Goal: Task Accomplishment & Management: Manage account settings

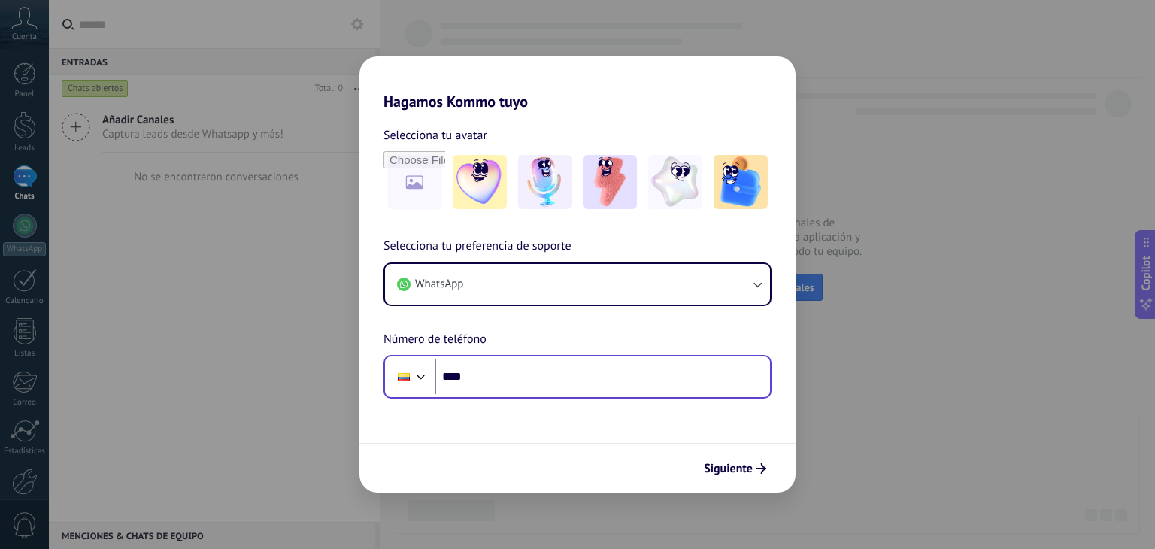
click at [555, 395] on div "Phone ****" at bounding box center [577, 377] width 388 height 44
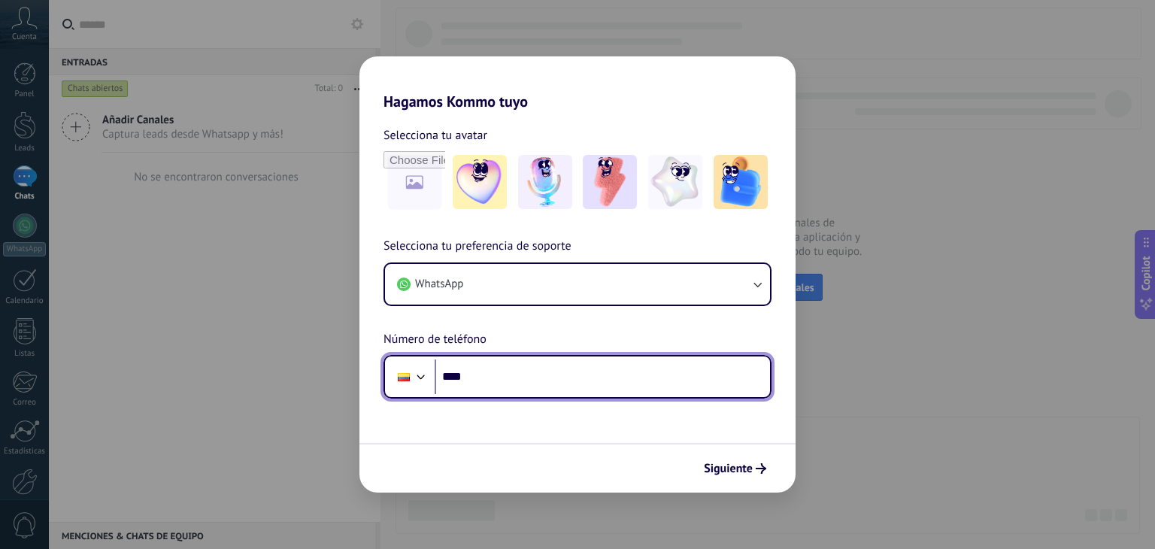
click at [555, 387] on input "****" at bounding box center [602, 376] width 335 height 35
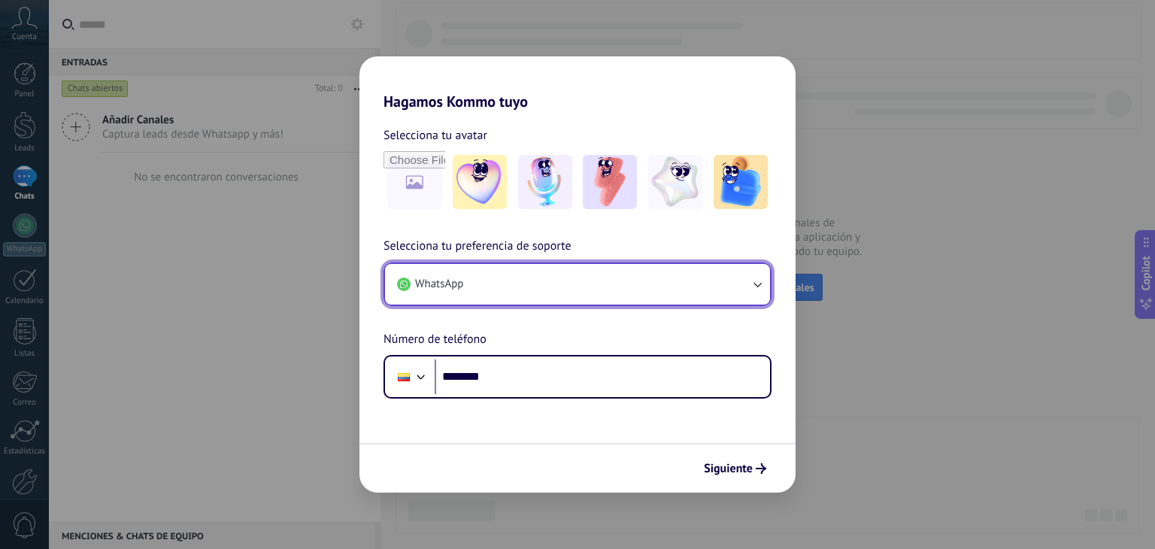
click at [634, 278] on button "WhatsApp" at bounding box center [577, 284] width 385 height 41
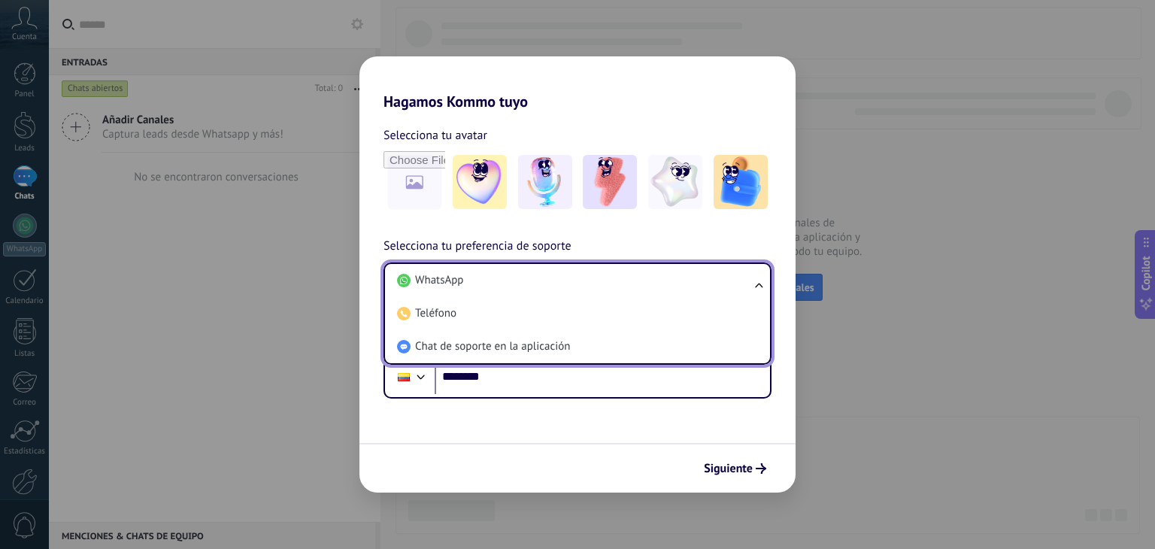
click at [634, 278] on li "WhatsApp" at bounding box center [574, 280] width 367 height 33
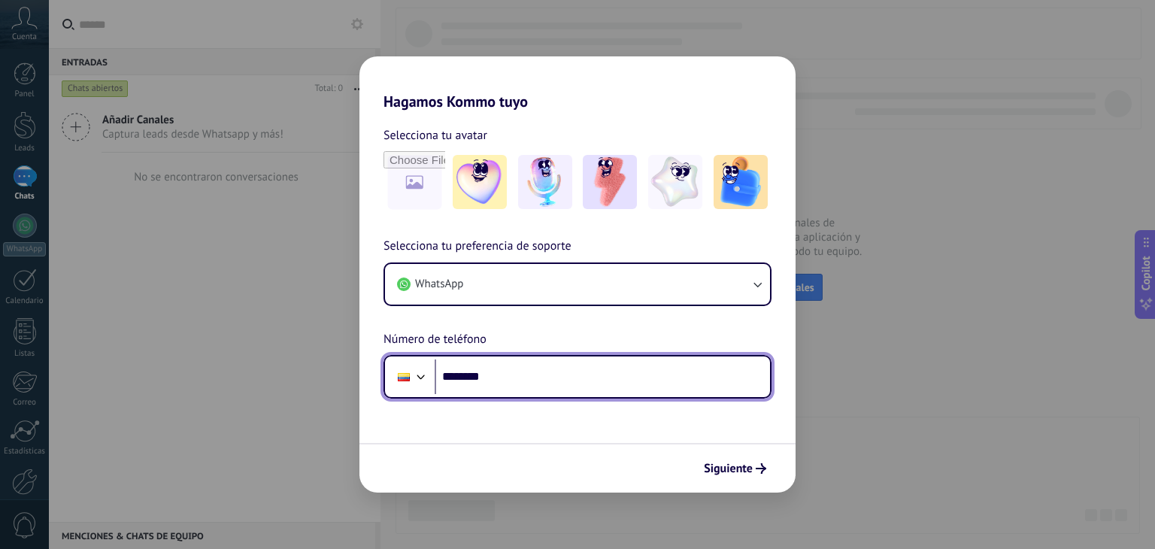
click at [586, 368] on input "********" at bounding box center [602, 376] width 335 height 35
click at [480, 379] on input "**********" at bounding box center [602, 376] width 335 height 35
type input "**********"
click at [591, 390] on input "**********" at bounding box center [602, 376] width 335 height 35
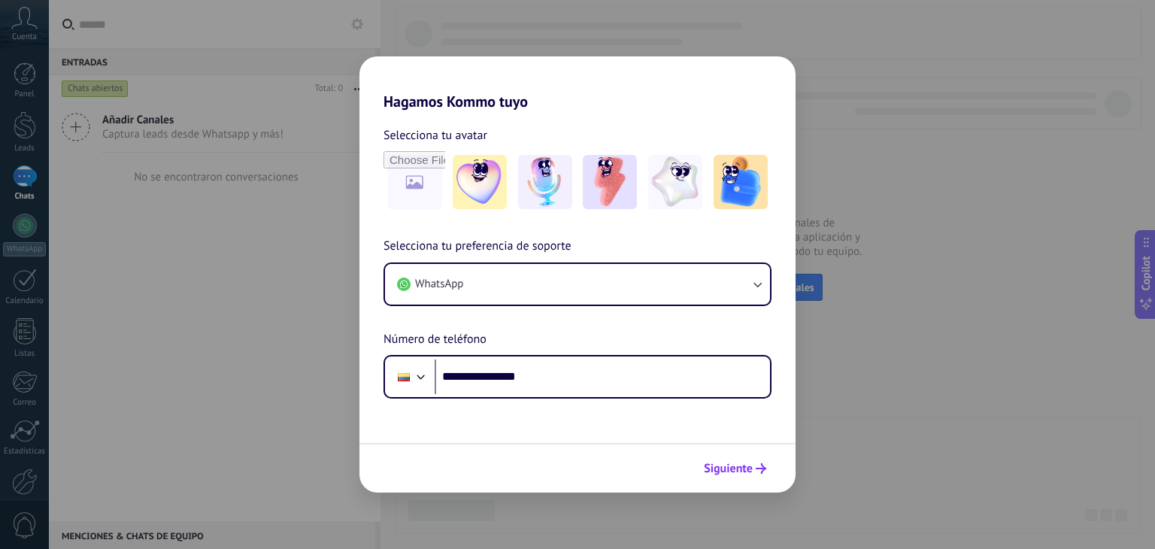
click at [726, 470] on span "Siguiente" at bounding box center [728, 468] width 49 height 11
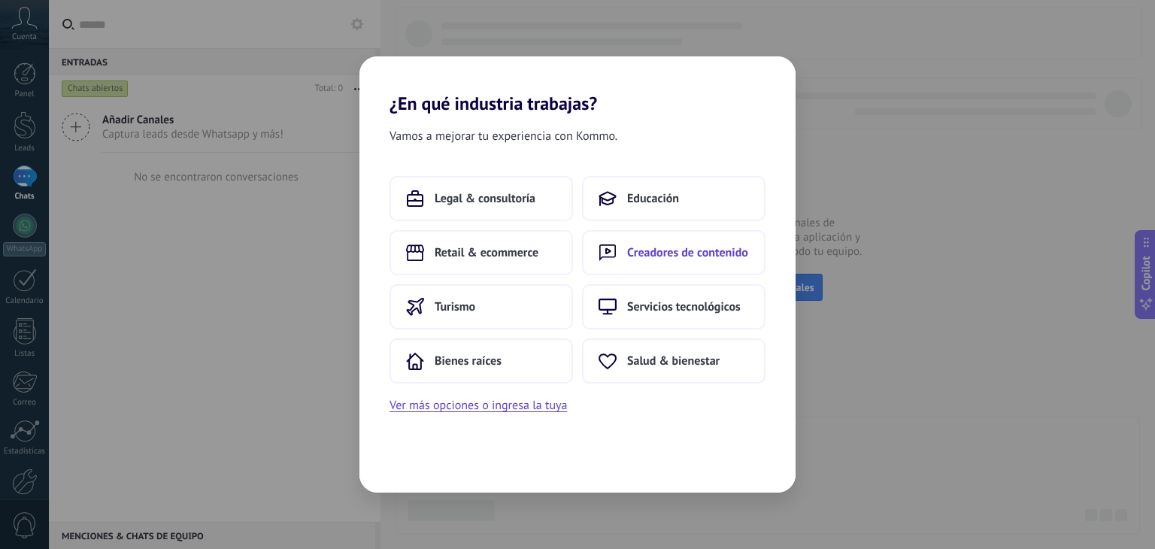
click at [697, 250] on span "Creadores de contenido" at bounding box center [687, 252] width 121 height 15
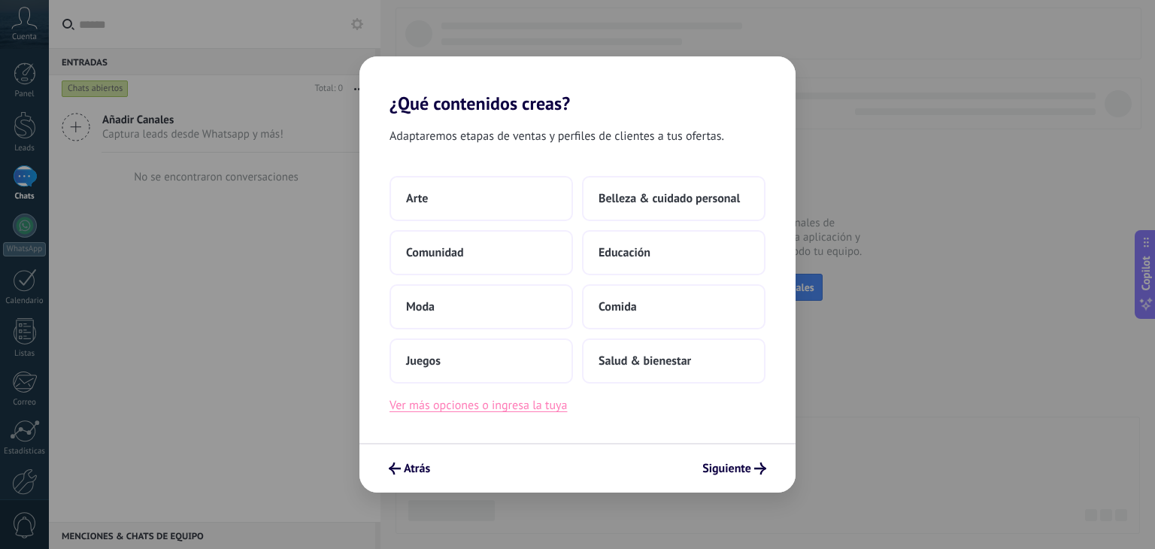
click at [565, 406] on button "Ver más opciones o ingresa la tuya" at bounding box center [477, 405] width 177 height 20
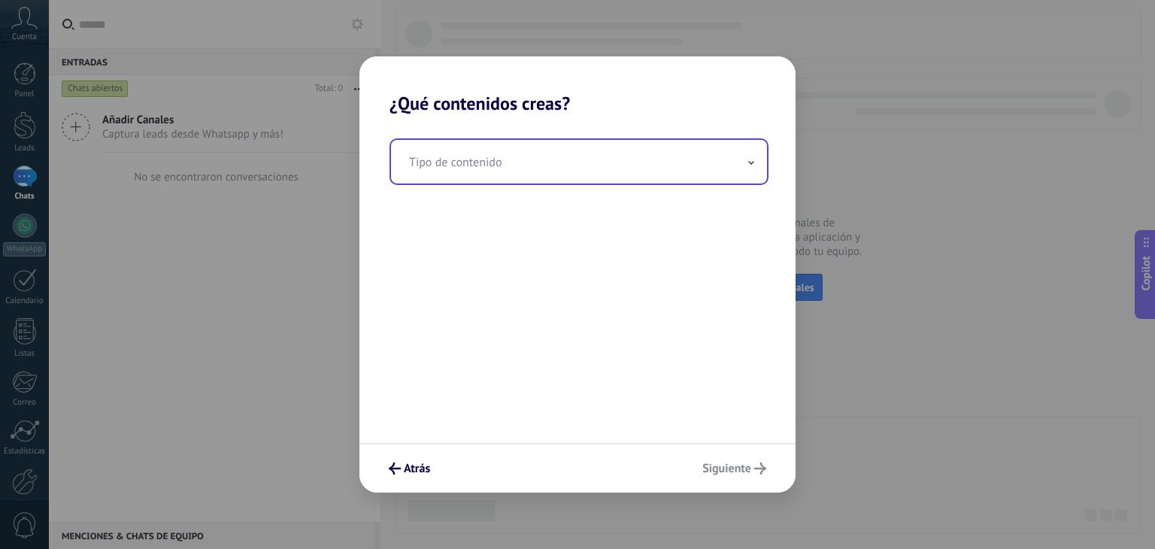
click at [501, 155] on input "text" at bounding box center [579, 162] width 376 height 44
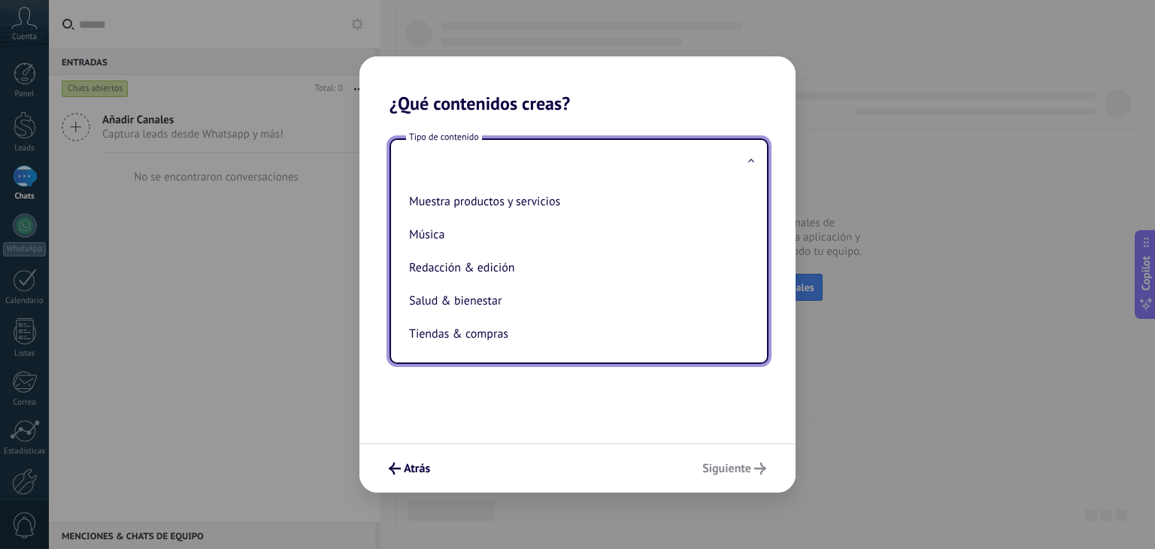
scroll to position [307, 0]
click at [571, 206] on li "Muestra productos y servicios" at bounding box center [576, 201] width 346 height 33
type input "**********"
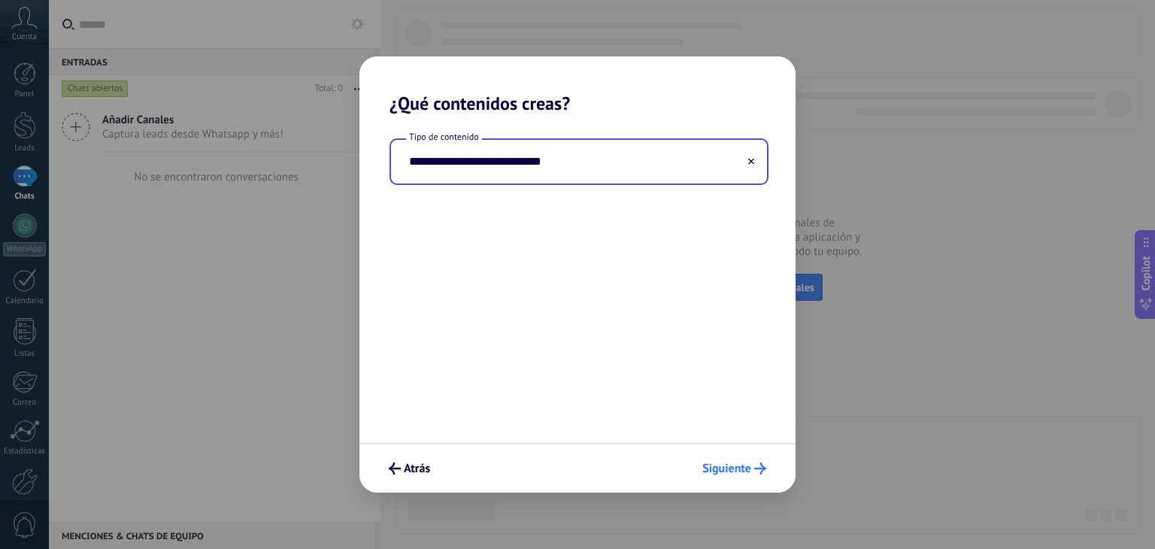
click at [747, 464] on span "Siguiente" at bounding box center [726, 468] width 49 height 11
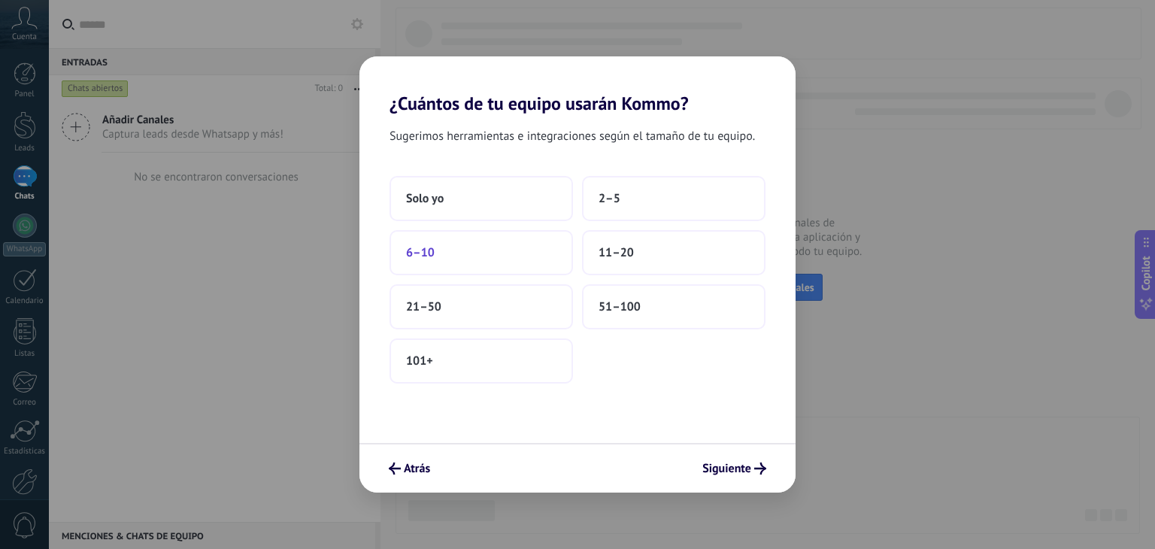
click at [526, 238] on button "6–10" at bounding box center [480, 252] width 183 height 45
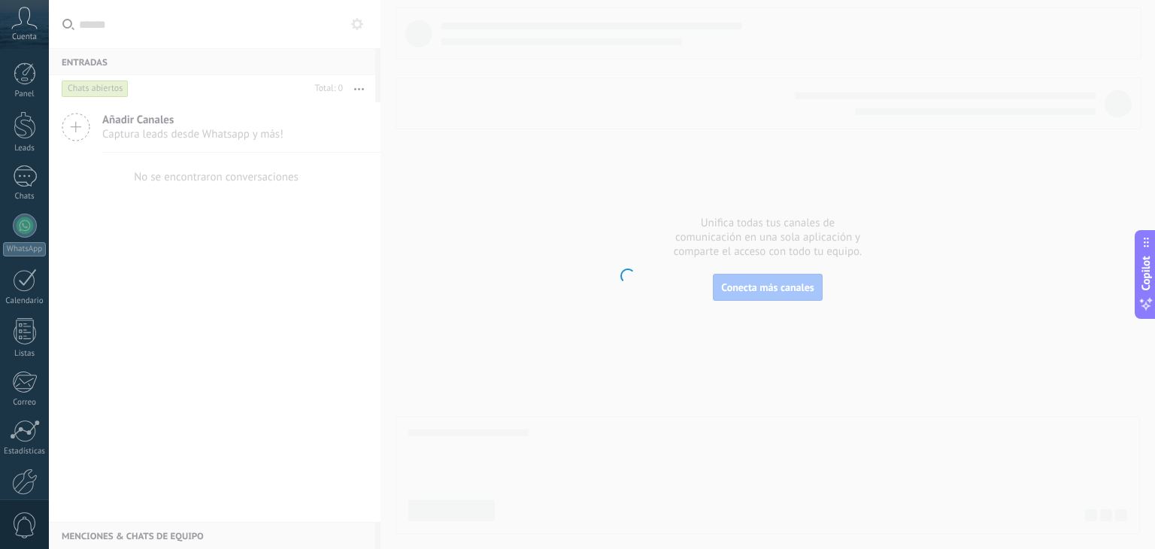
scroll to position [76, 0]
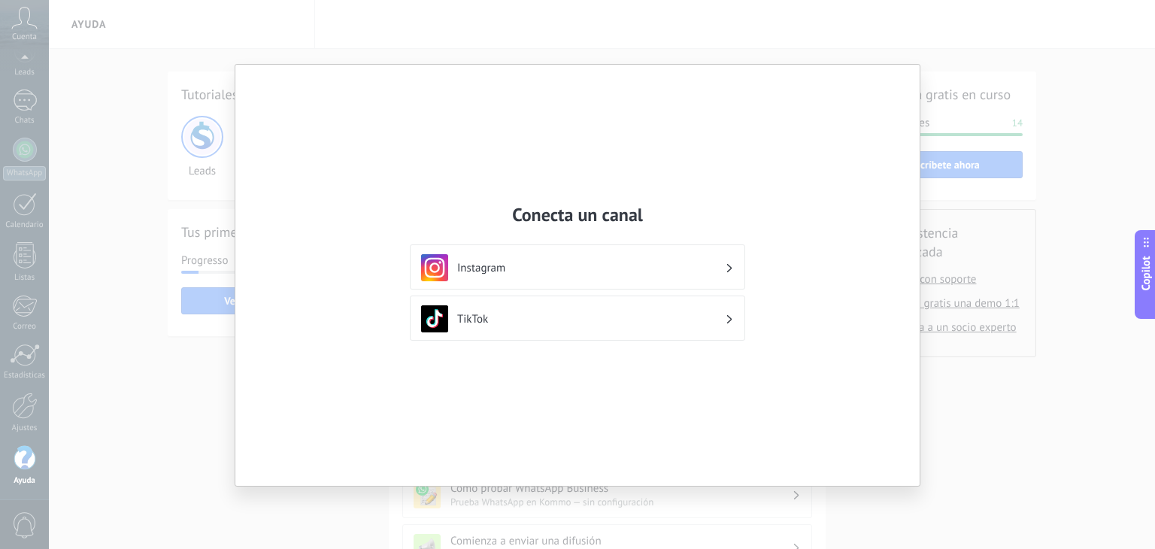
click at [647, 275] on div "Instagram" at bounding box center [577, 267] width 313 height 27
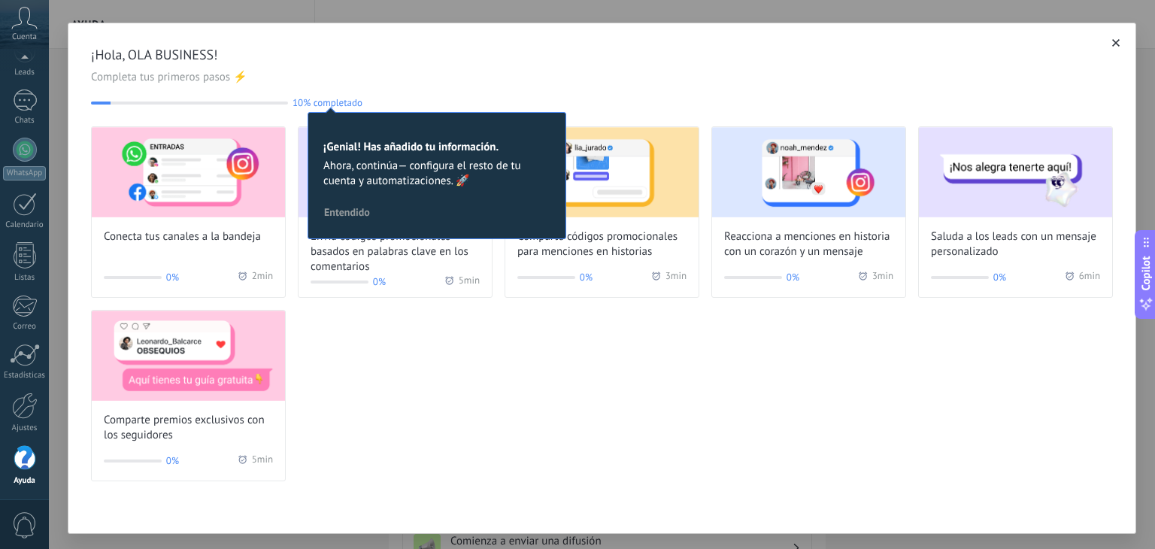
click at [441, 319] on div "Conecta tus canales a la bandeja 0% 2 min Envía códigos promocionales basados e…" at bounding box center [602, 303] width 1022 height 355
click at [416, 153] on h2 "¡Genial! Has añadido tu información." at bounding box center [436, 147] width 227 height 14
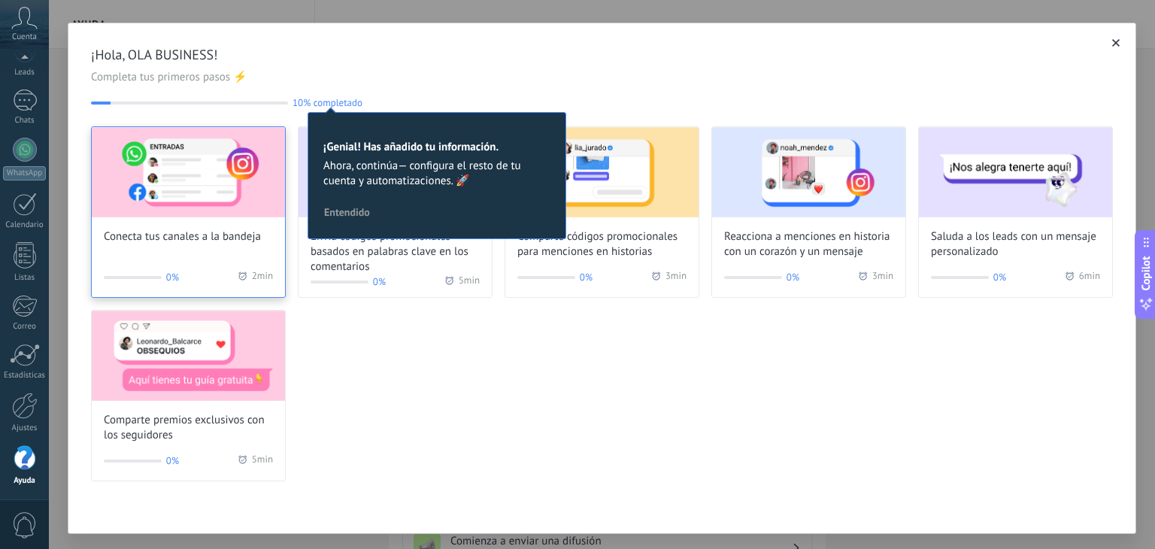
click at [268, 152] on img at bounding box center [188, 172] width 193 height 90
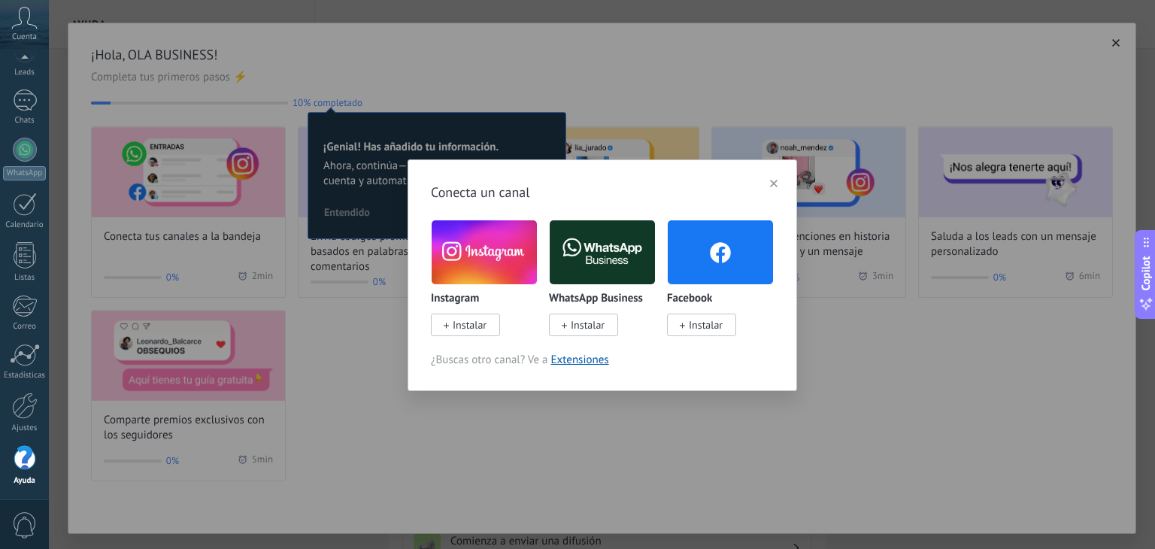
click at [469, 326] on span "Instalar" at bounding box center [470, 325] width 34 height 14
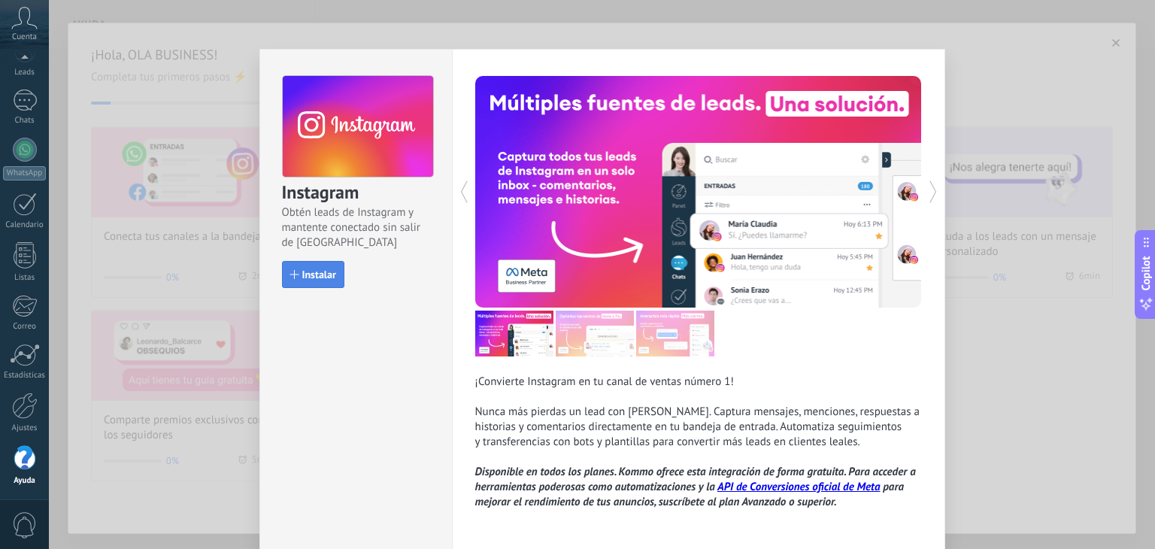
click at [320, 269] on span "Instalar" at bounding box center [319, 274] width 34 height 11
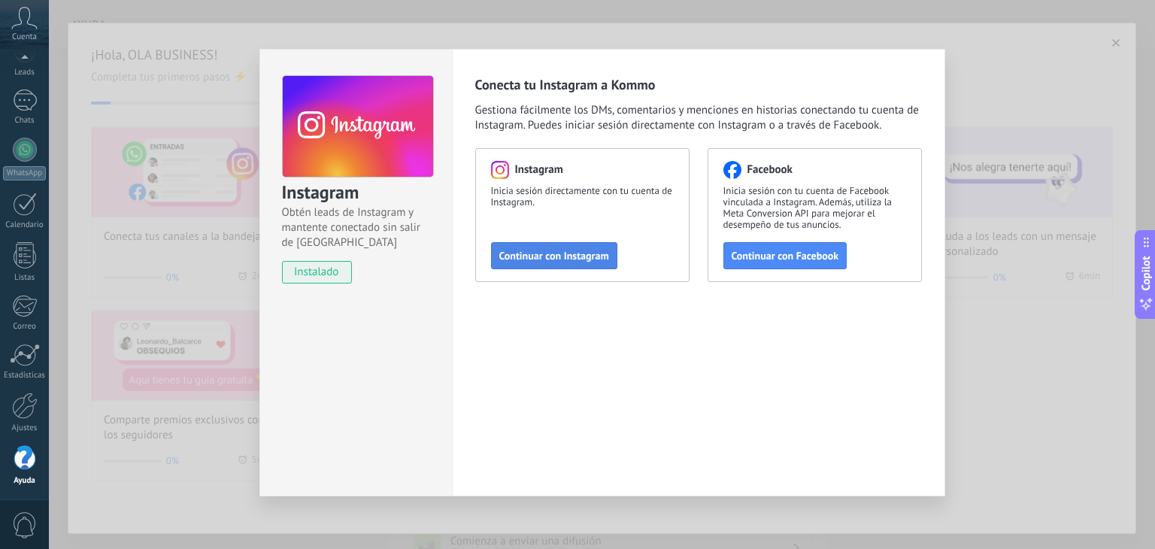
click at [600, 259] on span "Continuar con Instagram" at bounding box center [554, 255] width 110 height 11
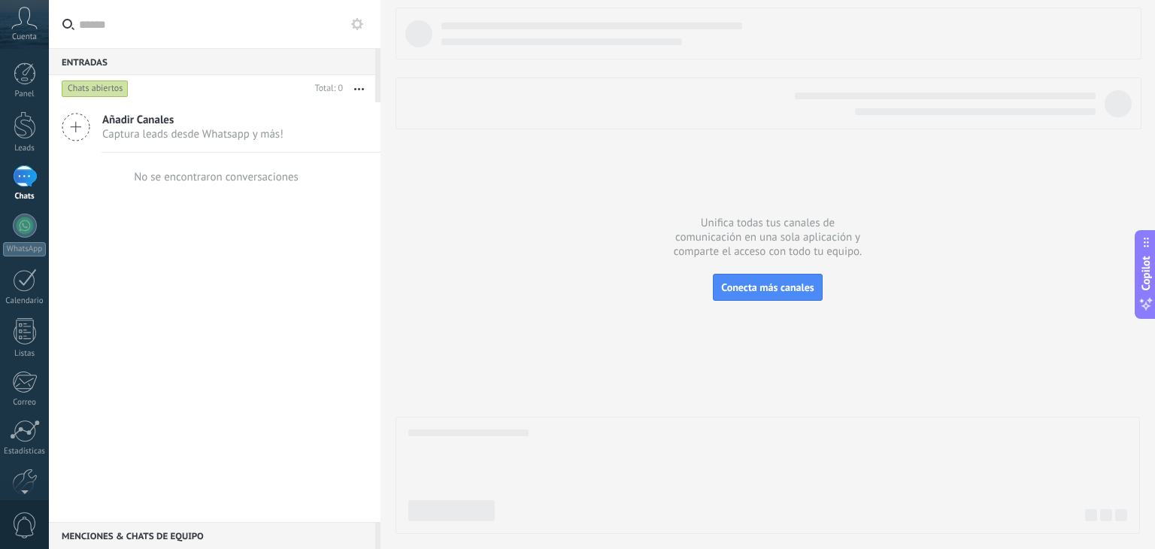
click at [223, 142] on div "Añadir Canales Captura leads desde Whatsapp y más!" at bounding box center [215, 127] width 332 height 50
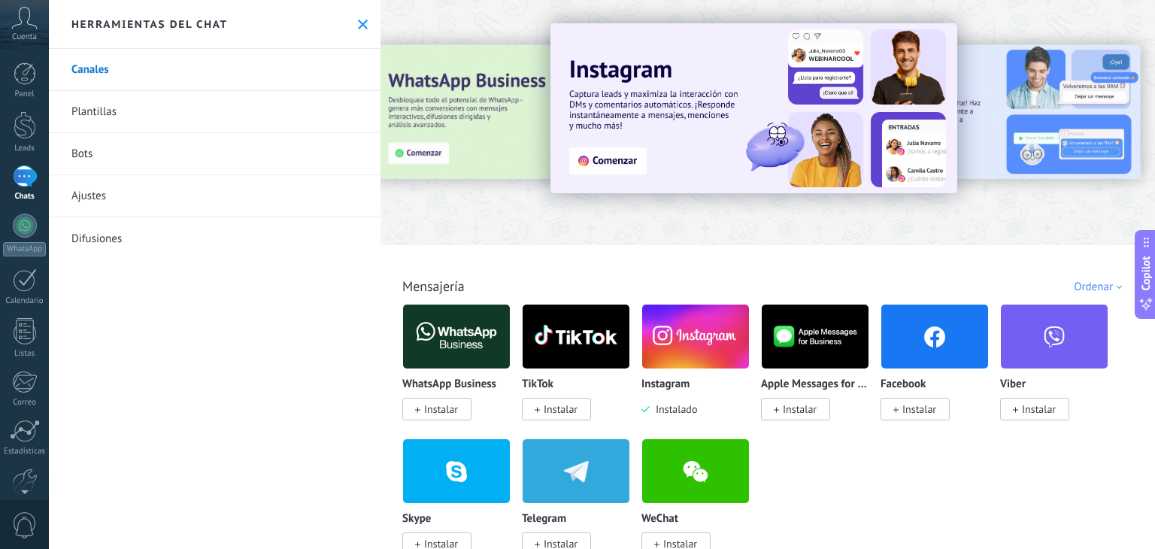
click at [689, 416] on span "Instalado" at bounding box center [673, 409] width 47 height 14
click at [691, 386] on div "Instagram" at bounding box center [695, 384] width 108 height 13
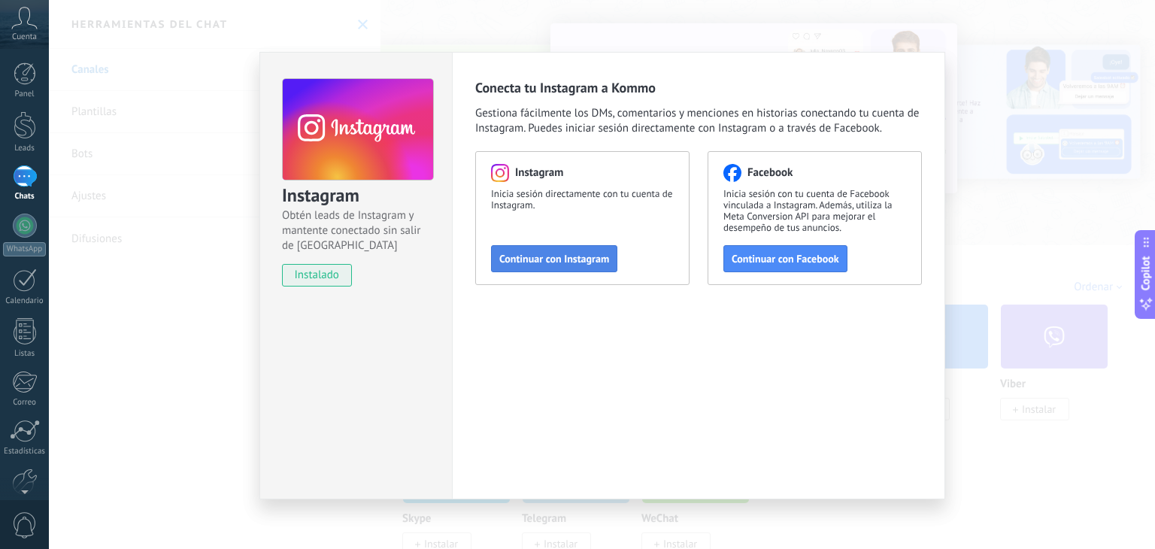
click at [587, 244] on div "Instagram Inicia sesión directamente con tu cuenta de Instagram. Continuar con …" at bounding box center [582, 218] width 214 height 134
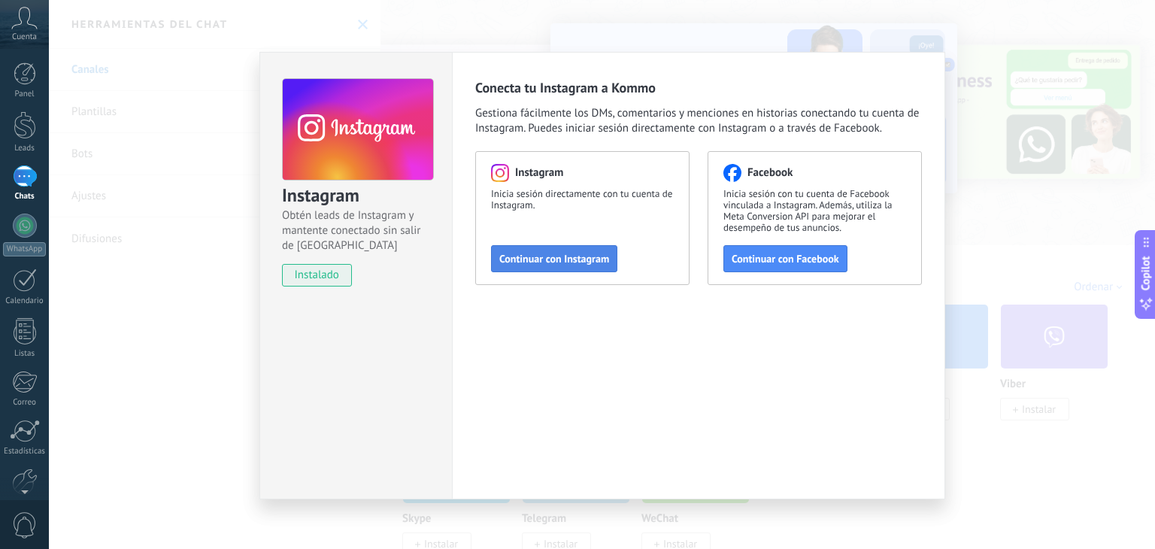
click at [608, 255] on span "Continuar con Instagram" at bounding box center [554, 258] width 110 height 11
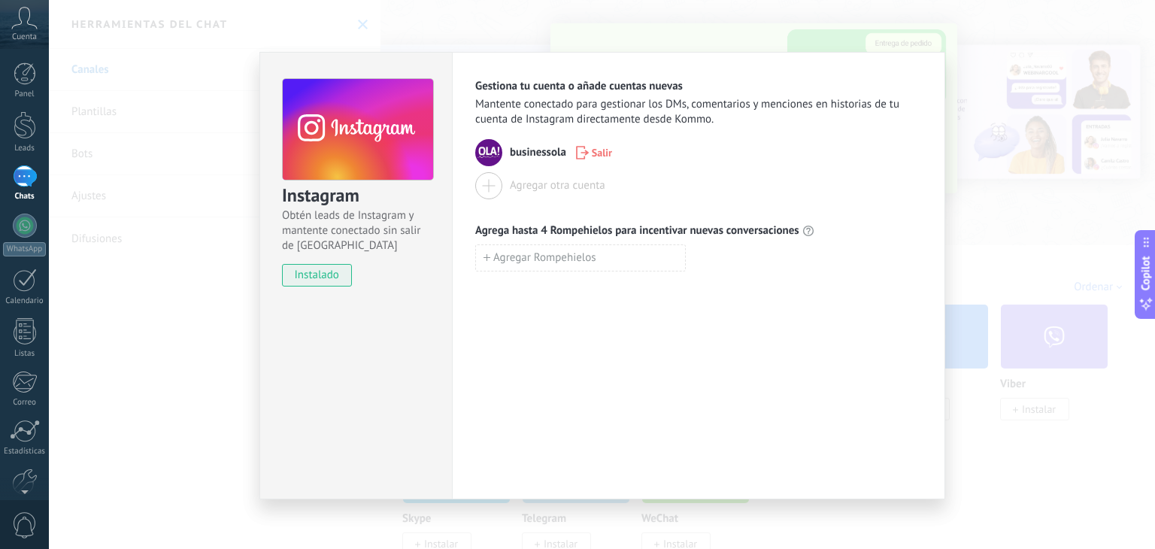
click at [1034, 144] on div "Instagram Obtén leads de Instagram y mantente conectado sin salir de Kommo inst…" at bounding box center [602, 274] width 1106 height 549
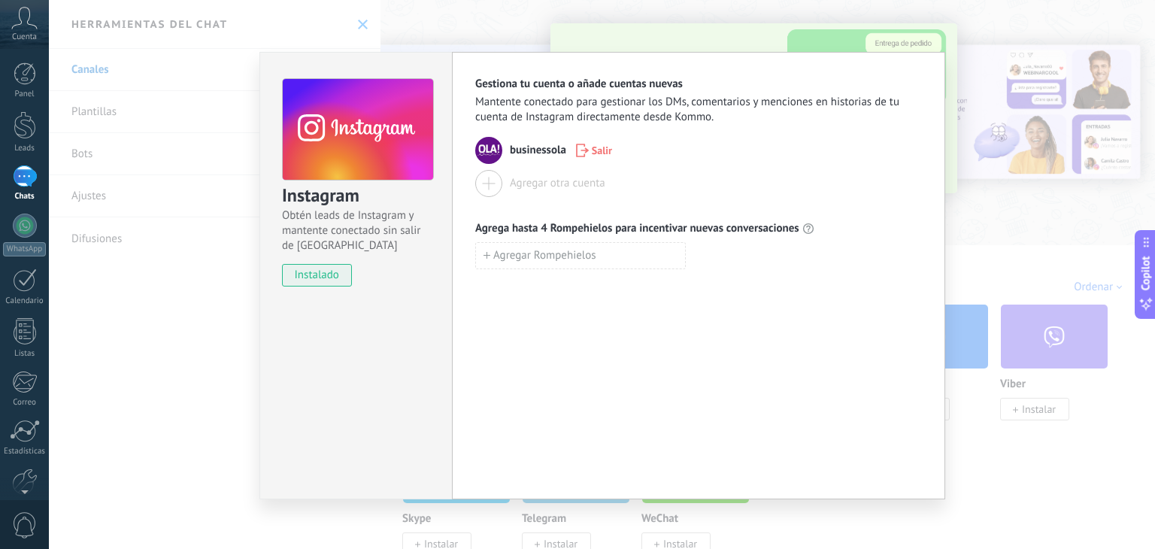
click at [980, 31] on div "Instagram Obtén leads de Instagram y mantente conectado sin salir de Kommo inst…" at bounding box center [602, 274] width 1106 height 549
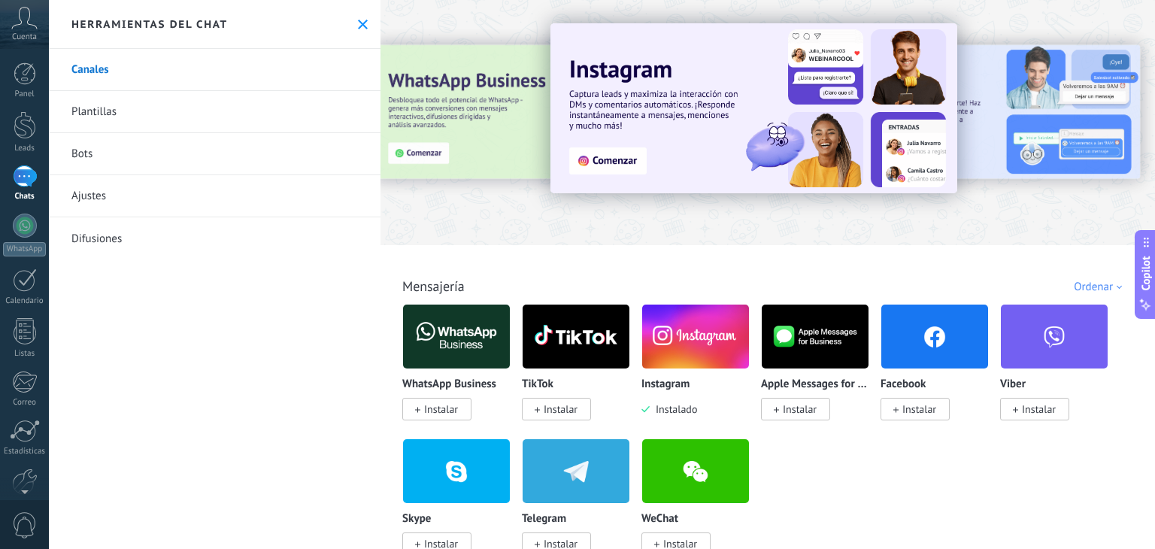
click at [456, 417] on span "Instalar" at bounding box center [436, 409] width 69 height 23
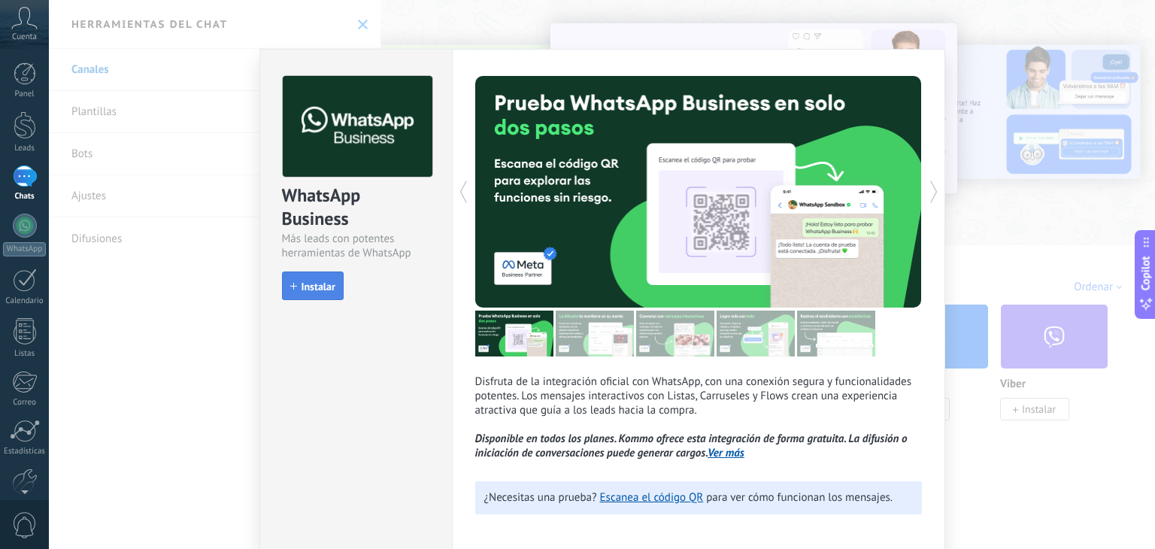
click at [328, 295] on button "Instalar" at bounding box center [313, 285] width 62 height 29
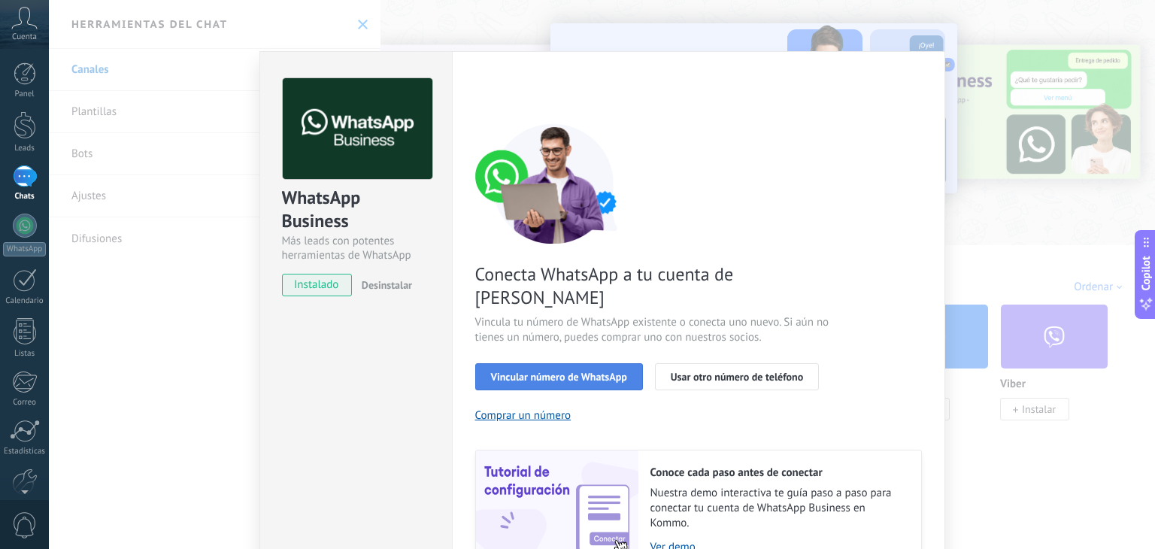
click at [617, 371] on span "Vincular número de WhatsApp" at bounding box center [559, 376] width 136 height 11
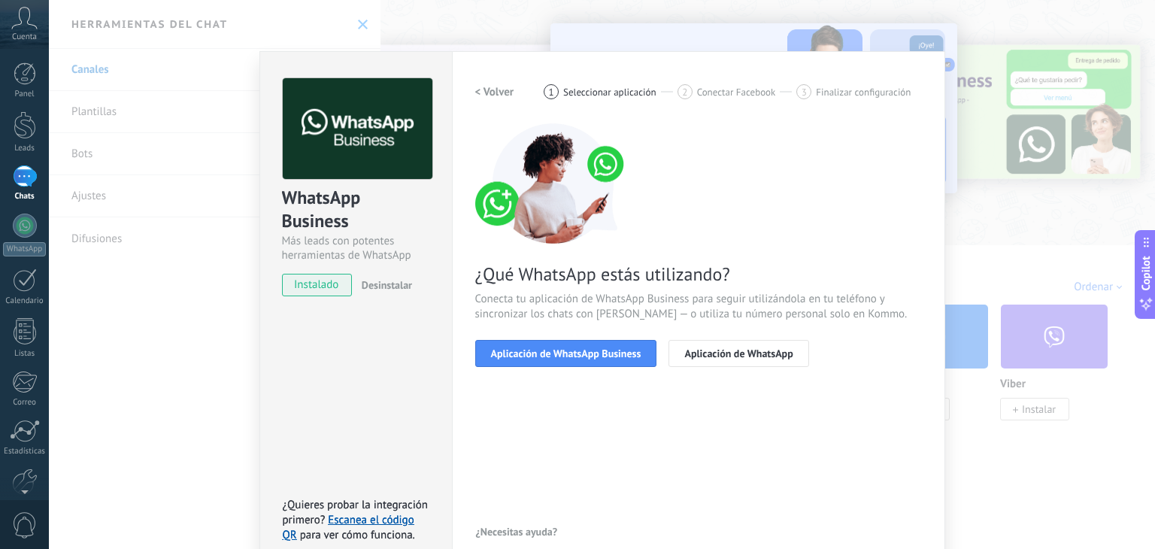
click at [617, 355] on span "Aplicación de WhatsApp Business" at bounding box center [566, 353] width 150 height 11
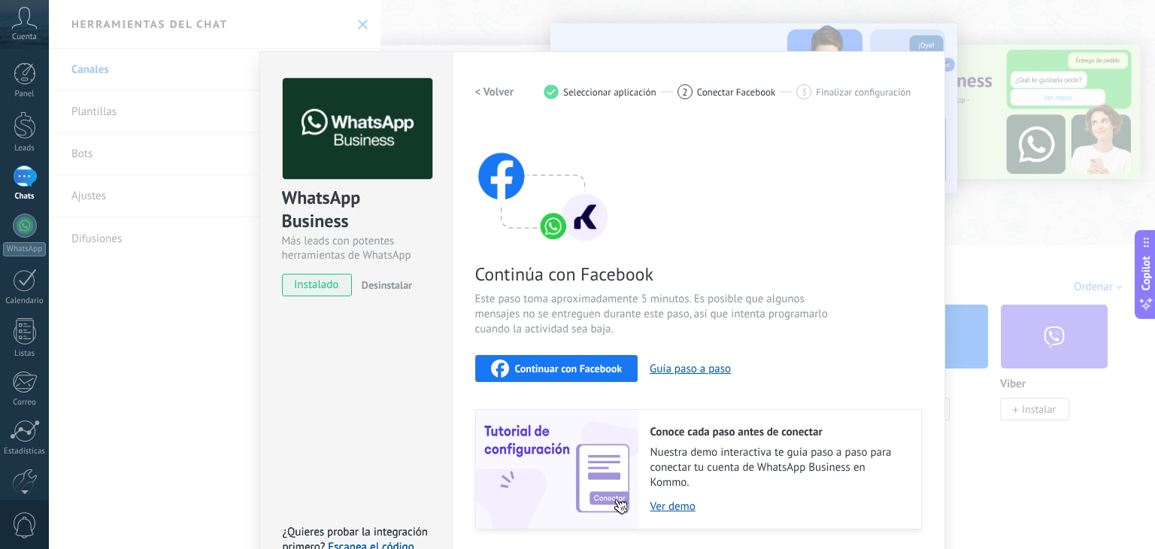
click at [617, 355] on button "Continuar con Facebook" at bounding box center [556, 368] width 163 height 27
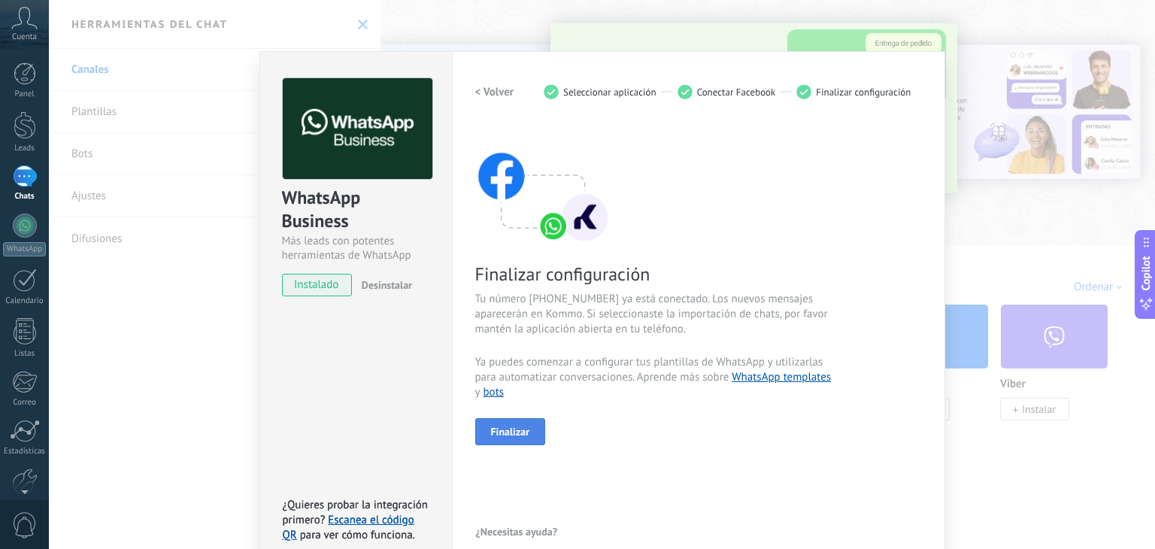
click at [504, 428] on span "Finalizar" at bounding box center [510, 431] width 39 height 11
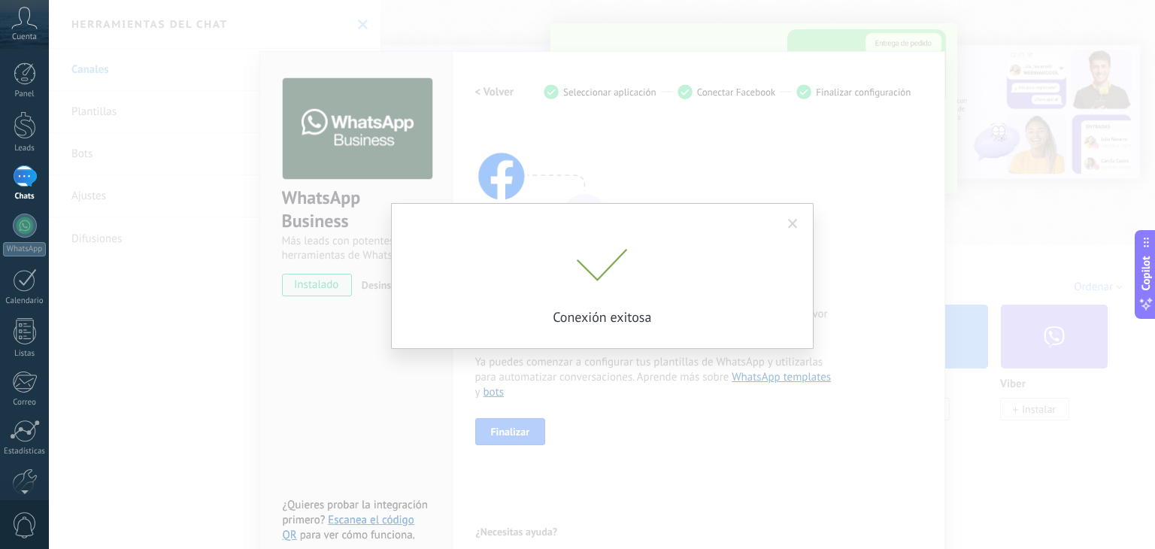
click at [666, 294] on div "Conexión exitosa" at bounding box center [602, 287] width 376 height 77
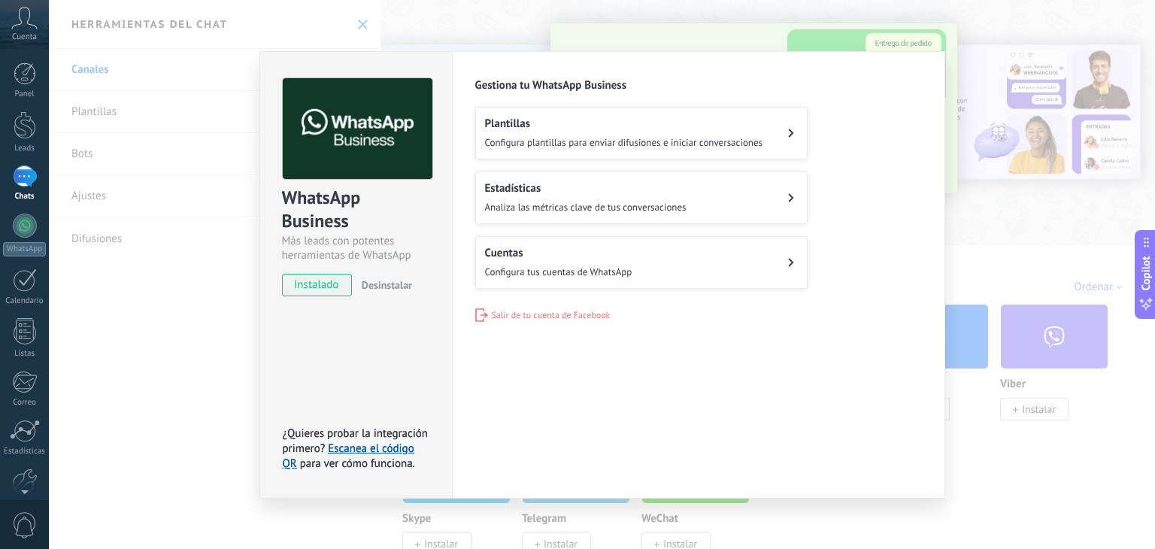
click at [753, 135] on div "Plantillas Configura plantillas para enviar difusiones e iniciar conversaciones" at bounding box center [624, 133] width 278 height 33
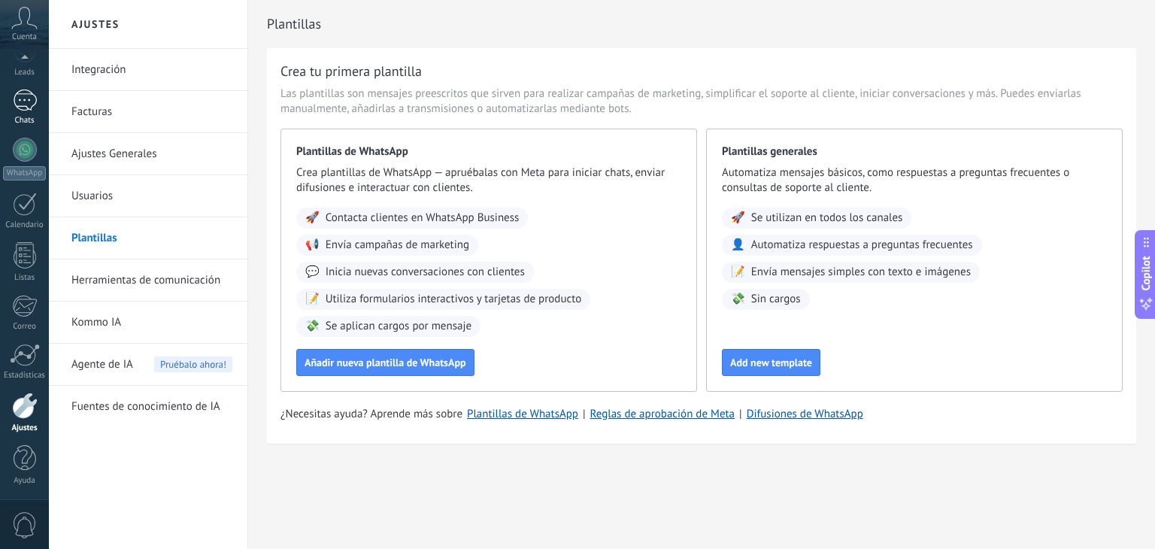
click at [21, 101] on div at bounding box center [25, 100] width 24 height 22
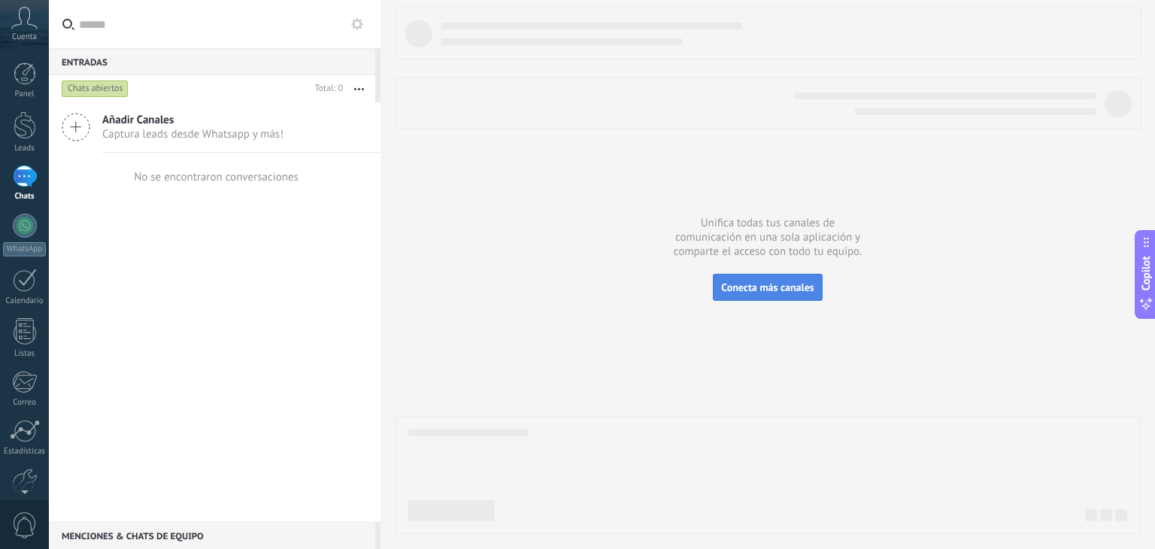
click at [794, 283] on span "Conecta más canales" at bounding box center [767, 287] width 92 height 14
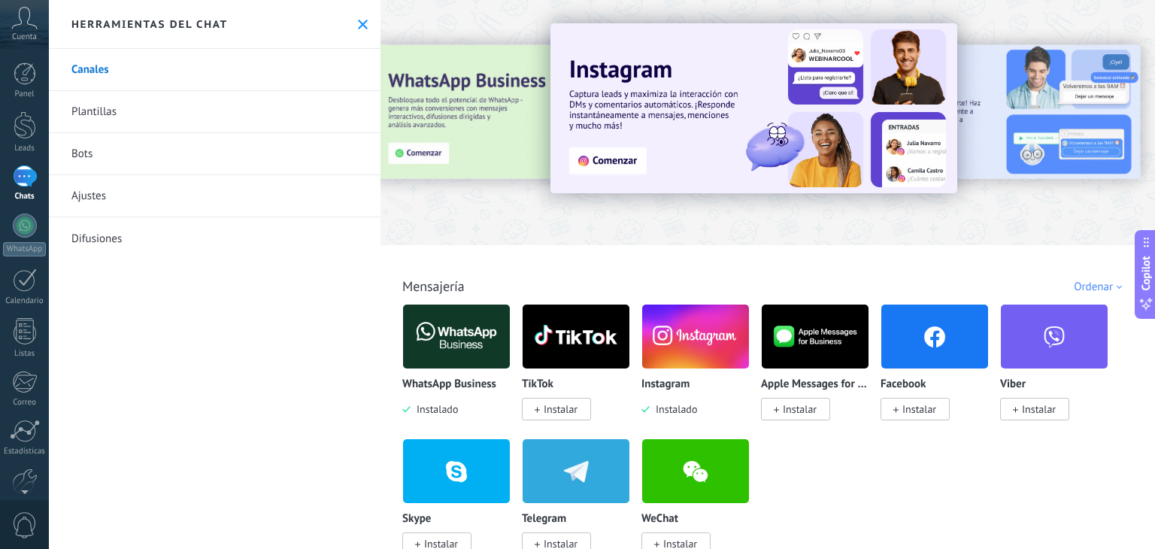
click at [946, 404] on span "Instalar" at bounding box center [914, 409] width 69 height 23
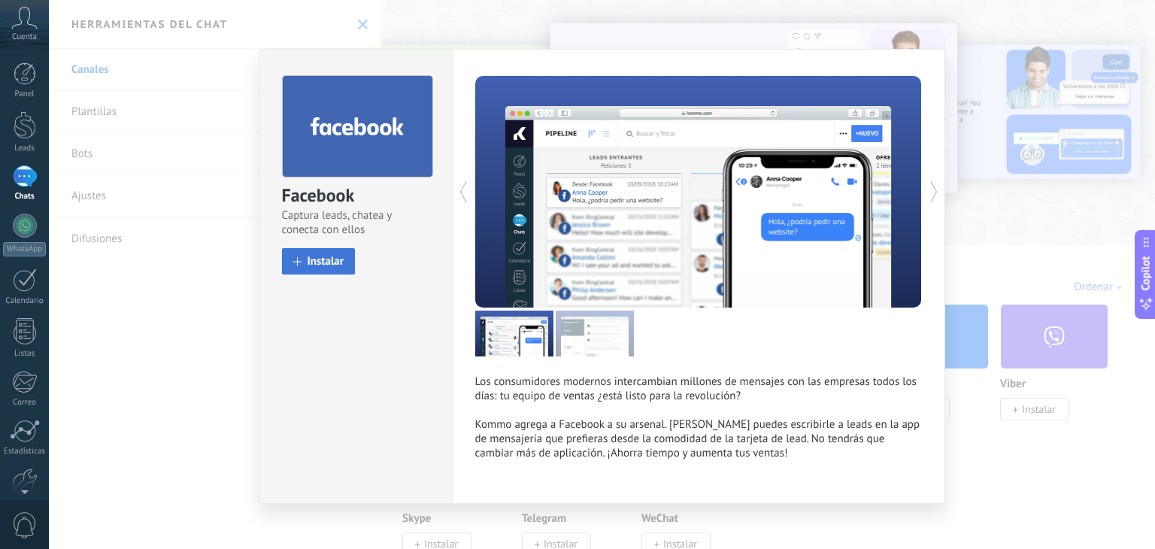
click at [326, 270] on button "Instalar" at bounding box center [319, 261] width 74 height 26
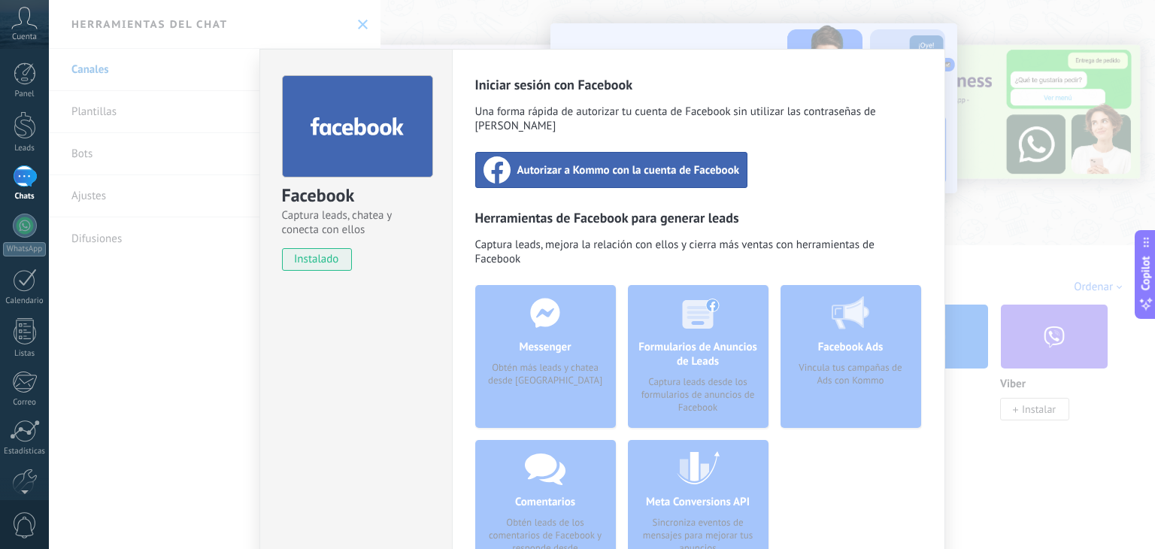
click at [574, 162] on span "Autorizar a Kommo con la cuenta de Facebook" at bounding box center [628, 169] width 223 height 15
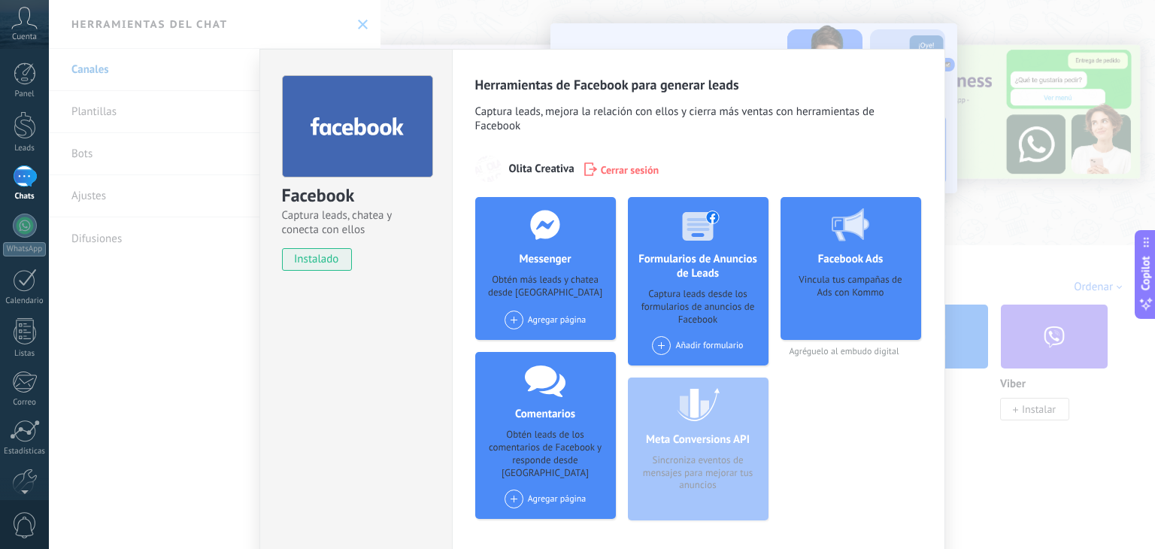
click at [505, 323] on span at bounding box center [514, 320] width 19 height 19
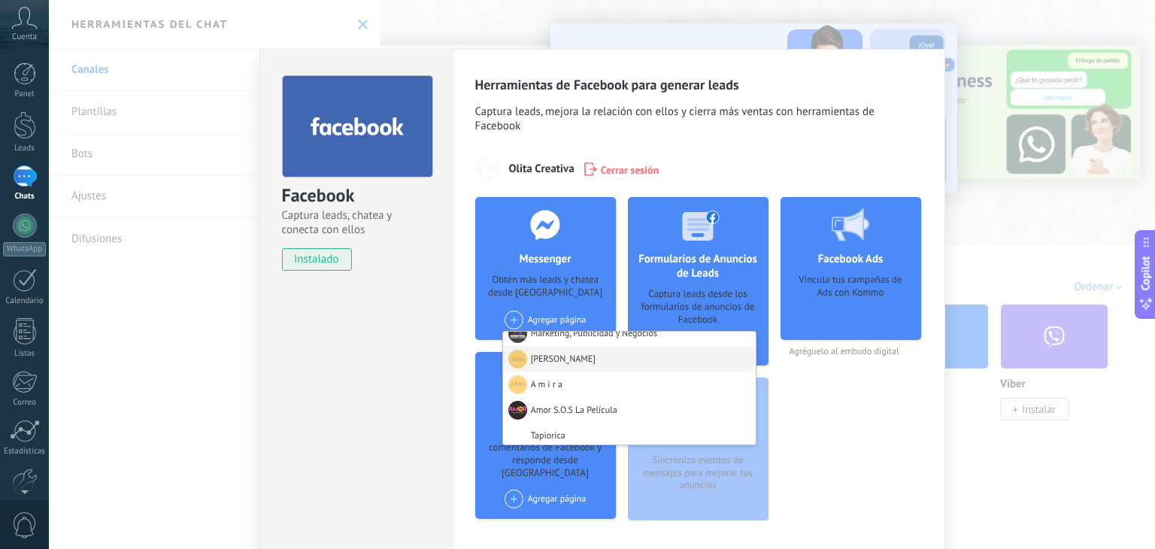
scroll to position [677, 0]
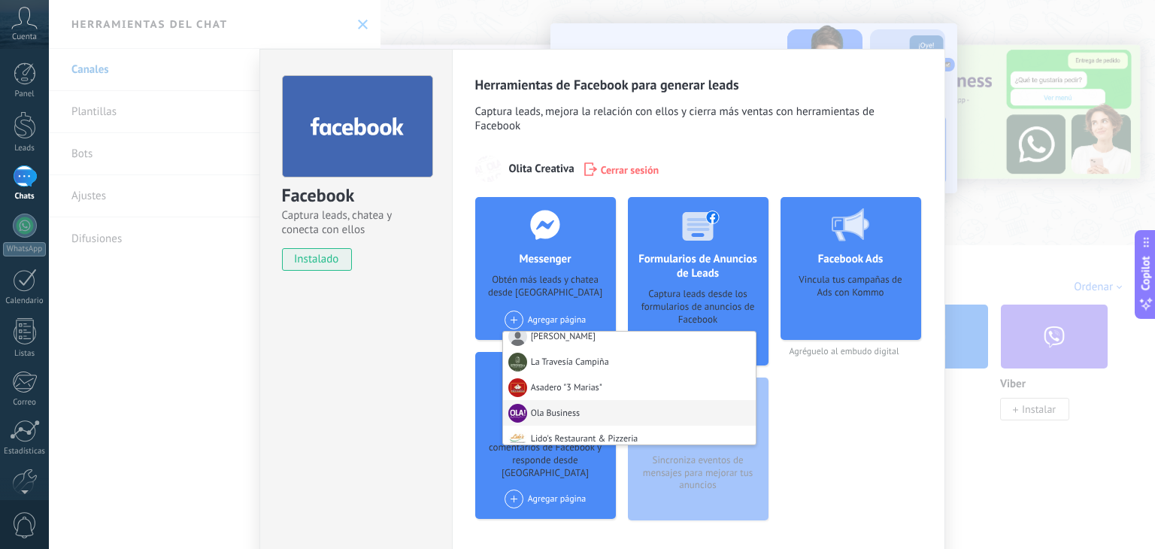
click at [617, 420] on div "Ola Business" at bounding box center [629, 413] width 253 height 26
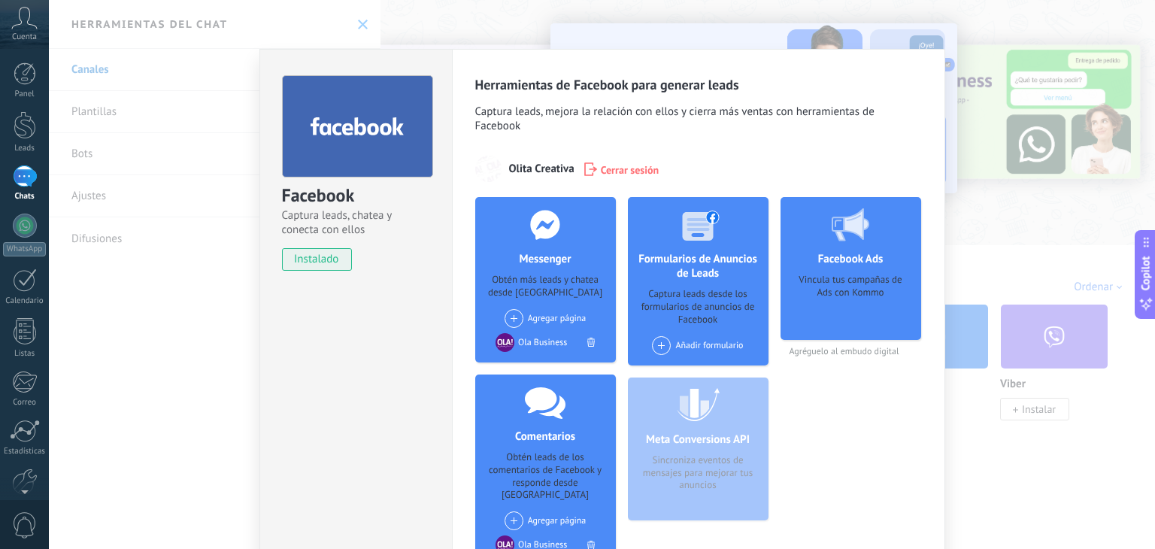
click at [660, 342] on span at bounding box center [661, 345] width 19 height 19
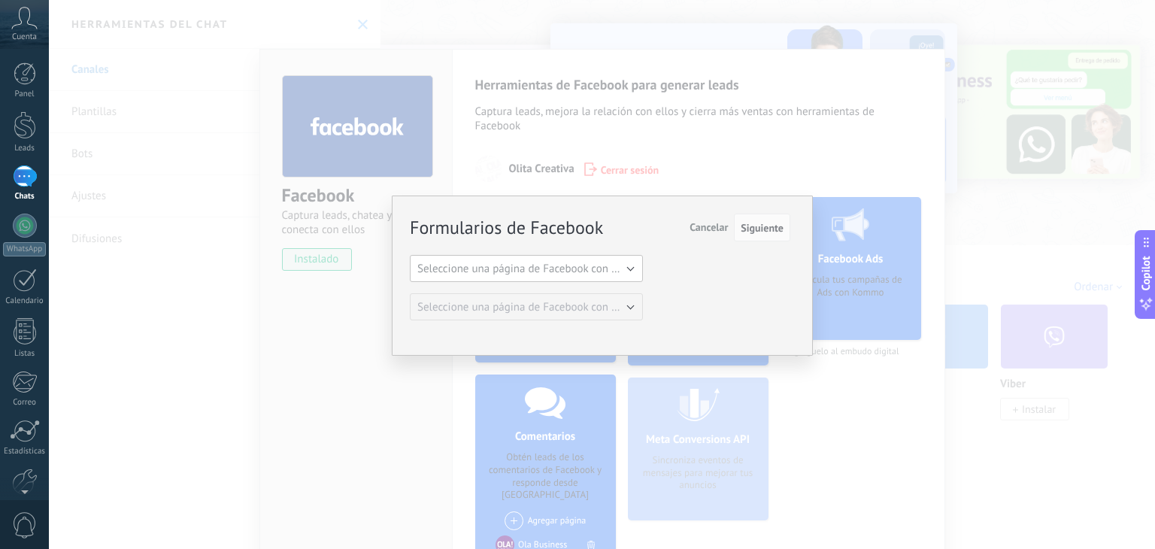
click at [577, 274] on span "Seleccione una página de Facebook con formas" at bounding box center [530, 269] width 227 height 14
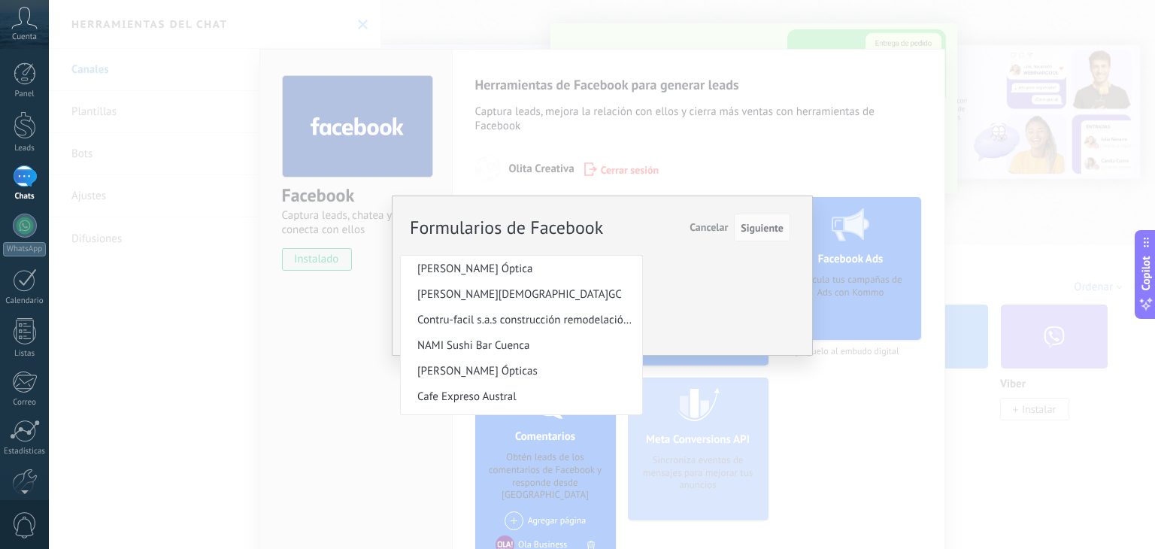
scroll to position [602, 0]
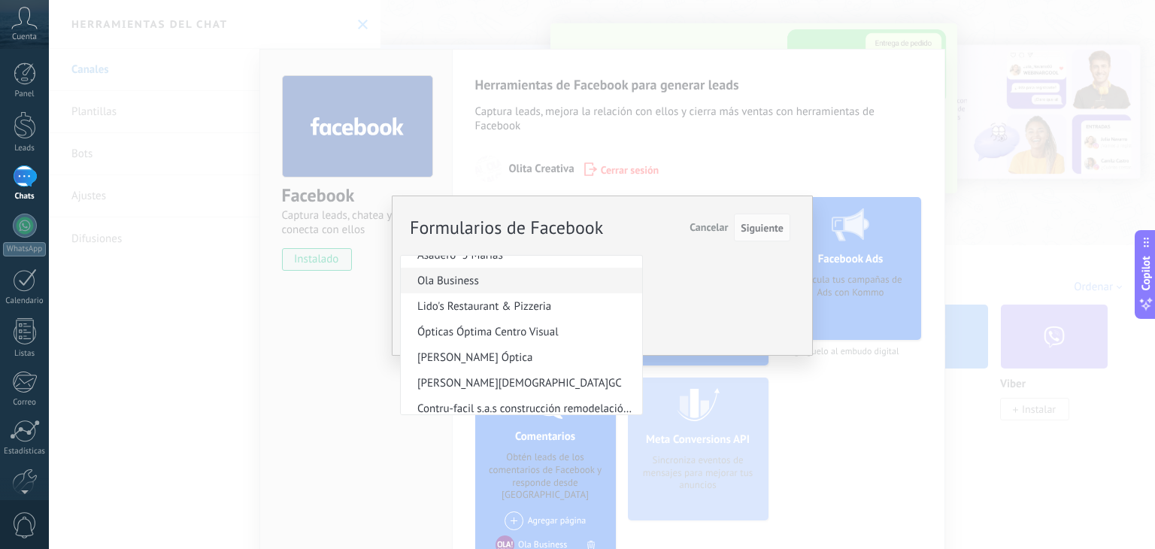
click at [525, 282] on span "Ola Business" at bounding box center [519, 281] width 237 height 14
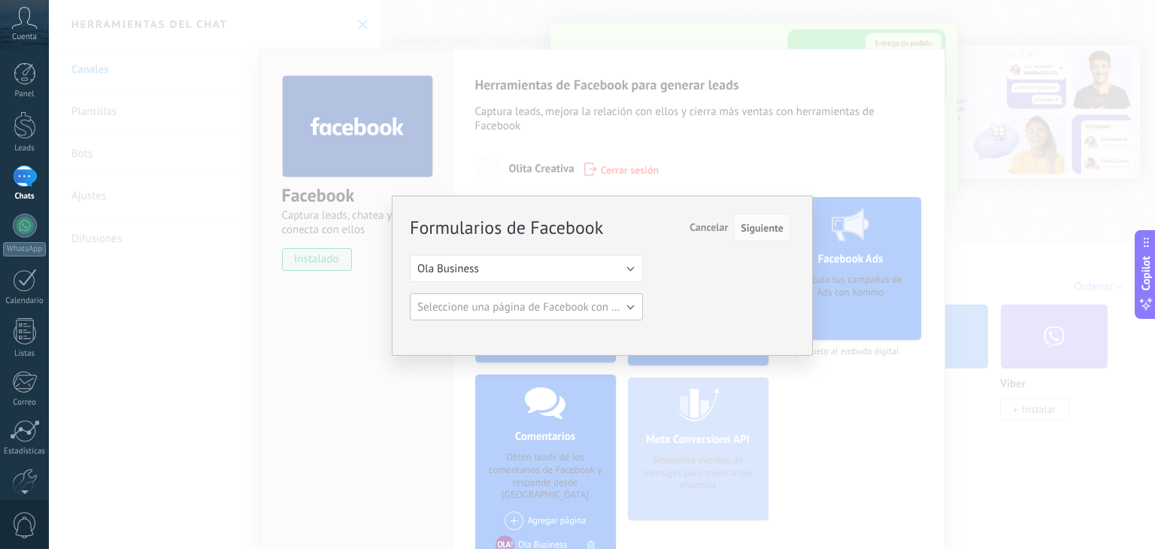
click at [617, 310] on span "Seleccione una página de Facebook con formas" at bounding box center [530, 307] width 227 height 14
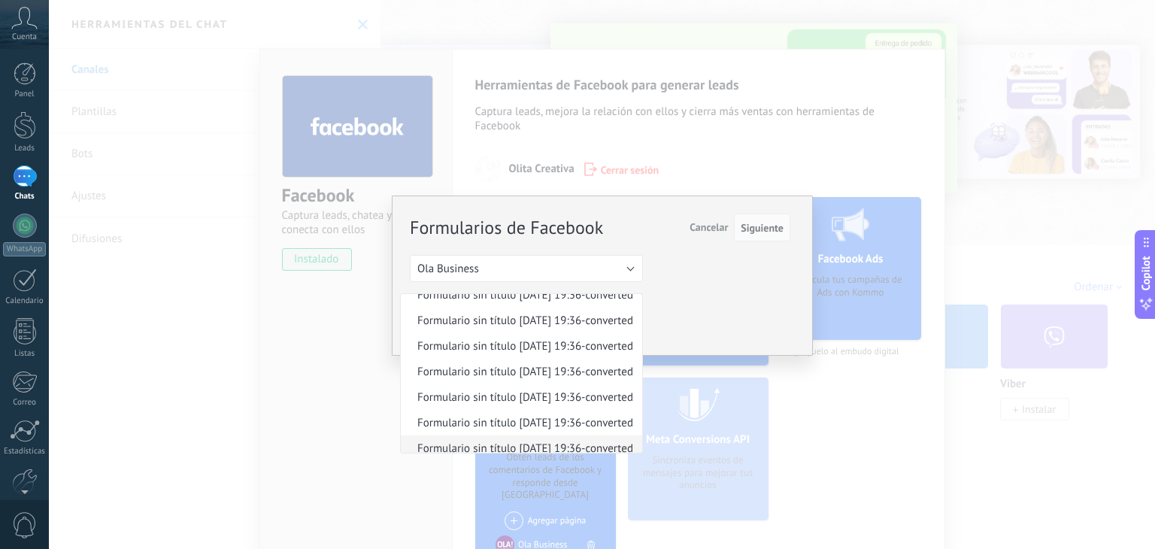
scroll to position [0, 0]
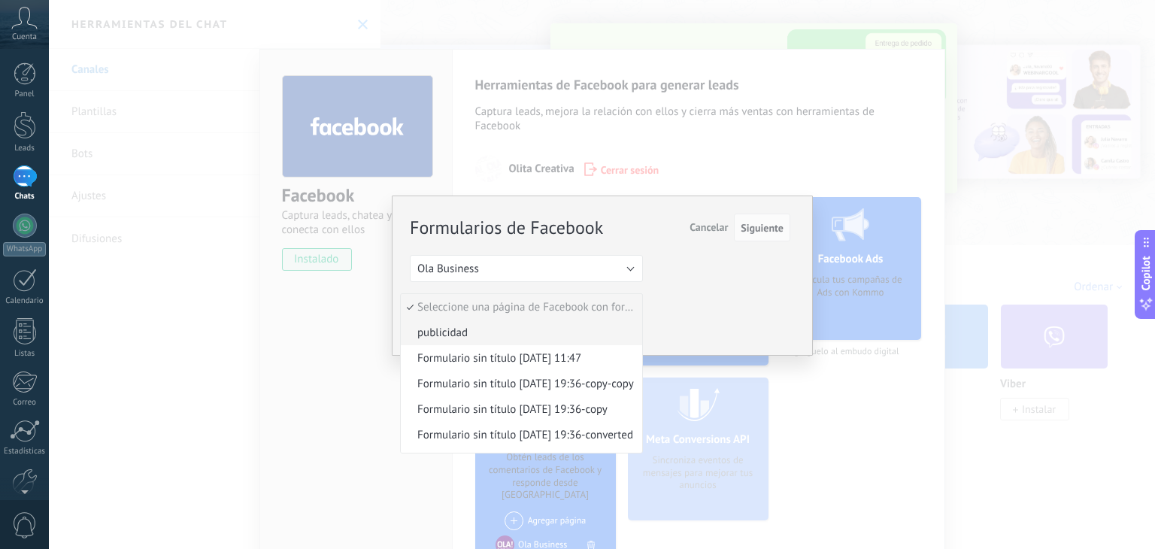
click at [596, 332] on span "publicidad" at bounding box center [519, 333] width 237 height 14
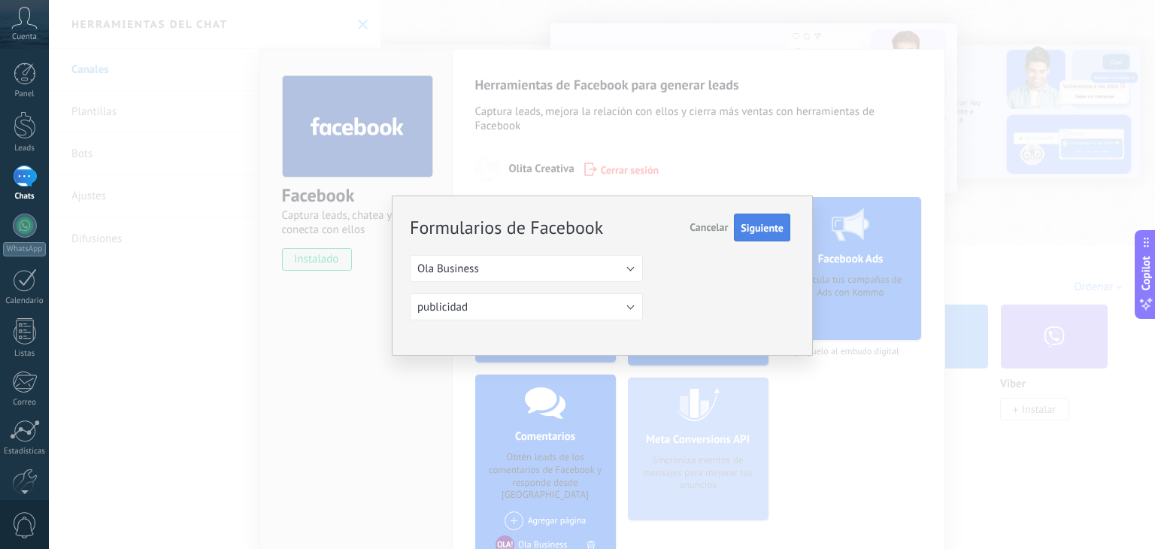
click at [753, 224] on span "Siguiente" at bounding box center [762, 228] width 43 height 11
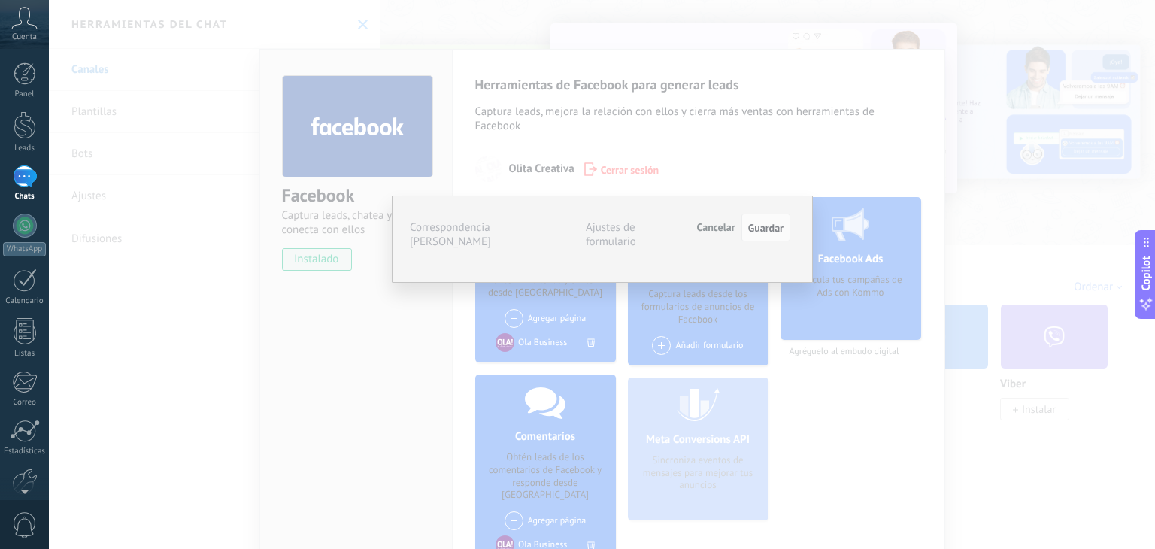
click at [0, 0] on span "Seleccionar campo" at bounding box center [0, 0] width 0 height 0
click at [0, 0] on span "Nota (lead)" at bounding box center [0, 0] width 0 height 0
click at [0, 0] on span "Seleccionar campo" at bounding box center [0, 0] width 0 height 0
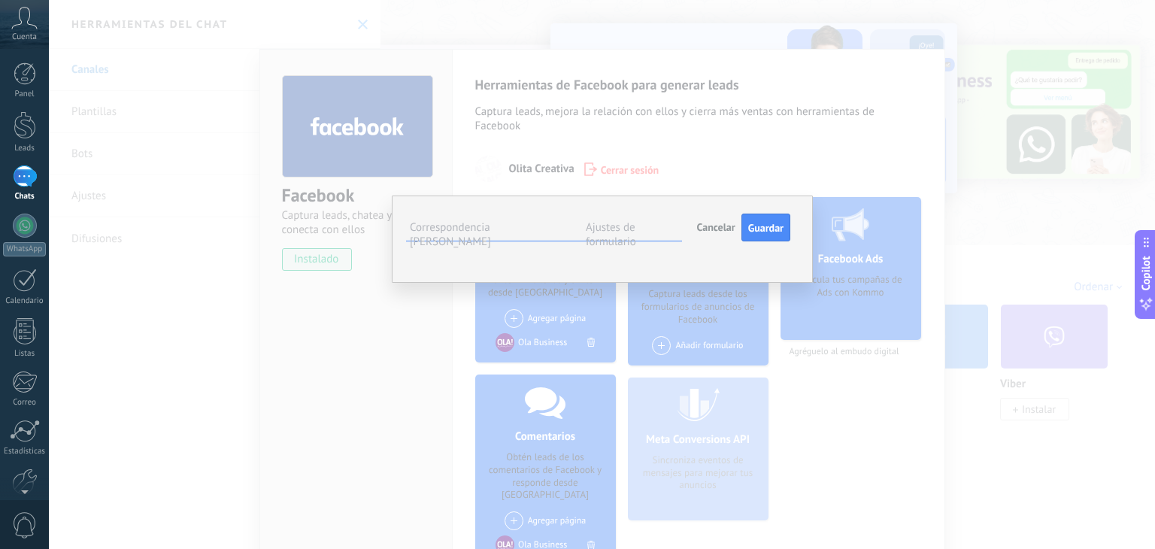
click at [798, 283] on div "**********" at bounding box center [602, 239] width 421 height 88
click at [0, 0] on span "Seleccionar campo" at bounding box center [0, 0] width 0 height 0
click at [0, 0] on span "Nombre de la compañía (compañía)" at bounding box center [0, 0] width 0 height 0
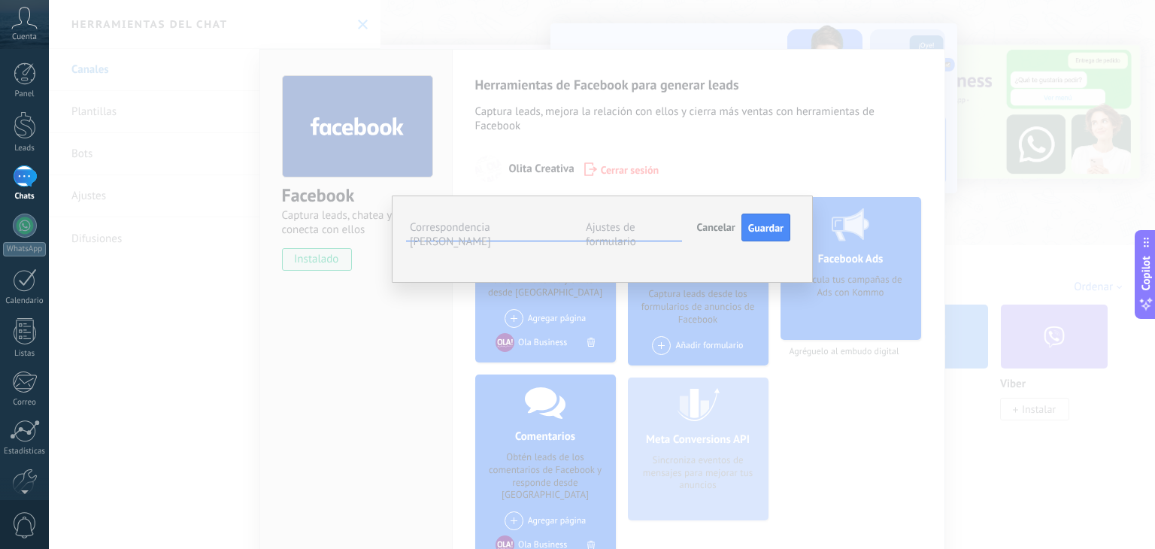
scroll to position [98, 0]
click at [790, 283] on div "**********" at bounding box center [602, 239] width 421 height 88
click at [0, 0] on span "Seleccionar campo" at bounding box center [0, 0] width 0 height 0
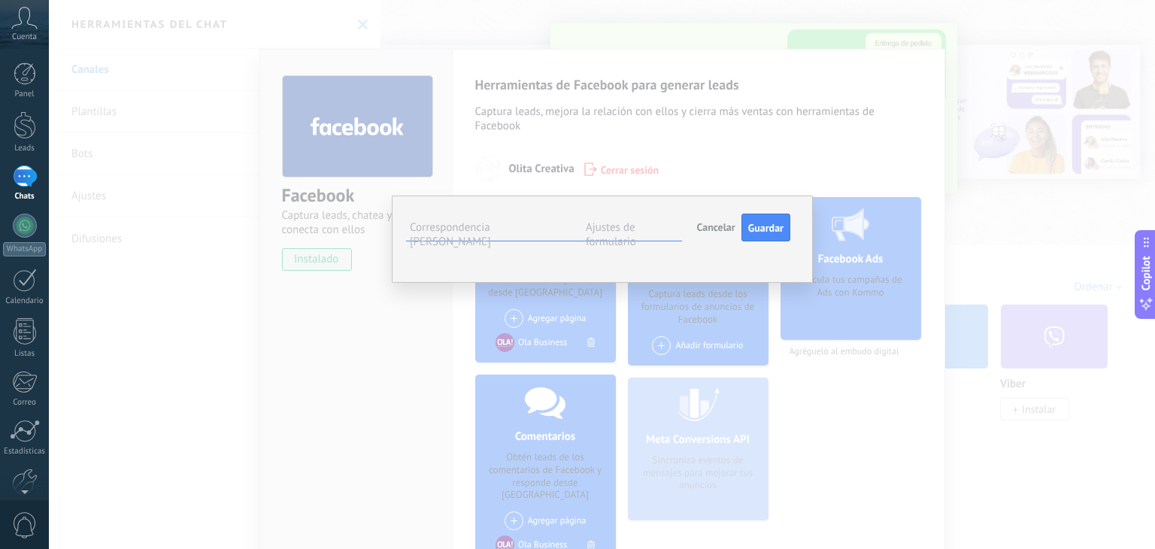
click at [800, 283] on div "**********" at bounding box center [602, 239] width 421 height 88
click at [0, 0] on span "Nombre de la compañía (compañía)" at bounding box center [0, 0] width 0 height 0
click at [0, 0] on span "Seleccionar campo" at bounding box center [0, 0] width 0 height 0
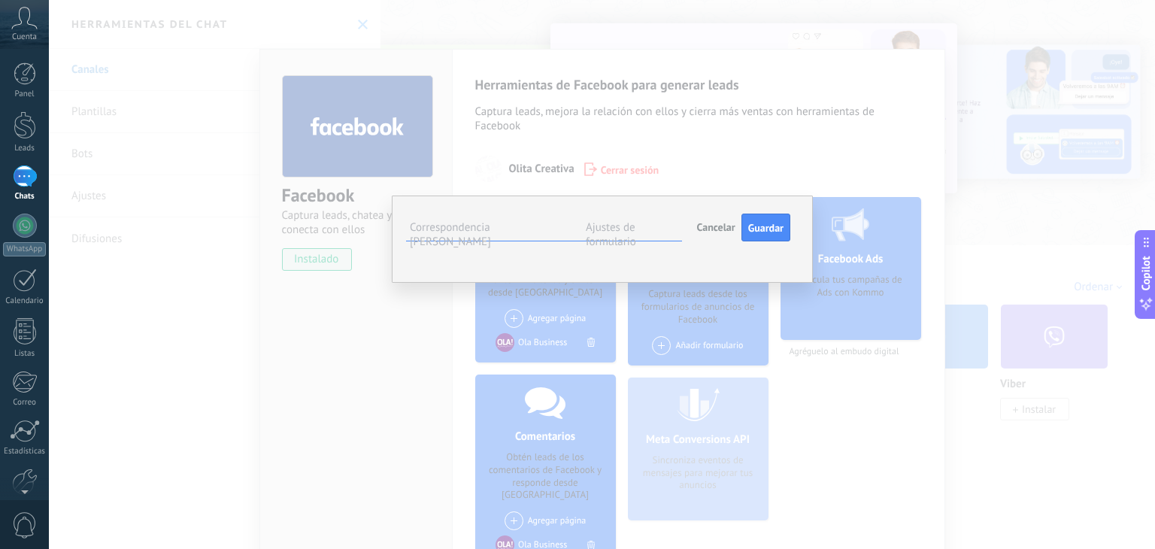
scroll to position [47, 0]
click at [794, 283] on div "**********" at bounding box center [602, 239] width 421 height 88
click at [0, 0] on button "Seleccionar campo" at bounding box center [0, 0] width 0 height 0
click at [0, 0] on span "Dirección (compañía)" at bounding box center [0, 0] width 0 height 0
click at [0, 0] on button "Seleccionar campo" at bounding box center [0, 0] width 0 height 0
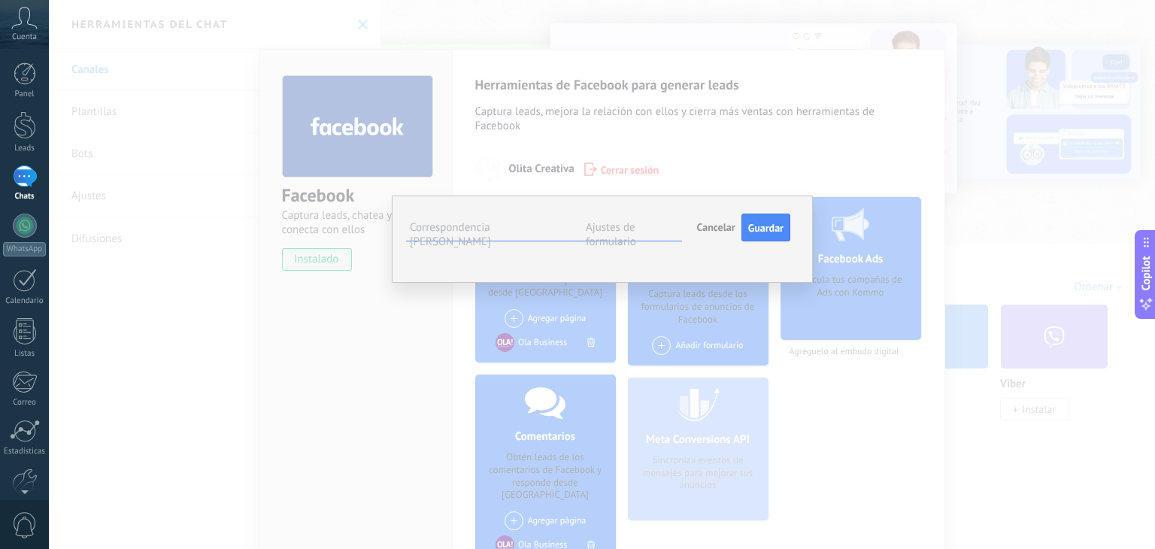
click at [0, 0] on li "Teléfono (compañía)" at bounding box center [0, 0] width 0 height 0
click at [0, 0] on span "Teléfono (compañía)" at bounding box center [0, 0] width 0 height 0
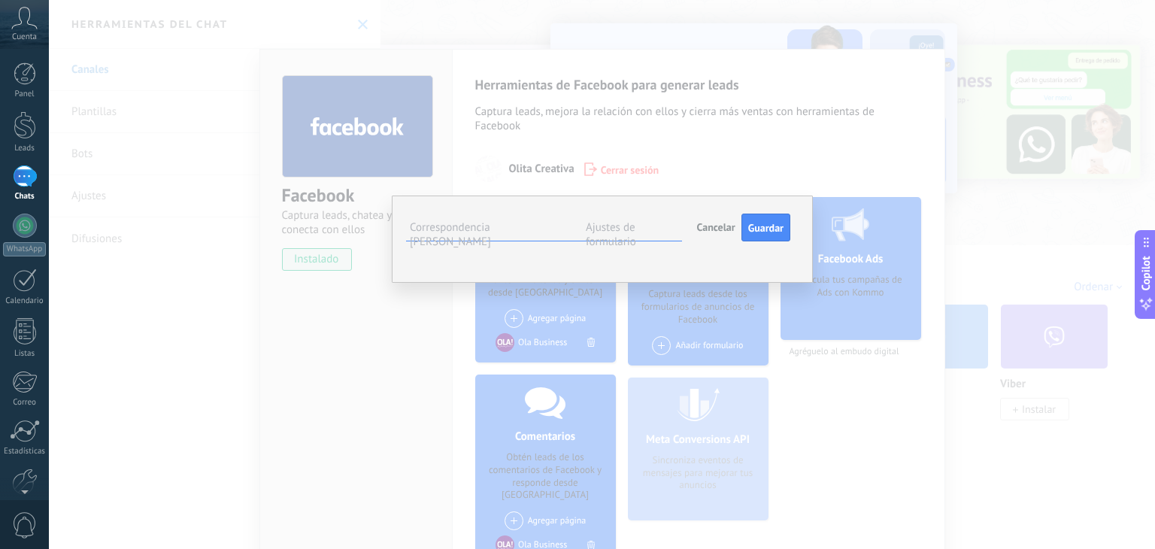
click at [0, 0] on span "Correo (contacto)" at bounding box center [0, 0] width 0 height 0
click at [0, 0] on button "Seleccionar campo" at bounding box center [0, 0] width 0 height 0
click at [0, 0] on span "Teléfono (contacto)" at bounding box center [0, 0] width 0 height 0
click at [0, 0] on button "Seleccionar campo" at bounding box center [0, 0] width 0 height 0
click at [0, 0] on span "Nombre del contacto (contacto)" at bounding box center [0, 0] width 0 height 0
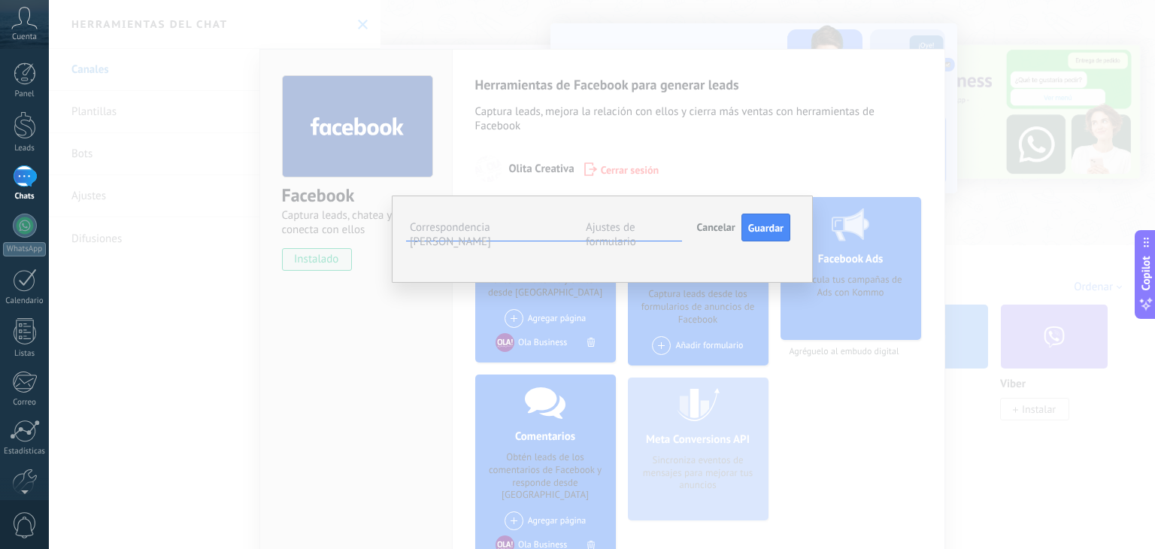
click at [0, 0] on button "Seleccionar campo" at bounding box center [0, 0] width 0 height 0
click at [0, 0] on button "Nombre del contacto (contacto)" at bounding box center [0, 0] width 0 height 0
click at [0, 0] on li "Seleccionar campo" at bounding box center [0, 0] width 0 height 0
click at [0, 0] on button "Seleccionar campo" at bounding box center [0, 0] width 0 height 0
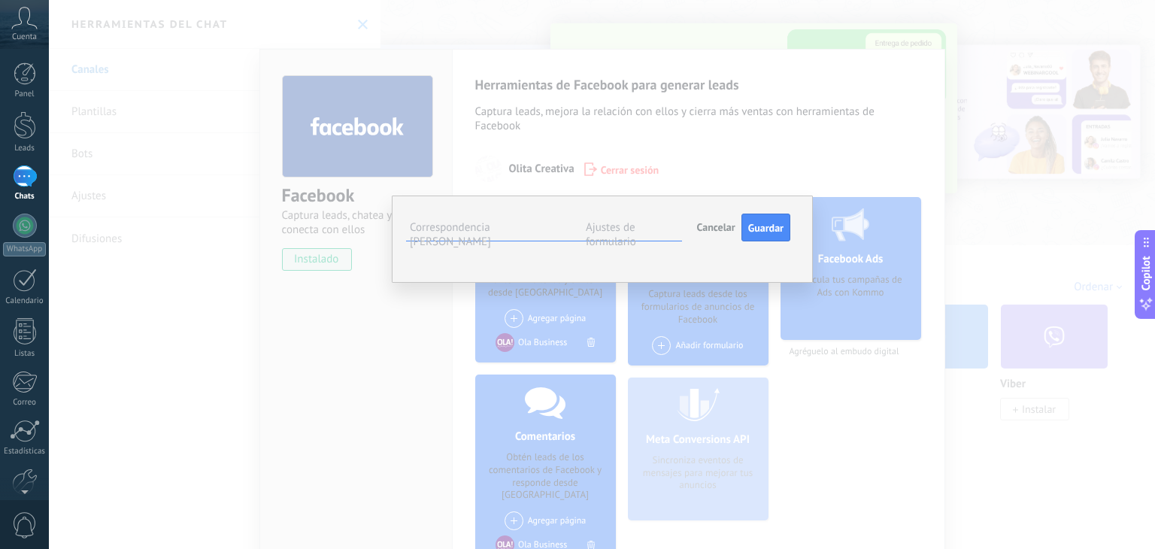
click at [0, 0] on li "Cargo (contacto)" at bounding box center [0, 0] width 0 height 0
click at [805, 283] on div "**********" at bounding box center [602, 239] width 421 height 88
click at [0, 0] on button "Cargo (contacto)" at bounding box center [0, 0] width 0 height 0
click at [0, 0] on span "Cargo (contacto)" at bounding box center [0, 0] width 0 height 0
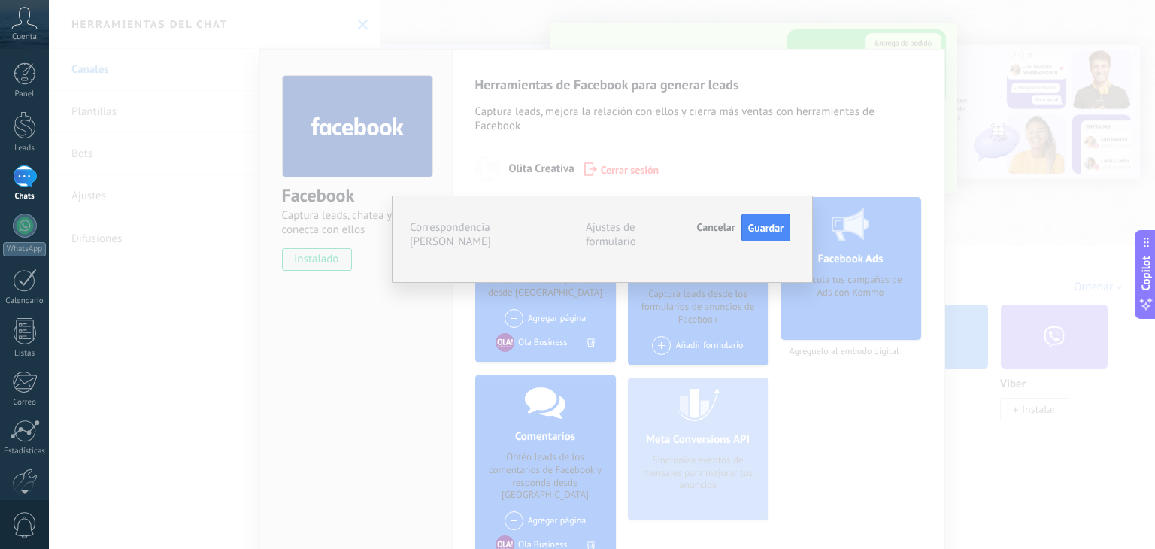
scroll to position [60, 0]
click at [716, 220] on span "Cancelar" at bounding box center [716, 227] width 38 height 14
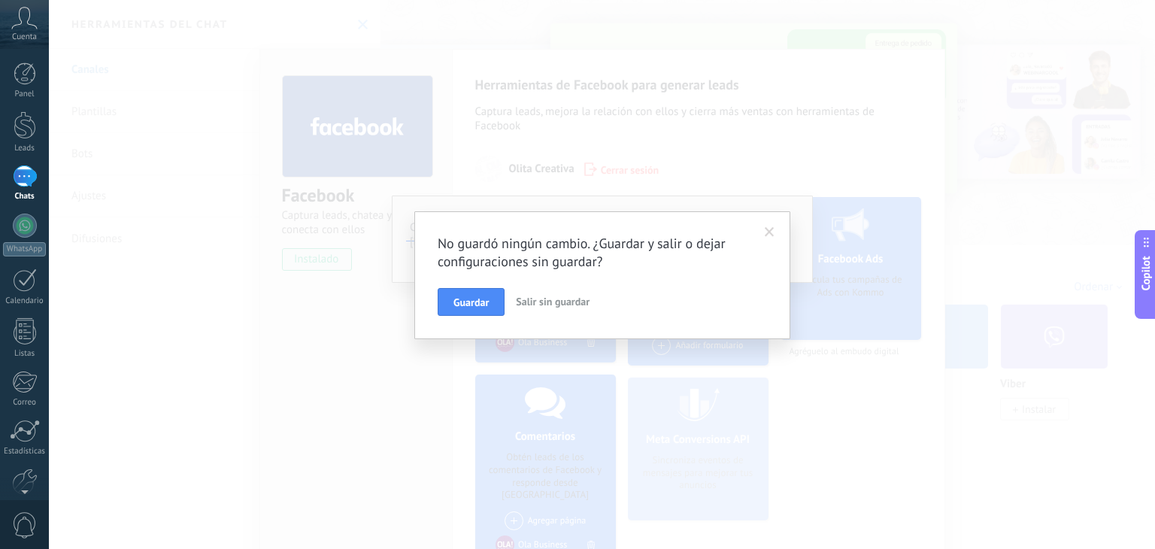
click at [463, 313] on button "Guardar" at bounding box center [471, 302] width 67 height 29
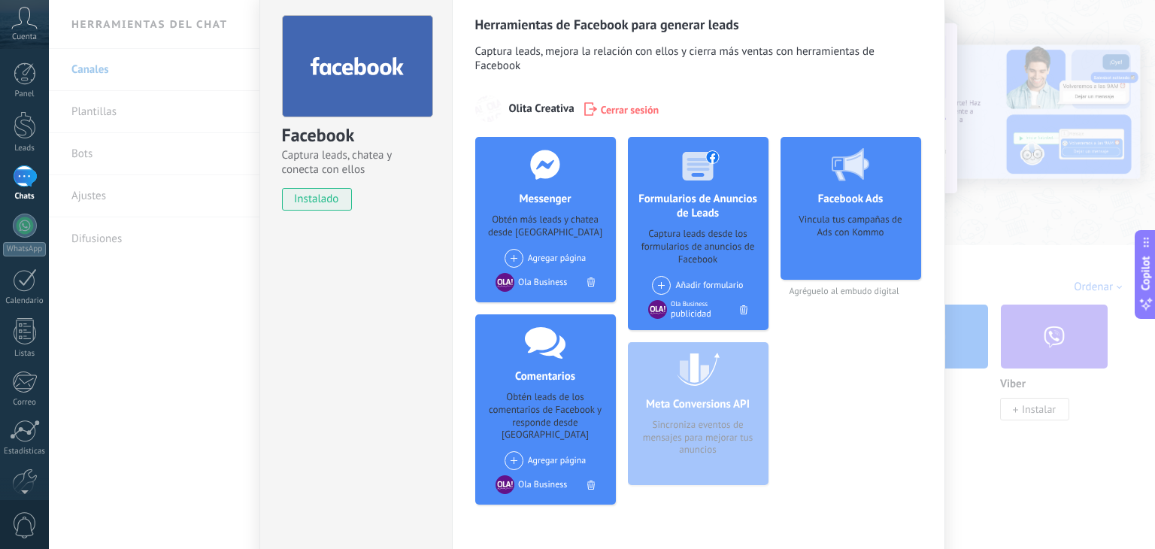
scroll to position [0, 0]
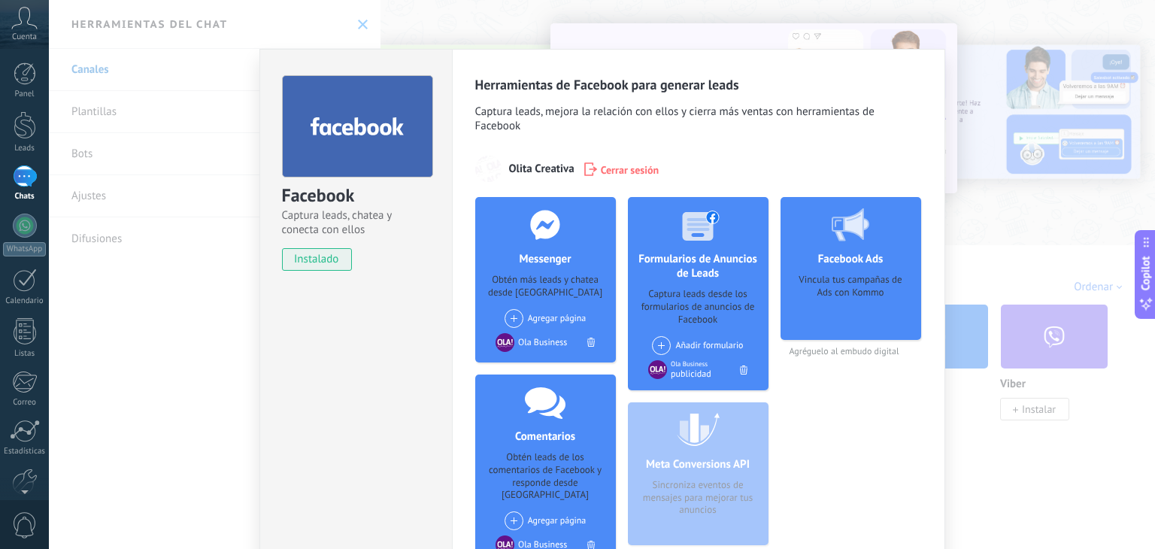
click at [1011, 308] on div "Facebook Captura leads, chatea y conecta con ellos instalado Desinstalar Herram…" at bounding box center [602, 274] width 1106 height 549
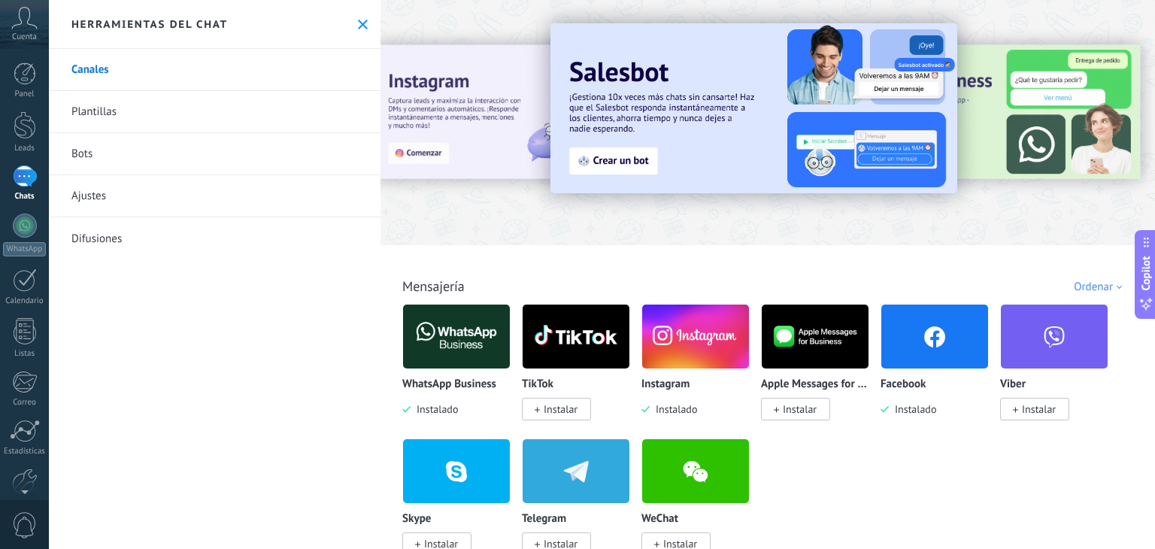
click at [186, 223] on link "Difusiones" at bounding box center [215, 238] width 332 height 42
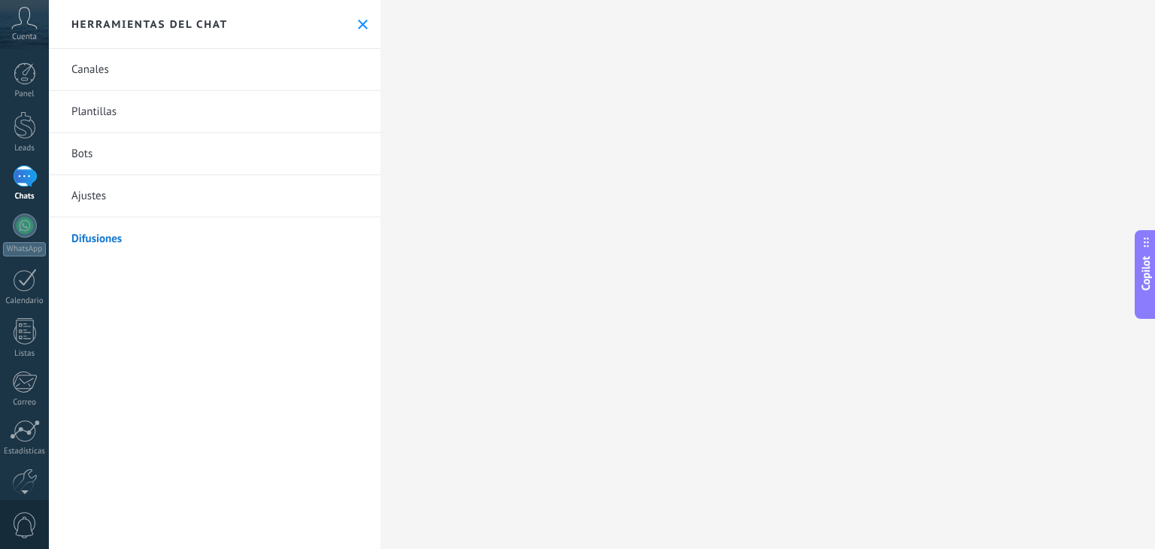
click at [192, 120] on link "Plantillas" at bounding box center [215, 112] width 332 height 42
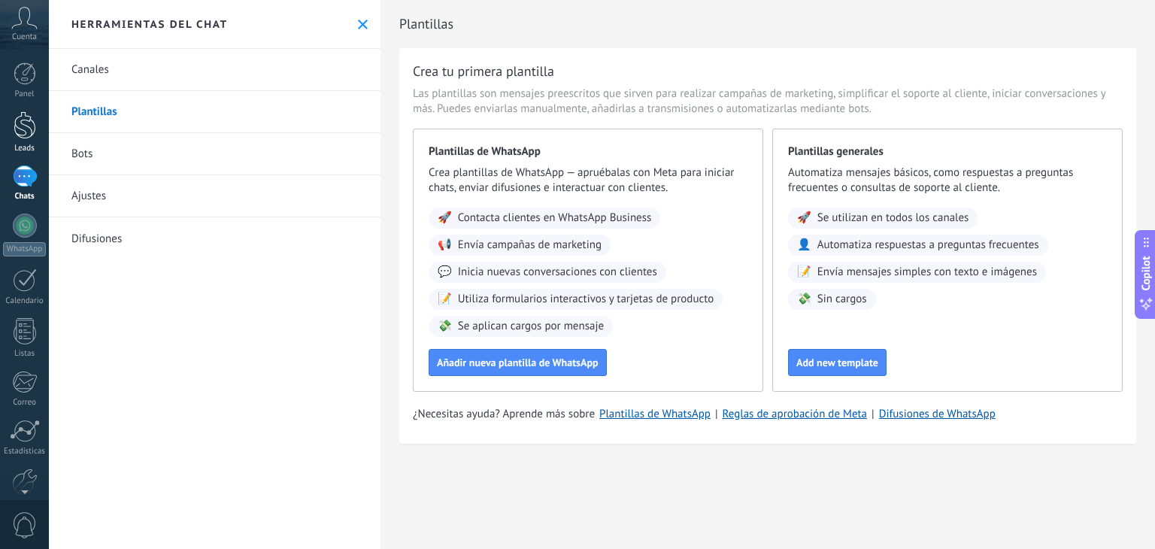
click at [30, 112] on div at bounding box center [25, 125] width 23 height 28
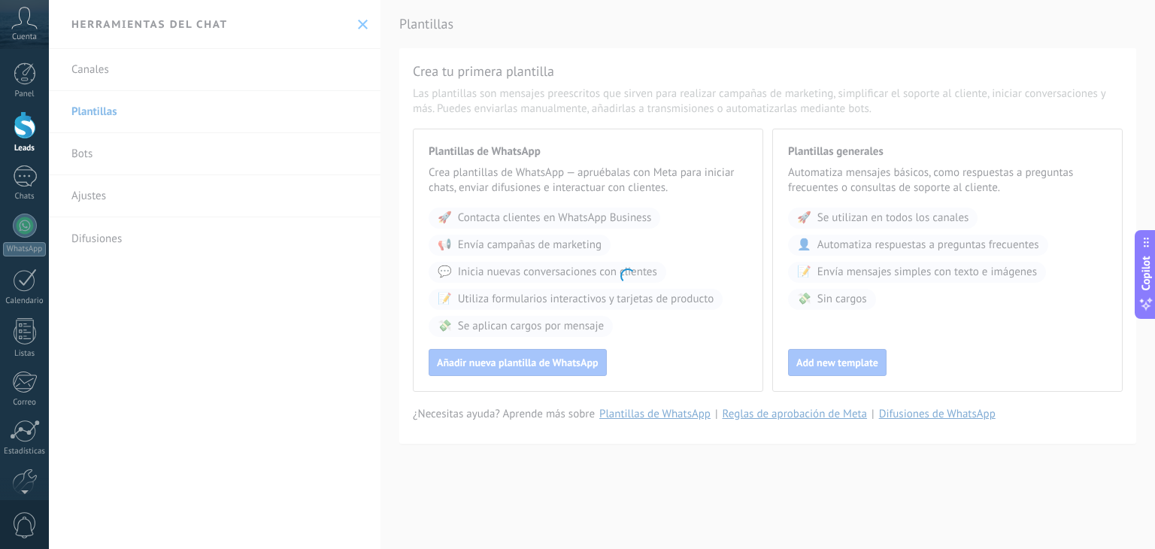
click at [30, 202] on div "Panel Leads Chats WhatsApp Clientes" at bounding box center [24, 319] width 49 height 514
click at [28, 187] on link "Chats" at bounding box center [24, 183] width 49 height 36
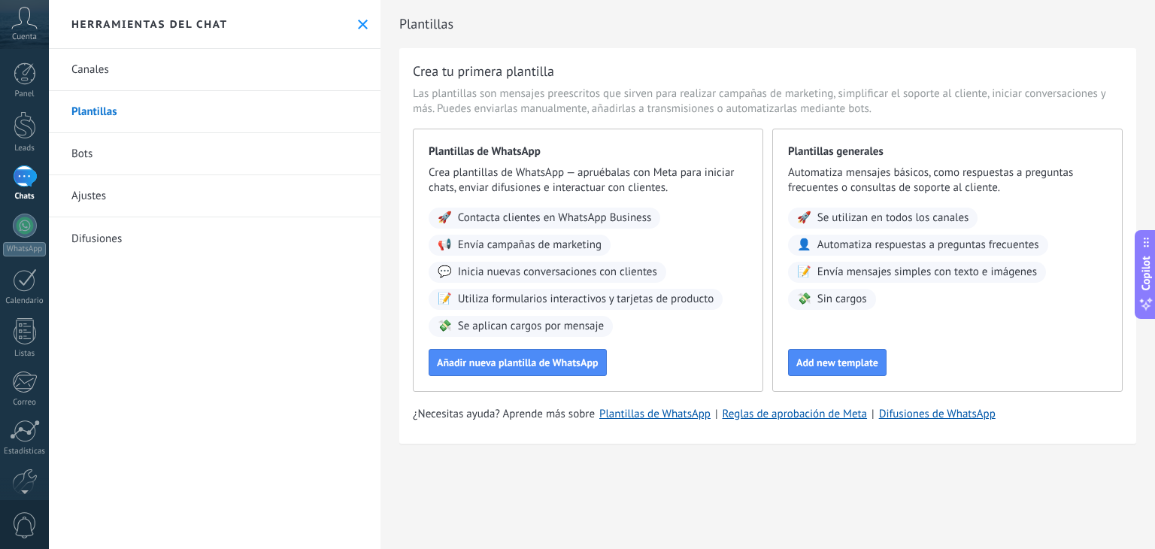
click at [372, 19] on div "Herramientas del chat" at bounding box center [215, 24] width 332 height 49
click at [300, 61] on link "Canales" at bounding box center [215, 70] width 332 height 42
click at [300, 59] on link "Canales" at bounding box center [215, 70] width 332 height 42
drag, startPoint x: 98, startPoint y: 73, endPoint x: 114, endPoint y: 65, distance: 18.2
click at [97, 73] on link "Canales" at bounding box center [215, 70] width 332 height 42
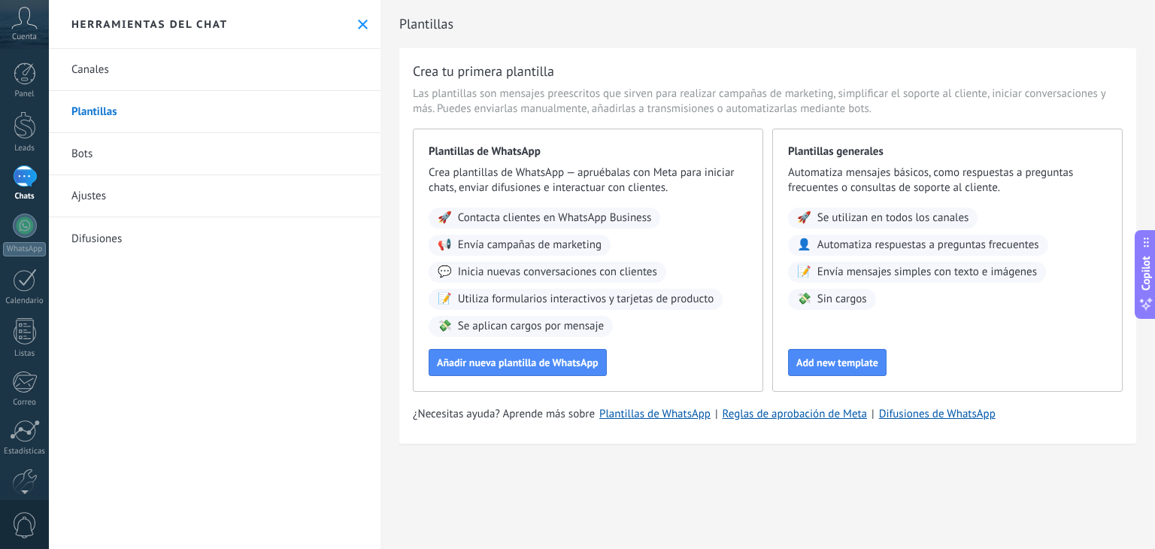
click at [356, 25] on button at bounding box center [362, 24] width 13 height 13
click at [358, 23] on use at bounding box center [363, 25] width 10 height 10
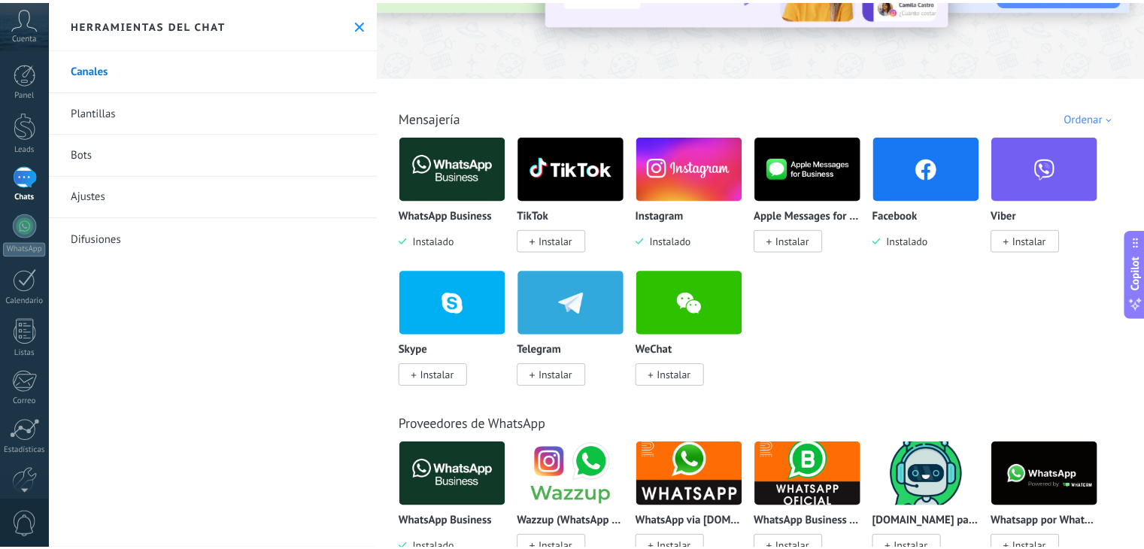
scroll to position [75, 0]
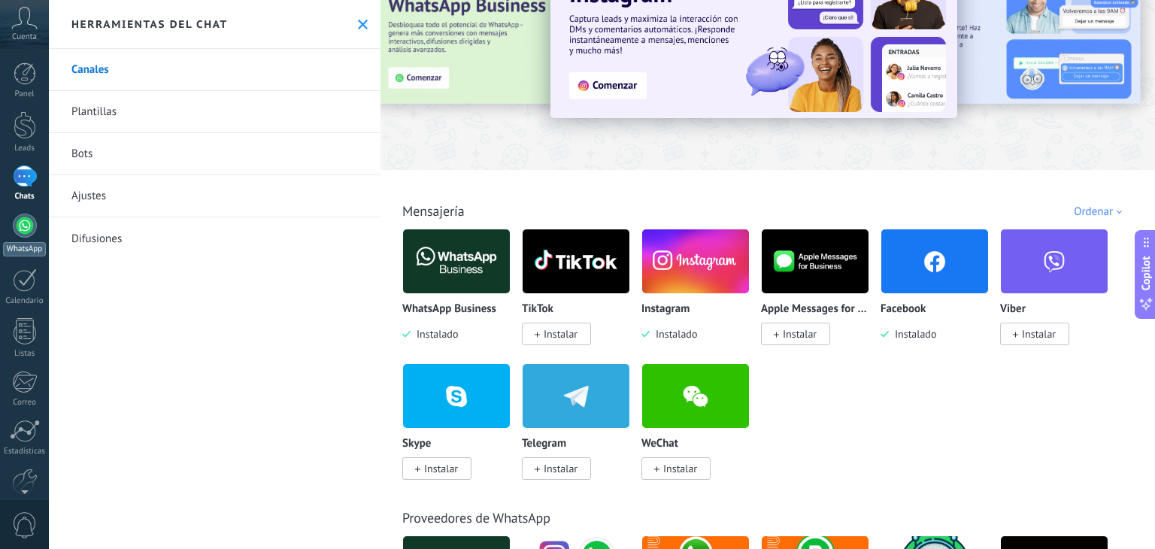
click at [35, 238] on link "WhatsApp" at bounding box center [24, 235] width 49 height 43
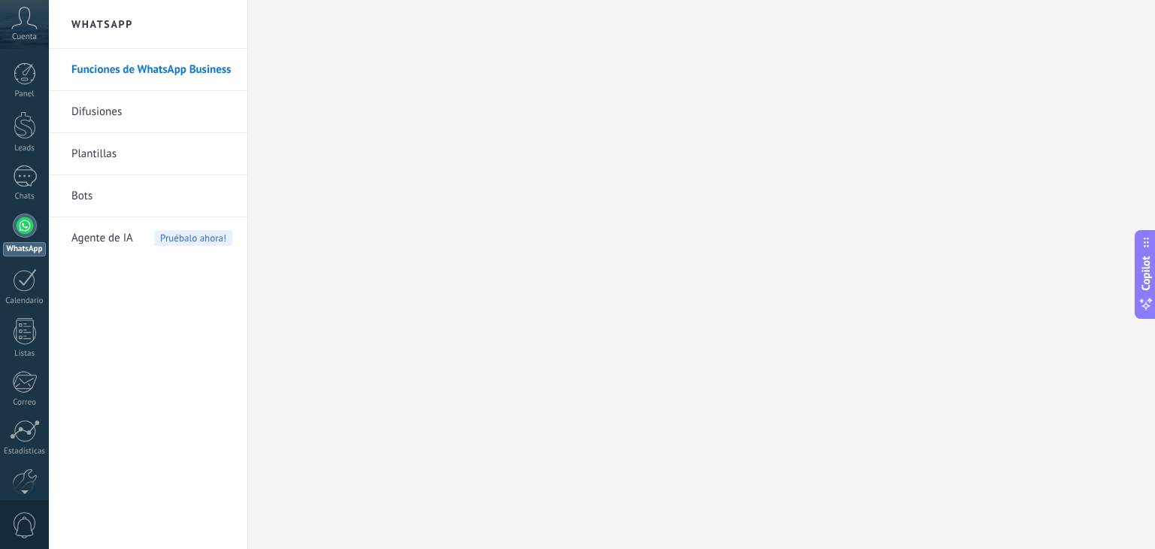
click at [195, 241] on span "Pruébalo ahora!" at bounding box center [193, 238] width 78 height 16
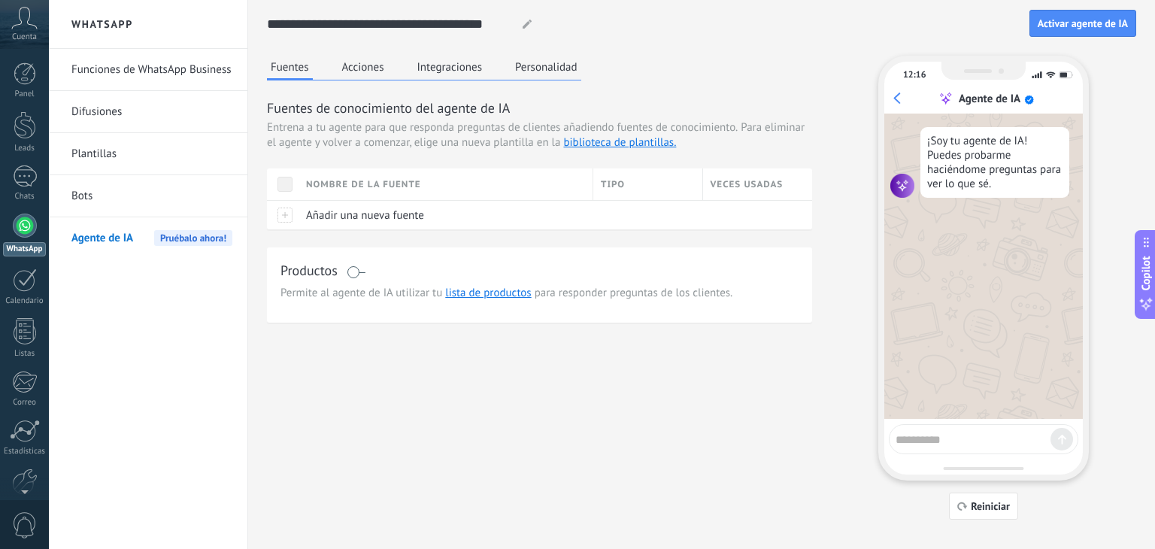
click at [376, 86] on div "Fuentes Acciones Integraciones Personalidad Fuentes de conocimiento del agente …" at bounding box center [539, 189] width 545 height 267
click at [371, 68] on button "Acciones" at bounding box center [363, 67] width 50 height 23
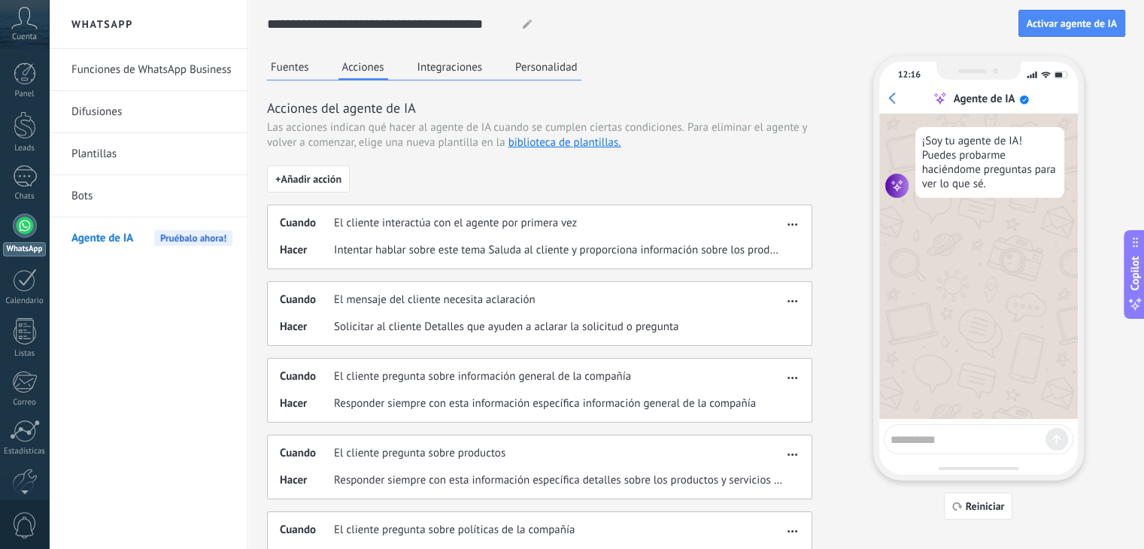
click at [791, 224] on icon "button" at bounding box center [792, 224] width 10 height 2
click at [818, 344] on div "Fuentes Acciones Integraciones Personalidad Acciones del agente de IA Las accio…" at bounding box center [696, 469] width 858 height 827
click at [449, 59] on button "Integraciones" at bounding box center [450, 67] width 73 height 23
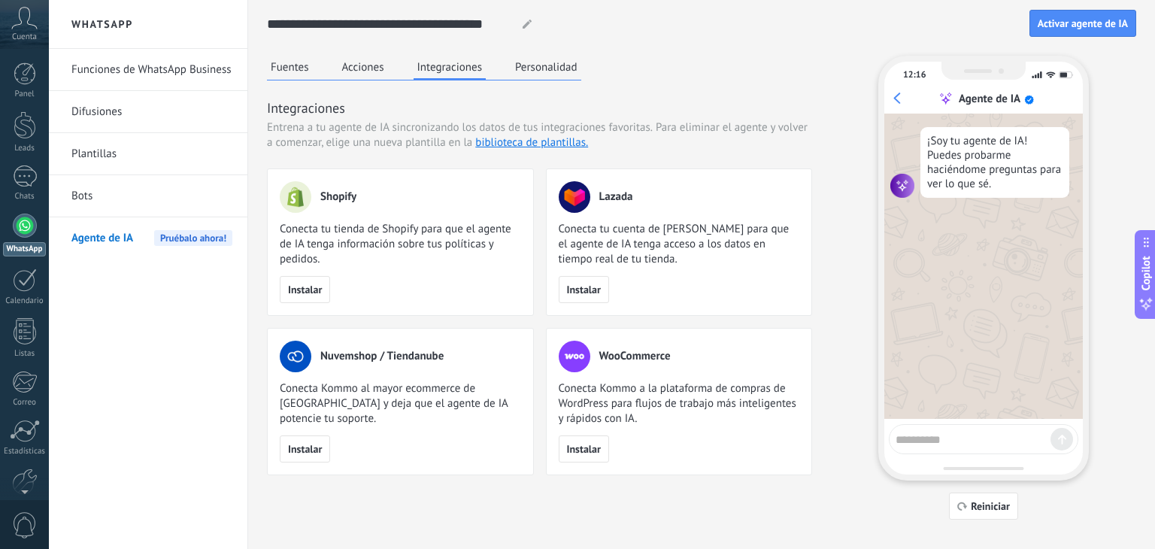
click at [538, 60] on button "Personalidad" at bounding box center [546, 67] width 70 height 23
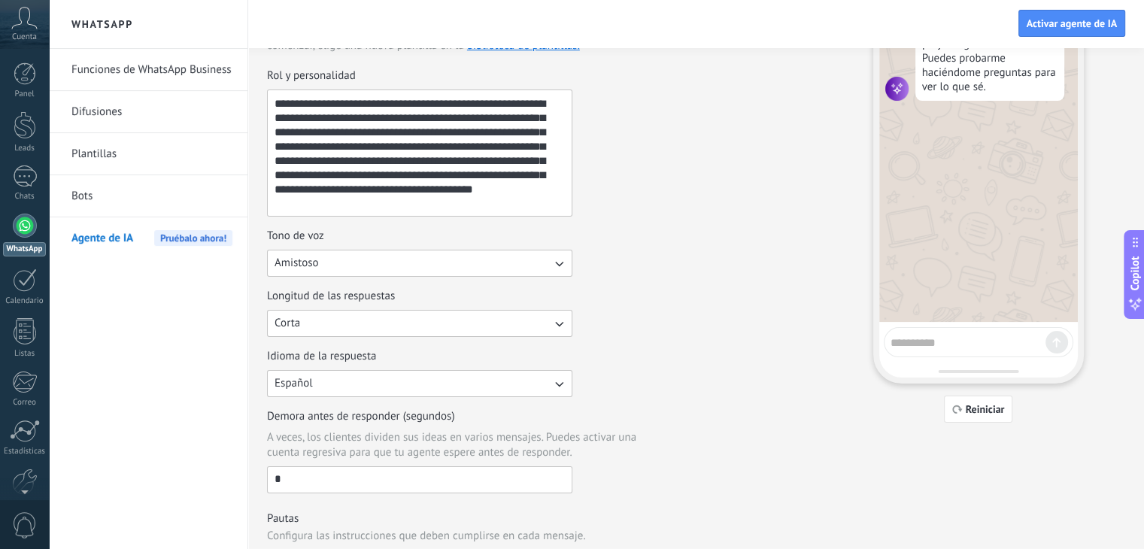
scroll to position [150, 0]
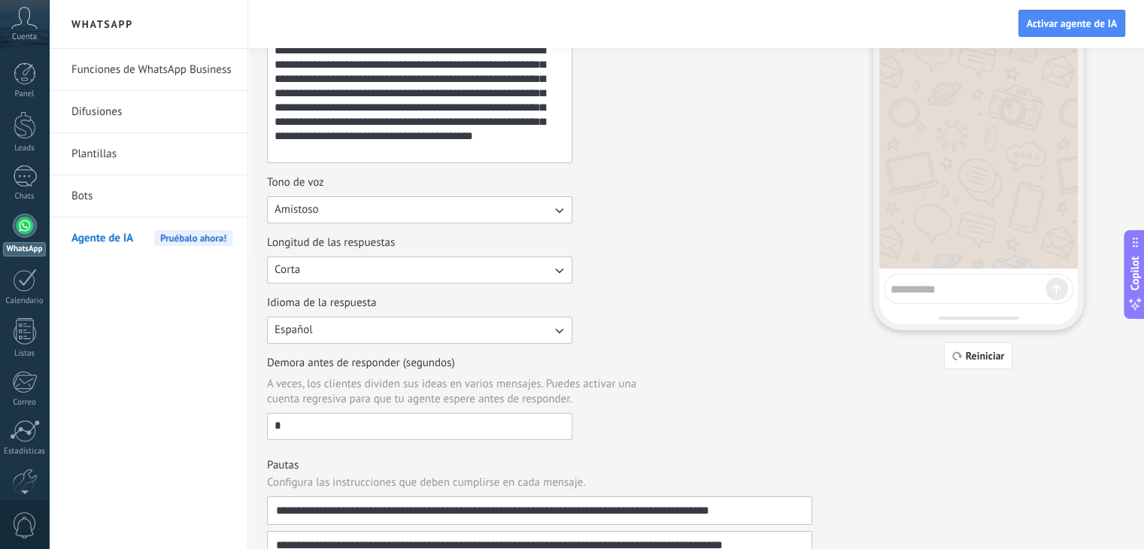
drag, startPoint x: 412, startPoint y: 429, endPoint x: 252, endPoint y: 425, distance: 160.2
click at [252, 425] on div "**********" at bounding box center [695, 368] width 895 height 1037
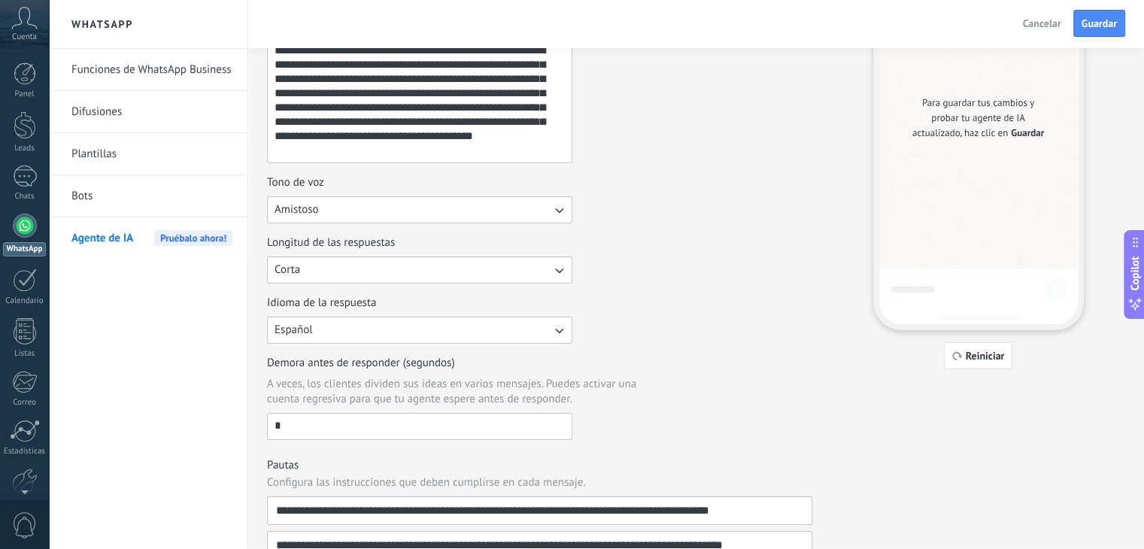
click at [314, 425] on input "*" at bounding box center [420, 426] width 304 height 24
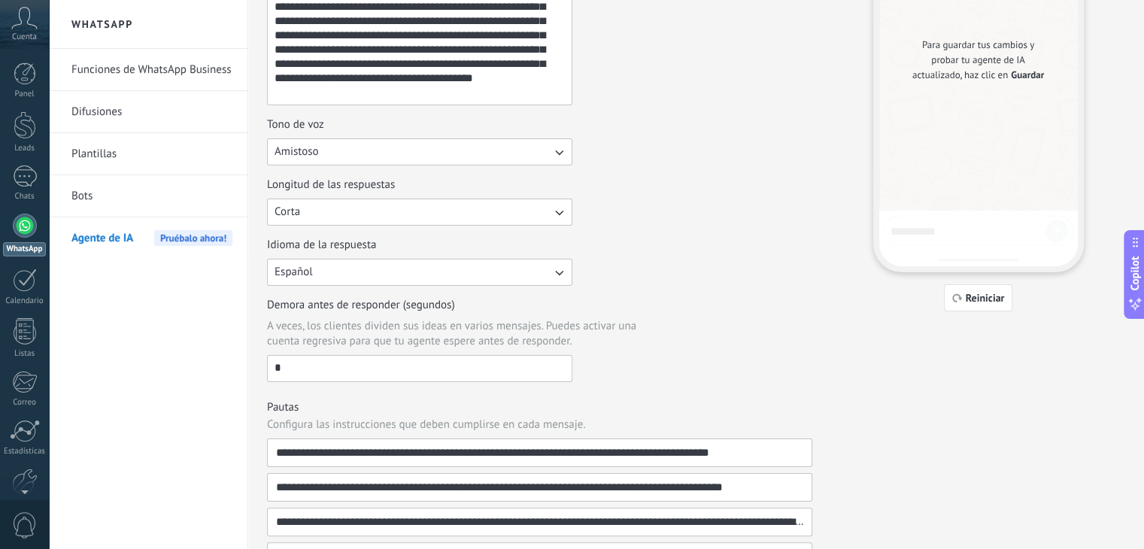
scroll to position [0, 0]
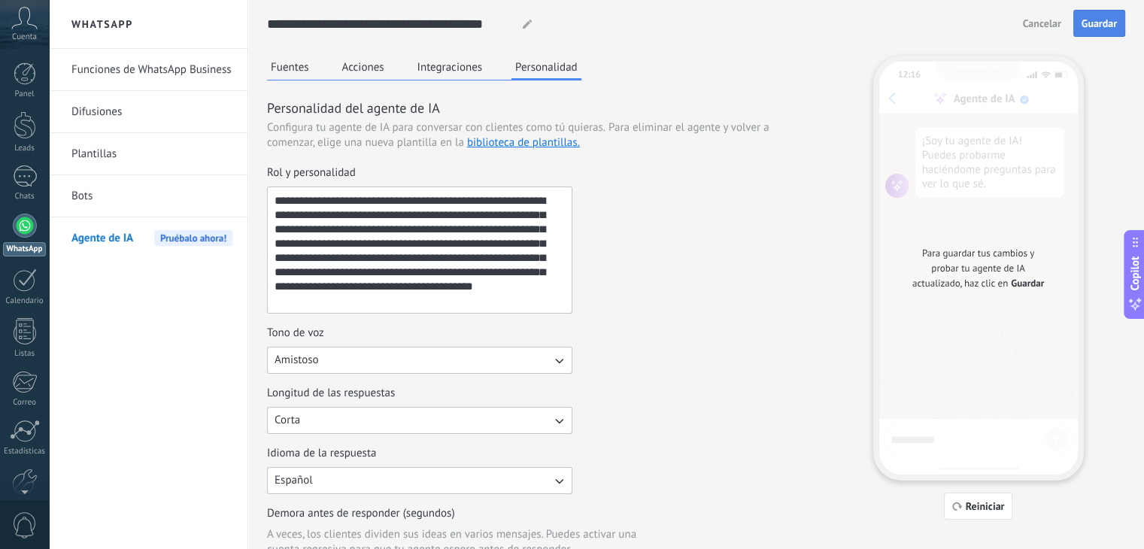
type input "*"
click at [1091, 21] on span "Guardar" at bounding box center [1098, 23] width 35 height 11
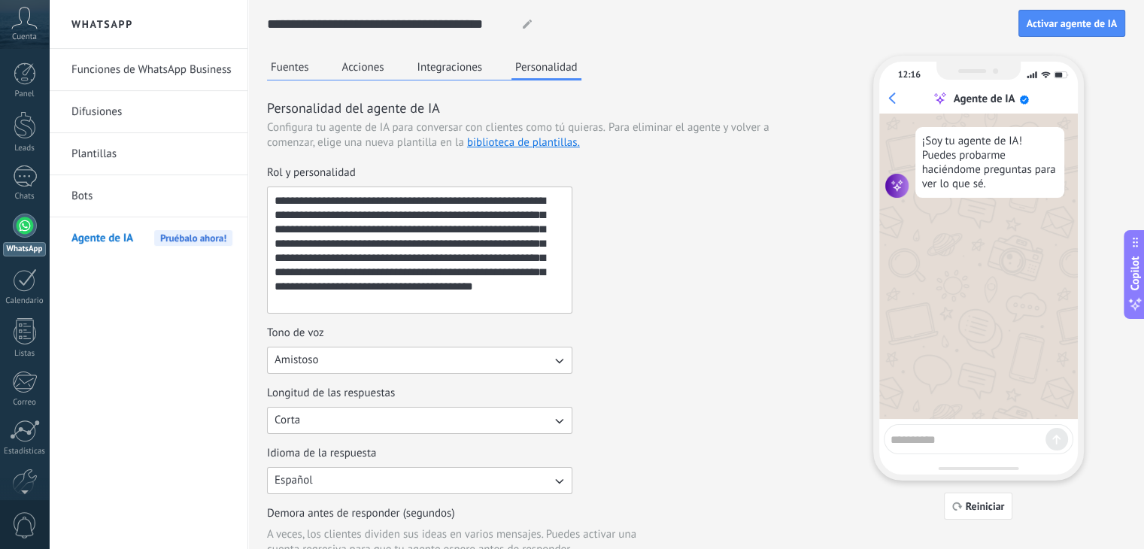
click at [962, 447] on div at bounding box center [977, 439] width 189 height 30
click at [961, 442] on textarea at bounding box center [967, 437] width 155 height 19
click at [413, 259] on textarea "**********" at bounding box center [418, 250] width 301 height 126
drag, startPoint x: 384, startPoint y: 312, endPoint x: 258, endPoint y: 162, distance: 196.4
click at [258, 162] on div "**********" at bounding box center [695, 518] width 895 height 1037
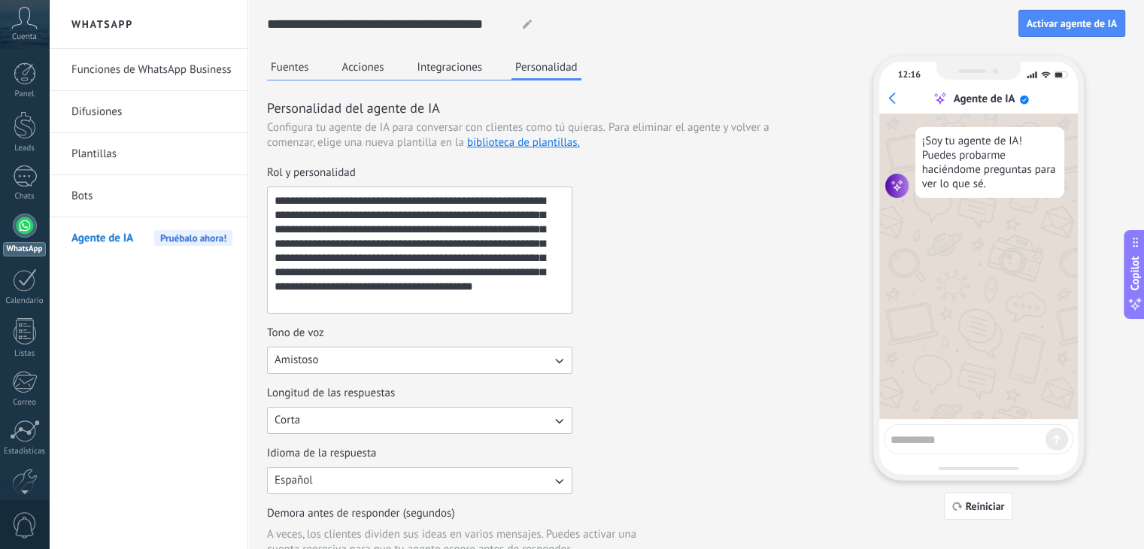
paste textarea "**********"
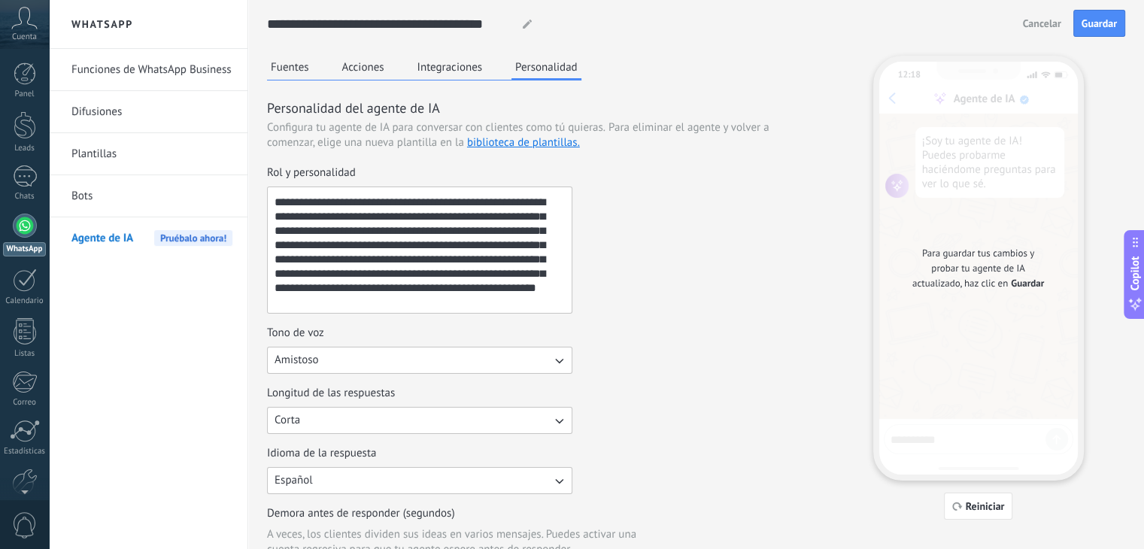
scroll to position [602, 0]
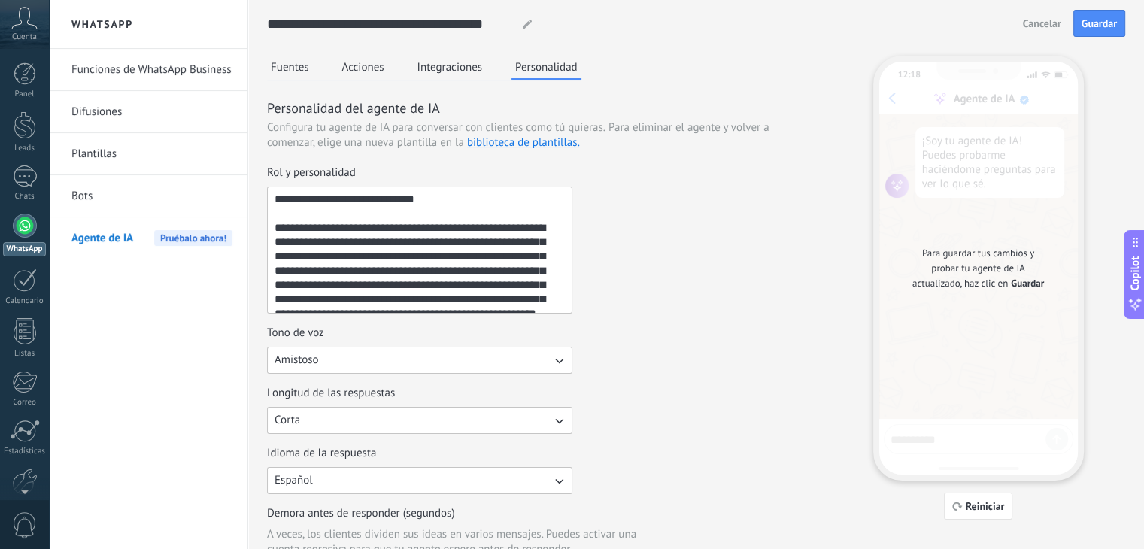
click at [456, 246] on textarea "Rol y personalidad" at bounding box center [418, 250] width 301 height 126
drag, startPoint x: 550, startPoint y: 242, endPoint x: 436, endPoint y: 241, distance: 114.3
click at [436, 241] on textarea "Rol y personalidad" at bounding box center [418, 250] width 301 height 126
type textarea "**********"
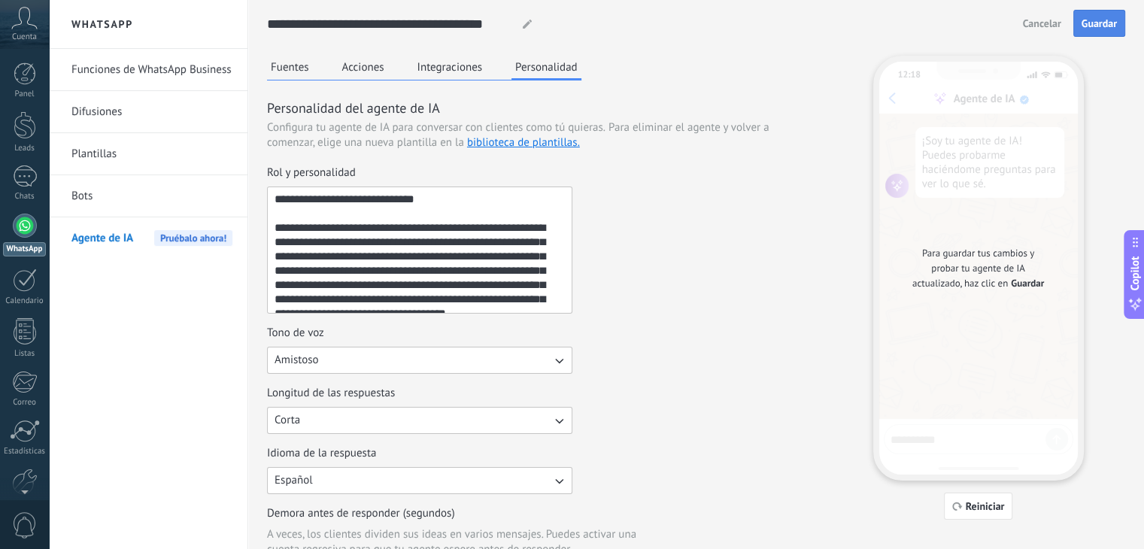
click at [1120, 29] on button "Guardar" at bounding box center [1099, 23] width 52 height 27
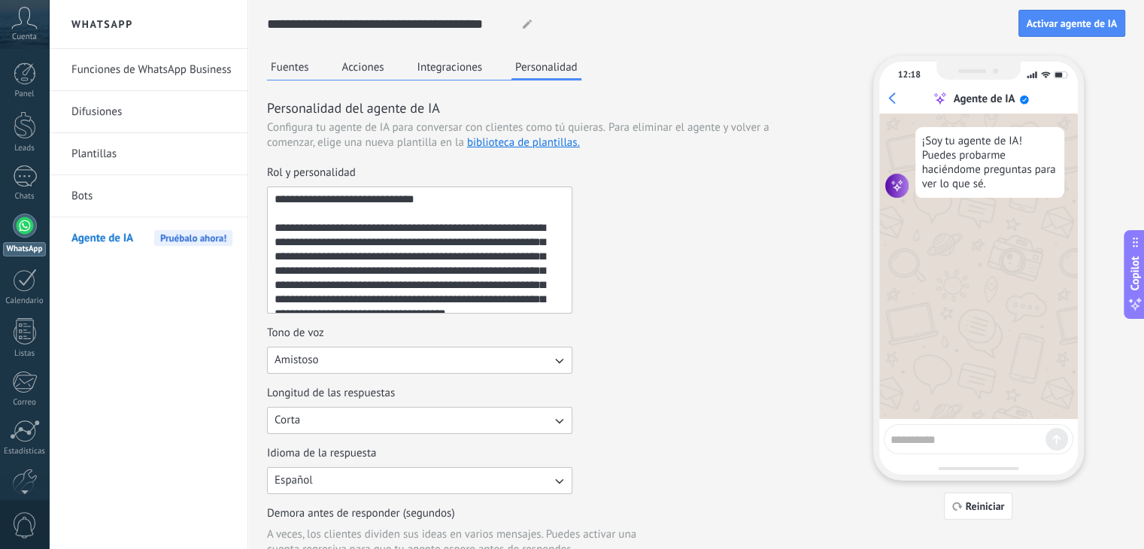
click at [940, 446] on textarea at bounding box center [967, 437] width 155 height 19
type textarea "*"
type textarea "**********"
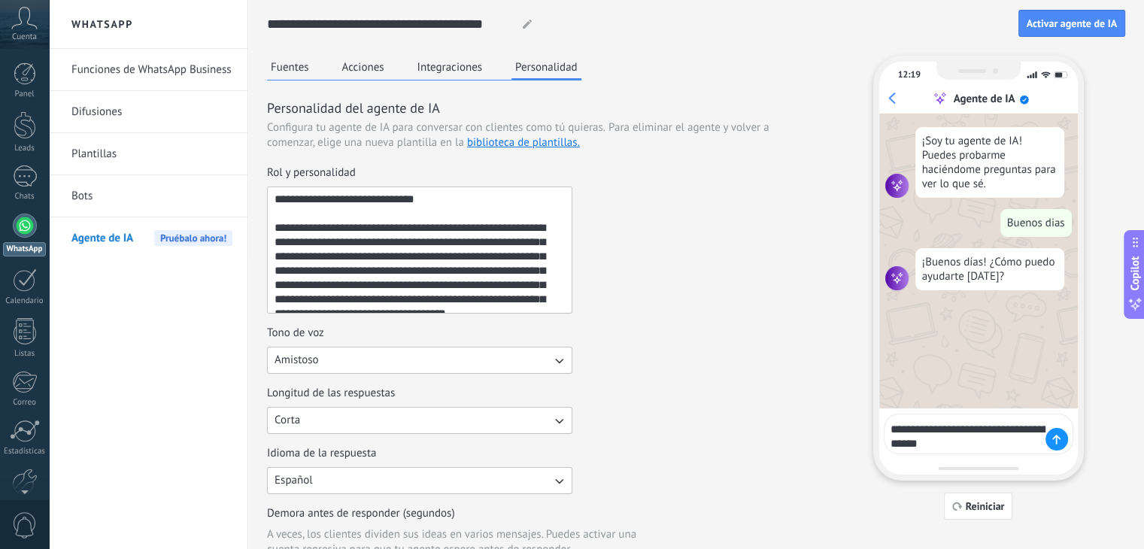
type textarea "**********"
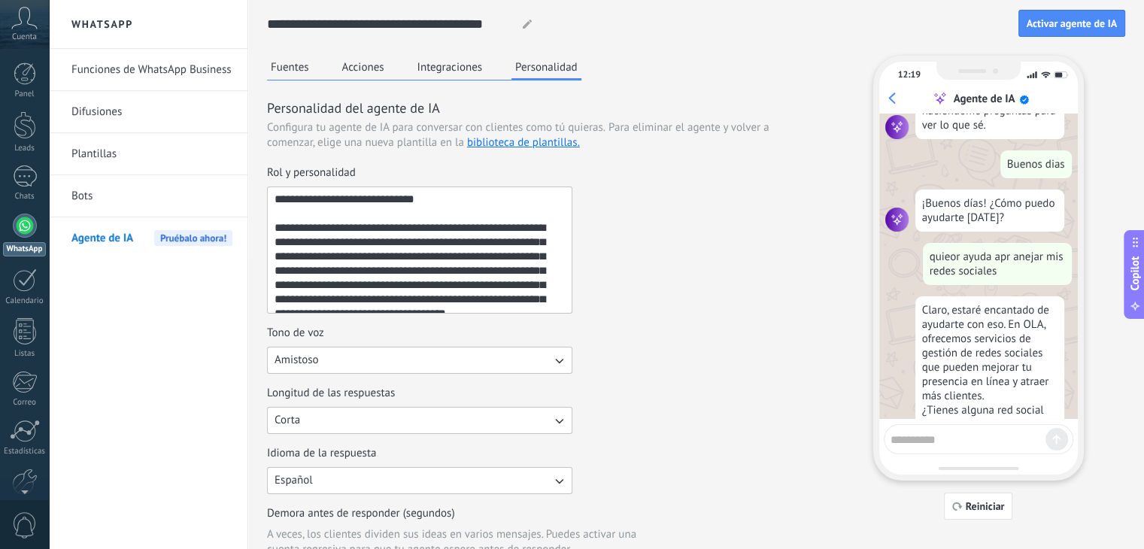
scroll to position [114, 0]
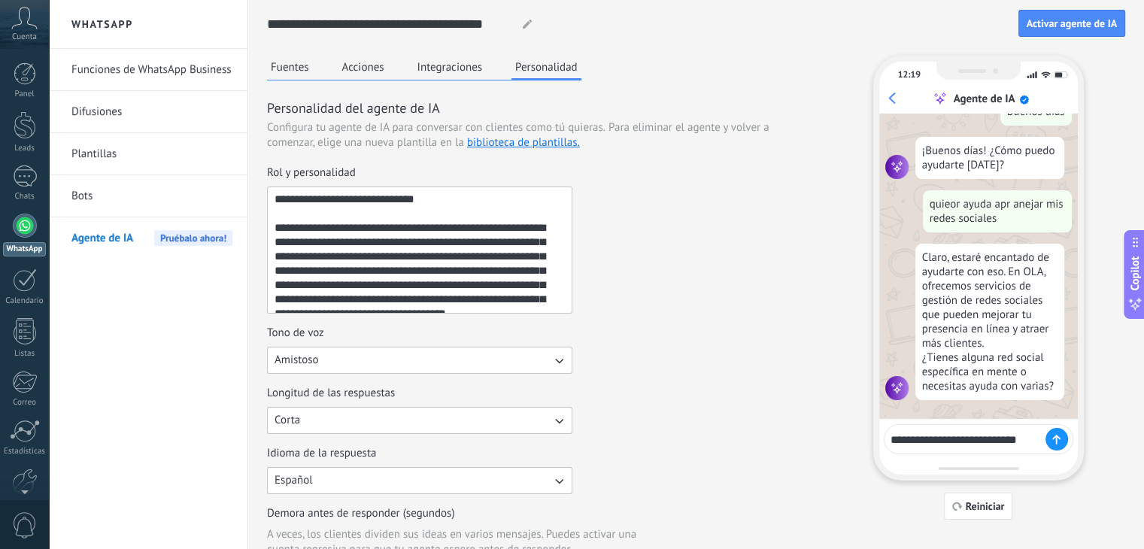
type textarea "**********"
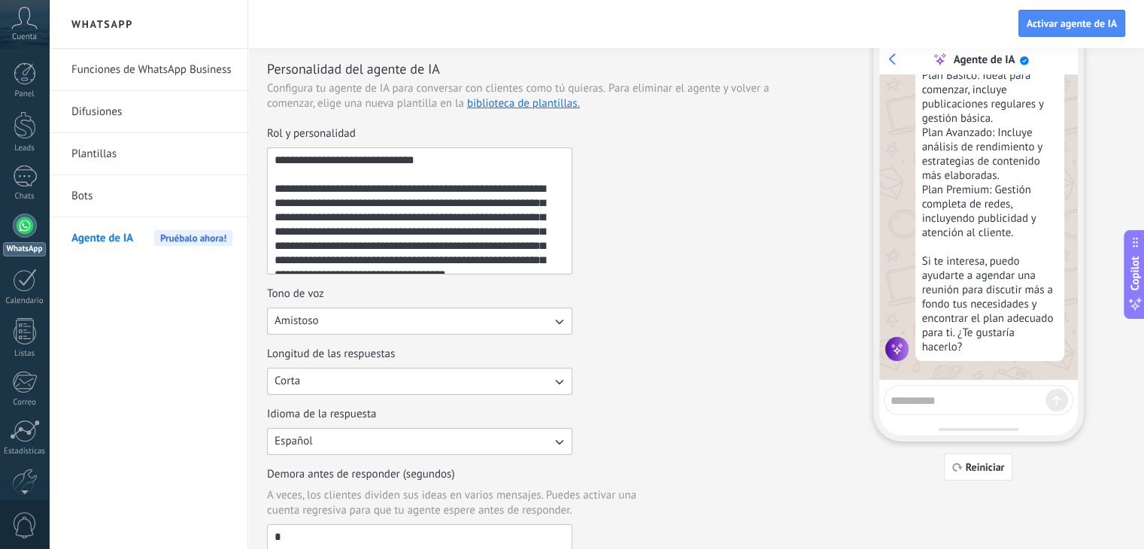
scroll to position [41, 0]
type textarea "**"
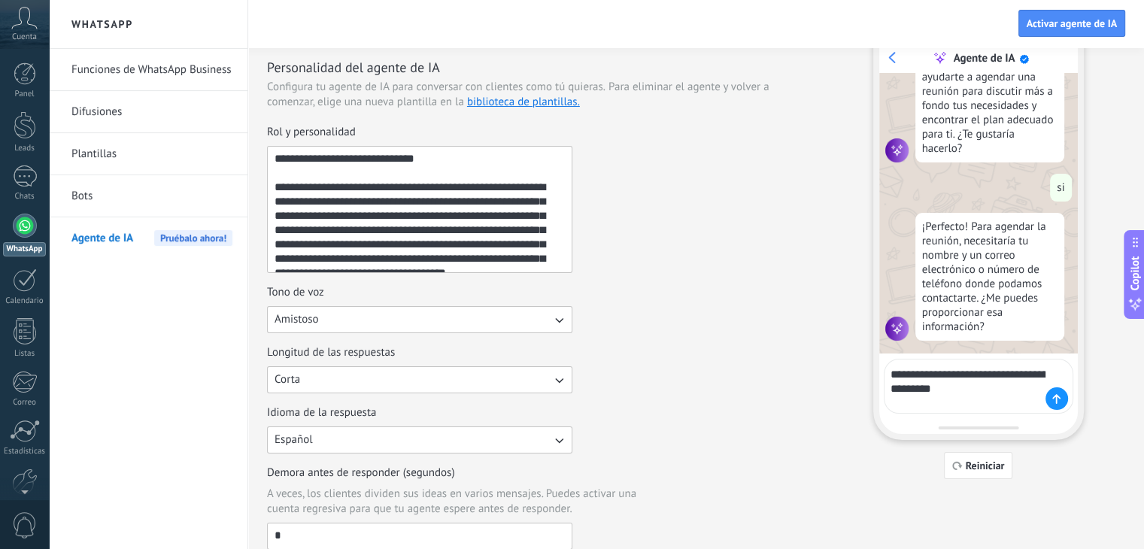
scroll to position [829, 0]
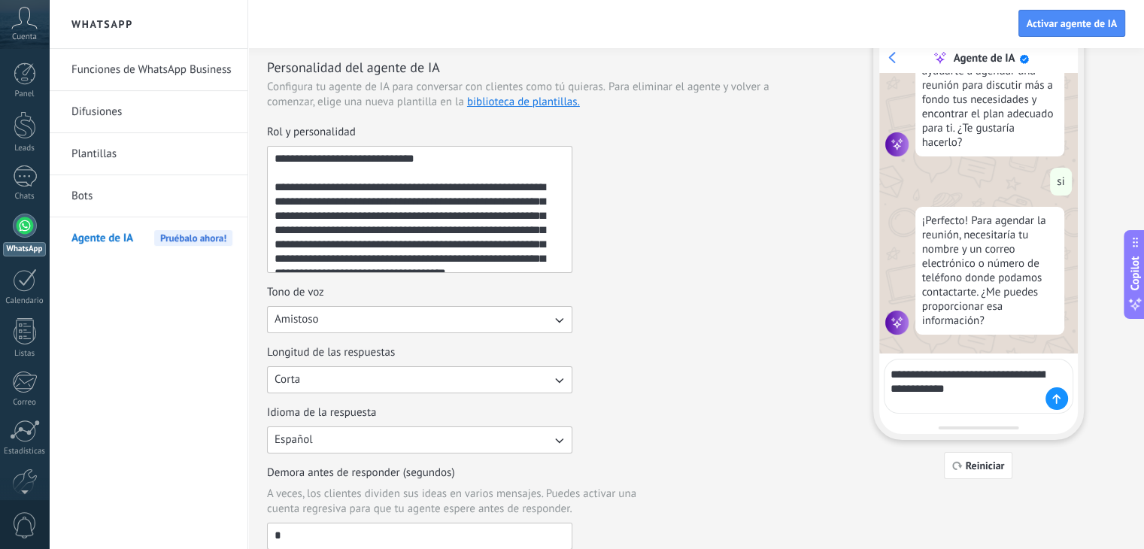
type textarea "**********"
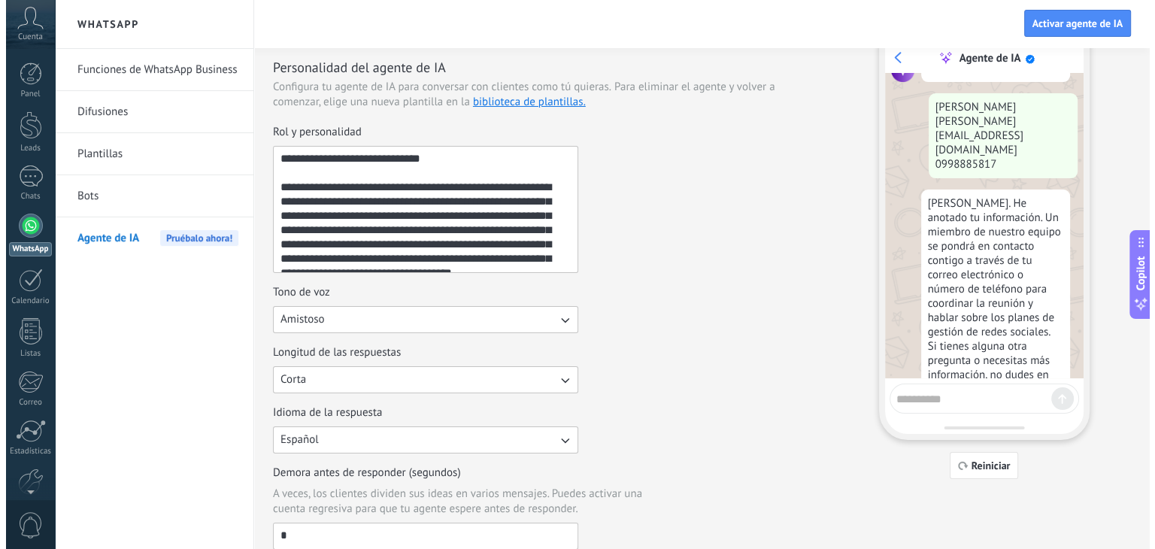
scroll to position [1039, 0]
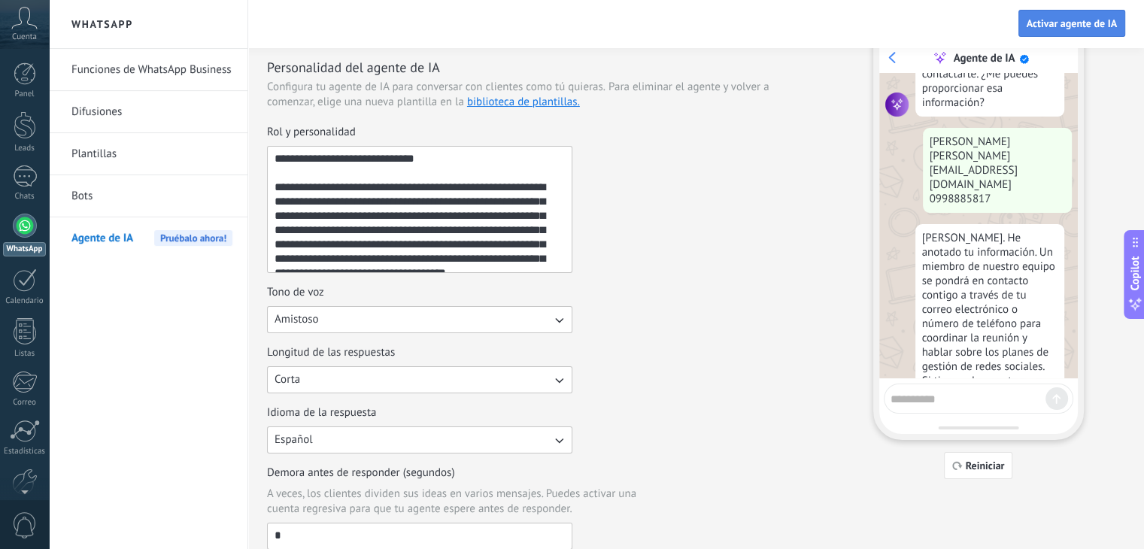
click at [1072, 13] on button "Activar agente de IA" at bounding box center [1071, 23] width 107 height 27
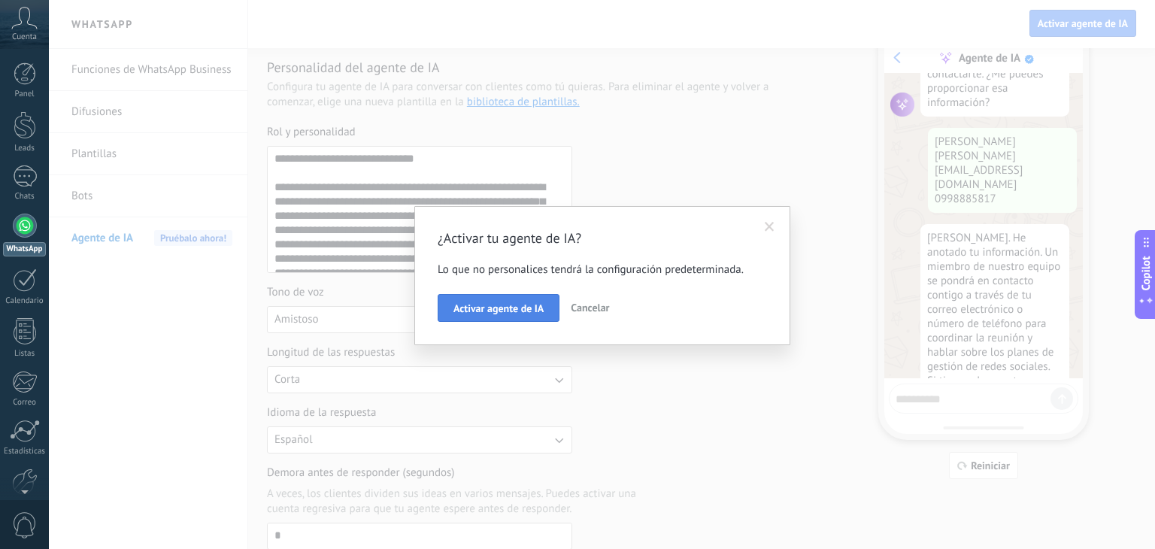
click at [514, 314] on button "Activar agente de IA" at bounding box center [499, 308] width 122 height 29
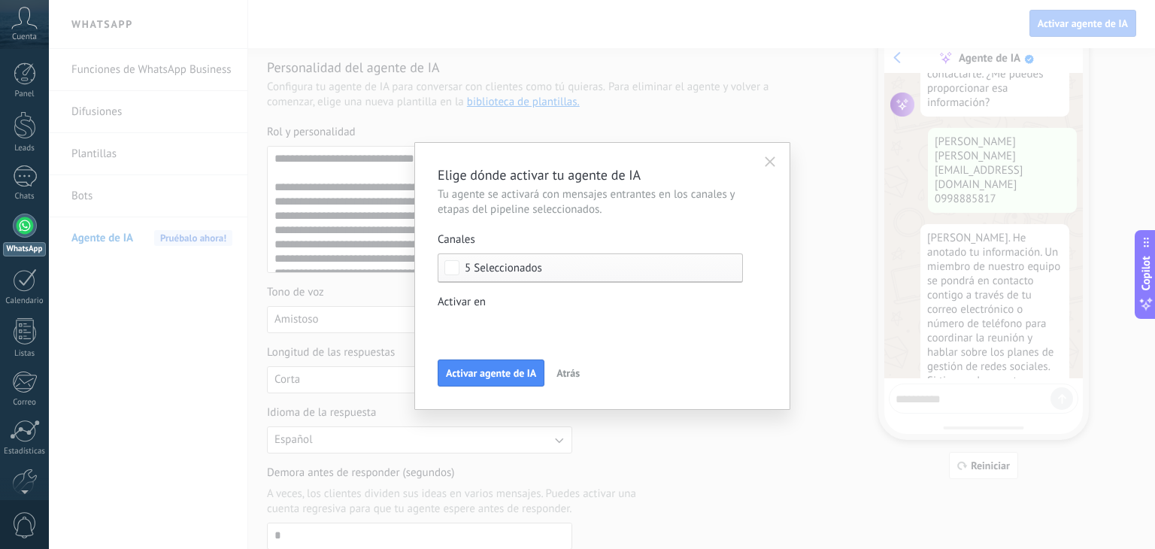
click at [0, 0] on div "Leads Entrantes Comentario o DM Obsequio o DM enviado Cualificado Propuesta env…" at bounding box center [0, 0] width 0 height 0
click at [792, 325] on div at bounding box center [602, 274] width 1106 height 549
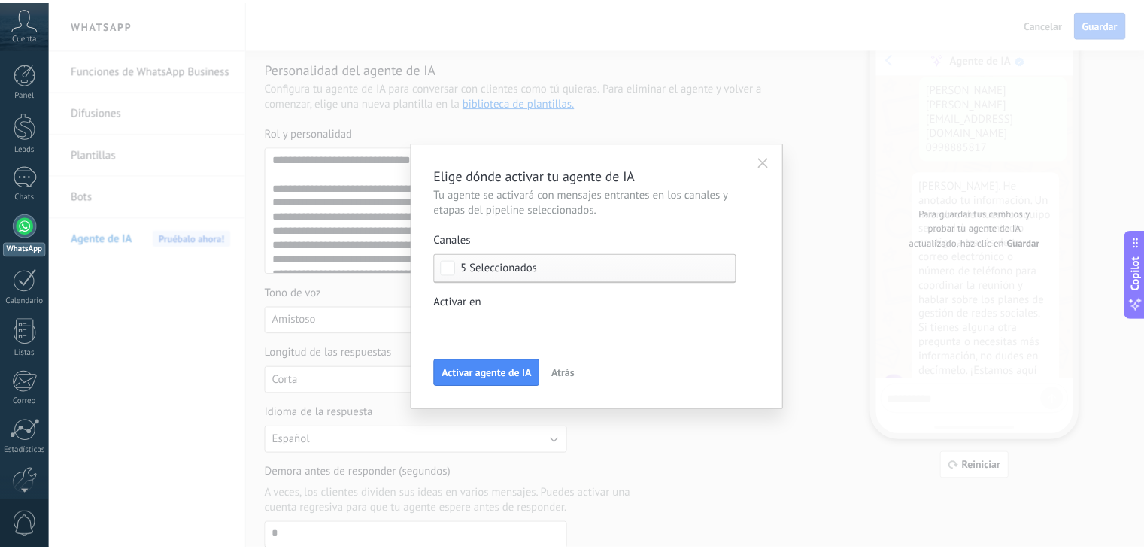
scroll to position [1114, 0]
click at [536, 368] on button "Activar agente de IA" at bounding box center [491, 372] width 107 height 27
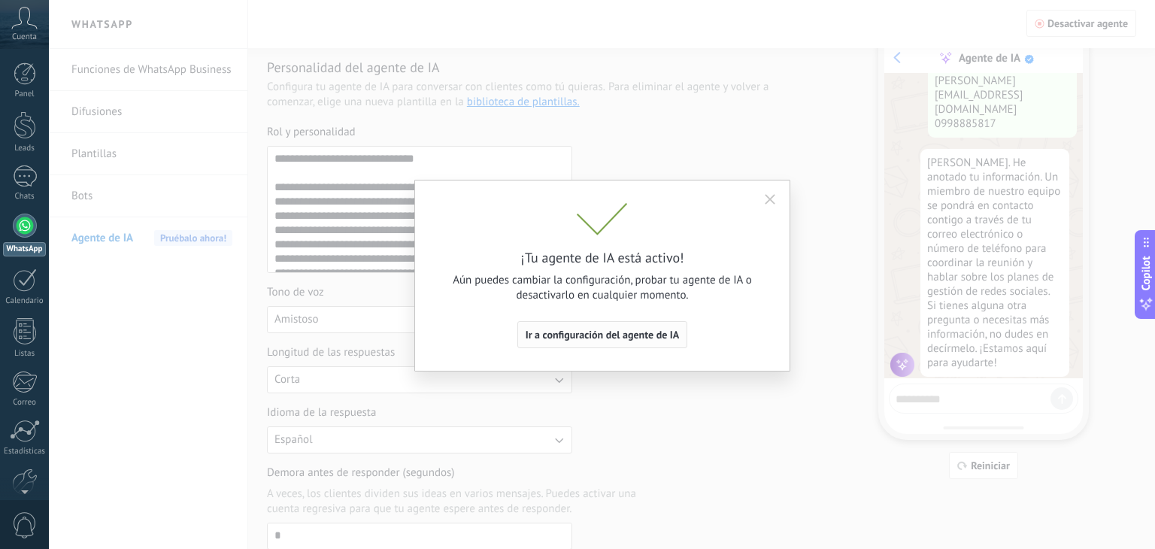
click at [605, 335] on span "Ir a configuración del agente de IA" at bounding box center [603, 334] width 154 height 11
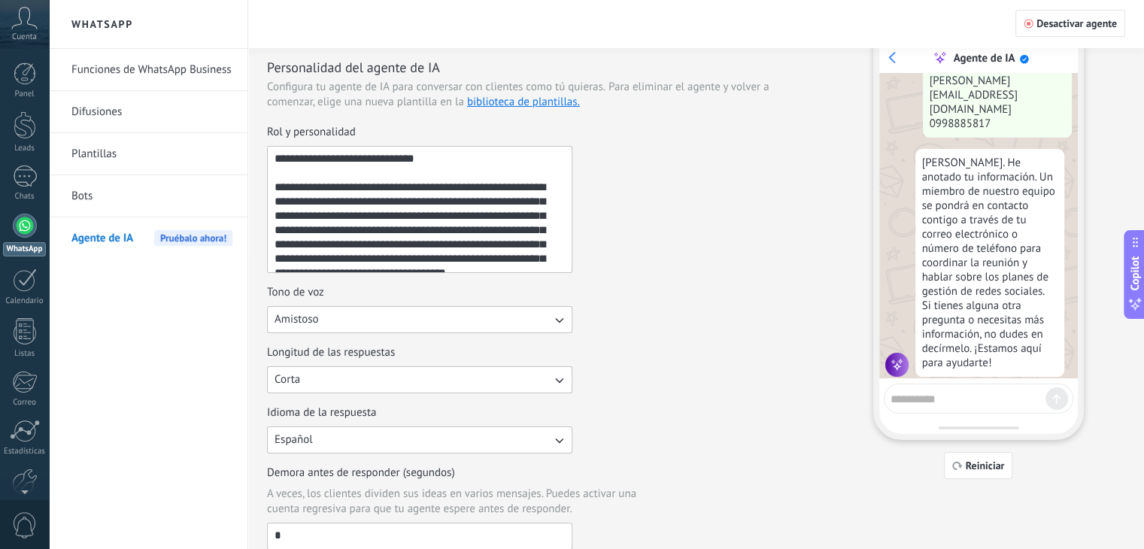
drag, startPoint x: 39, startPoint y: 234, endPoint x: 75, endPoint y: 208, distance: 44.2
click at [39, 234] on link "WhatsApp" at bounding box center [24, 235] width 49 height 43
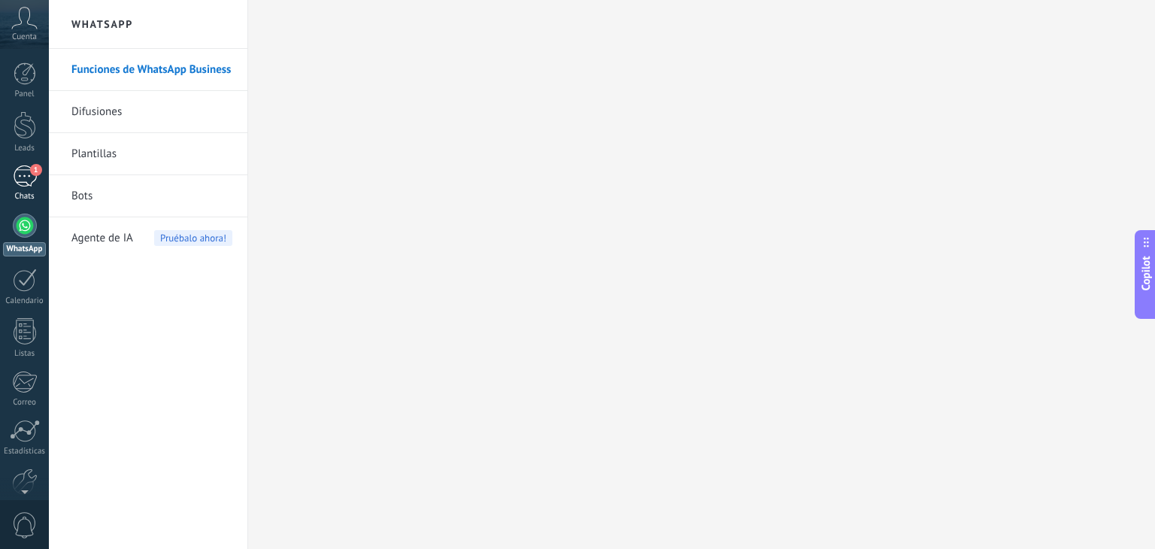
click at [30, 168] on span "1" at bounding box center [36, 170] width 12 height 12
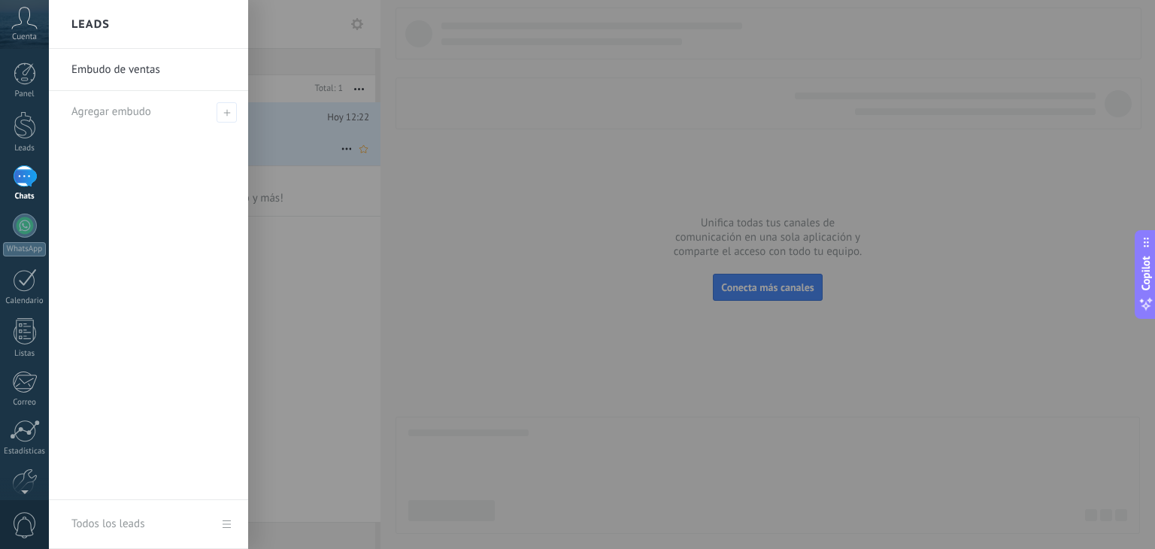
click at [258, 121] on div at bounding box center [626, 274] width 1155 height 549
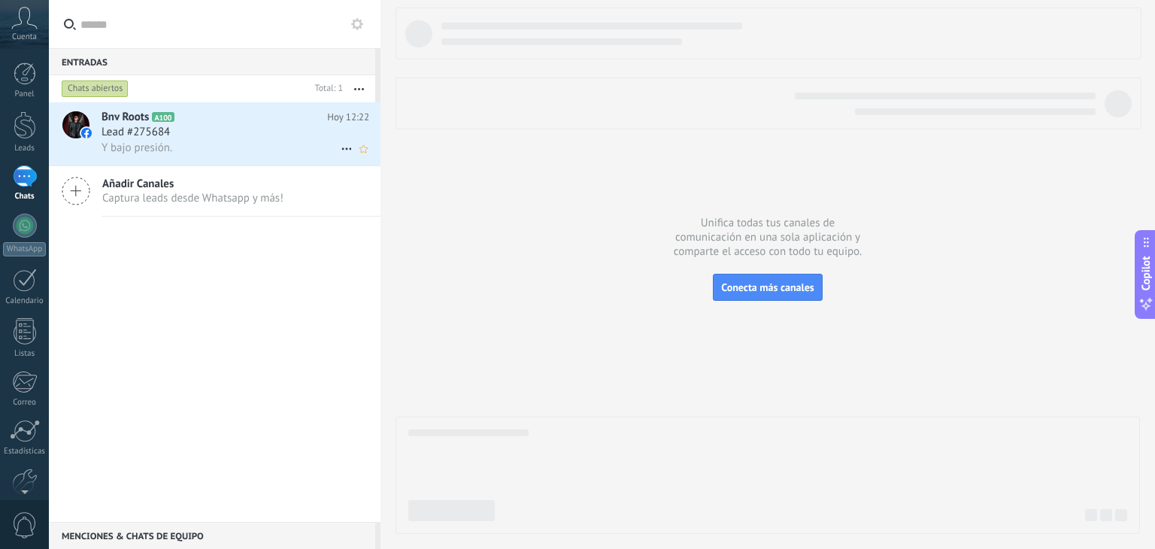
click at [258, 121] on h2 "Bnv Roots A100" at bounding box center [215, 117] width 226 height 15
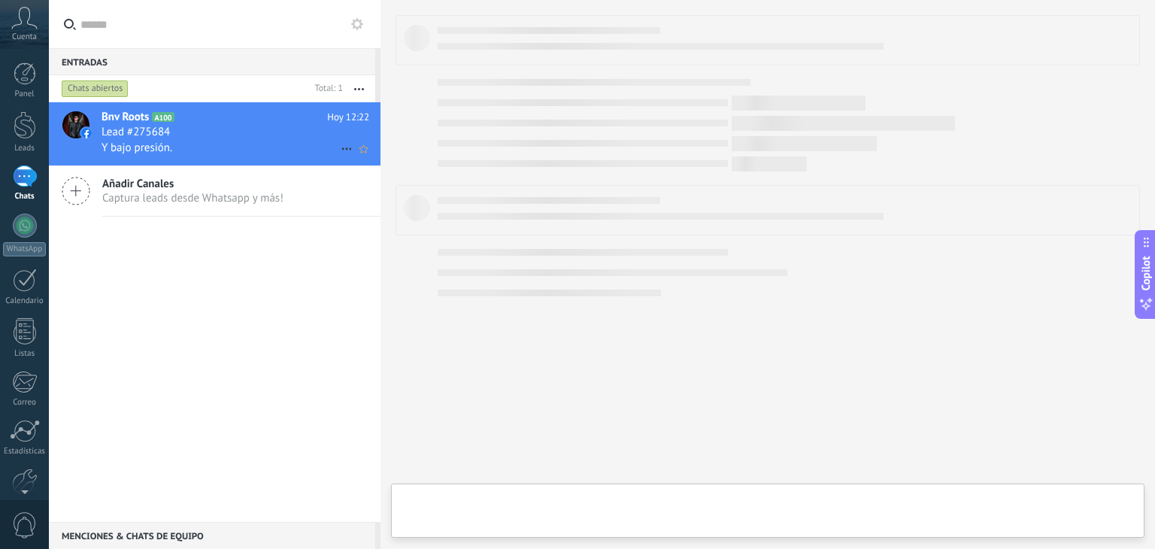
click at [256, 138] on div "Lead #275684" at bounding box center [236, 132] width 268 height 15
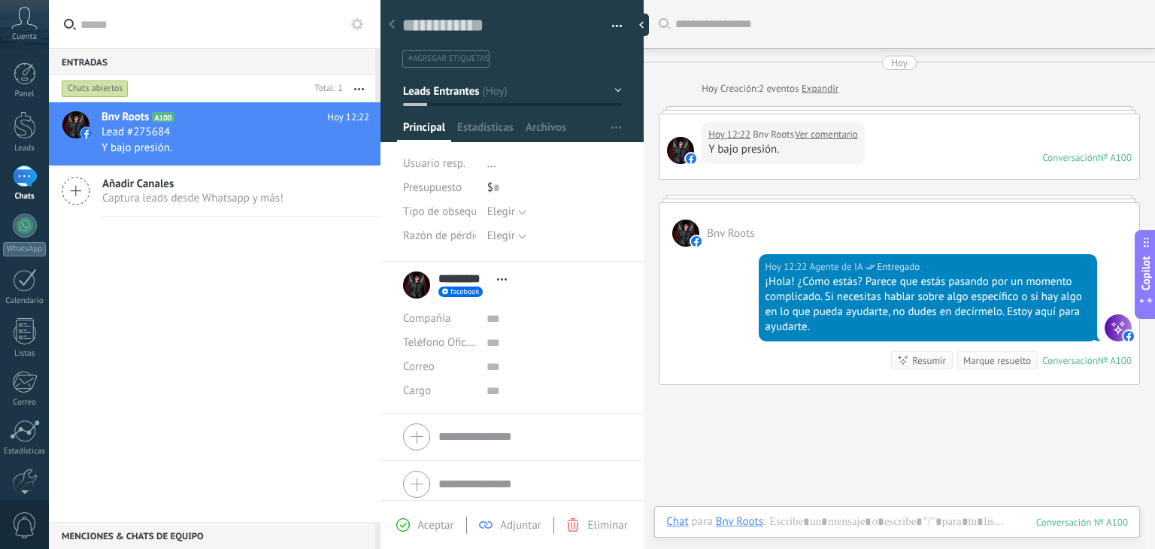
click at [751, 126] on div "Hoy 12:22 Bnv Roots Ver comentario Y bajo presión." at bounding box center [783, 143] width 163 height 42
click at [837, 134] on link "Ver comentario" at bounding box center [826, 134] width 63 height 15
click at [953, 314] on div "¡Hola! ¿Cómo estás? Parece que estás pasando por un momento complicado. Si nece…" at bounding box center [927, 304] width 325 height 60
drag, startPoint x: 1092, startPoint y: 332, endPoint x: 848, endPoint y: 359, distance: 245.1
click at [844, 371] on div "Hoy 12:22 Agente de IA Leído ¡Hola! ¿Cómo estás? Parece que estás pasando por u…" at bounding box center [899, 316] width 480 height 138
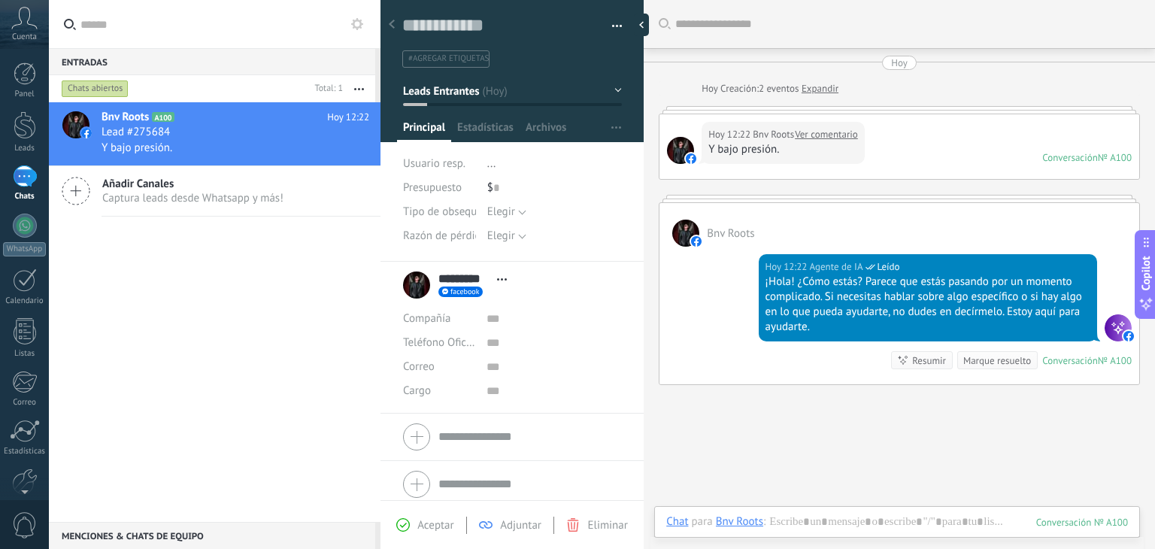
drag, startPoint x: 886, startPoint y: 287, endPoint x: 850, endPoint y: 420, distance: 137.9
click at [850, 420] on div "Buscar Carga más Hoy Hoy Creación: 2 eventos Expandir Hoy 12:22 Bnv Roots Ver c…" at bounding box center [899, 323] width 511 height 647
click at [1110, 236] on div "Bnv Roots" at bounding box center [899, 225] width 480 height 44
drag, startPoint x: 1112, startPoint y: 223, endPoint x: 1080, endPoint y: 232, distance: 33.6
click at [1107, 226] on div "Bnv Roots" at bounding box center [899, 225] width 480 height 44
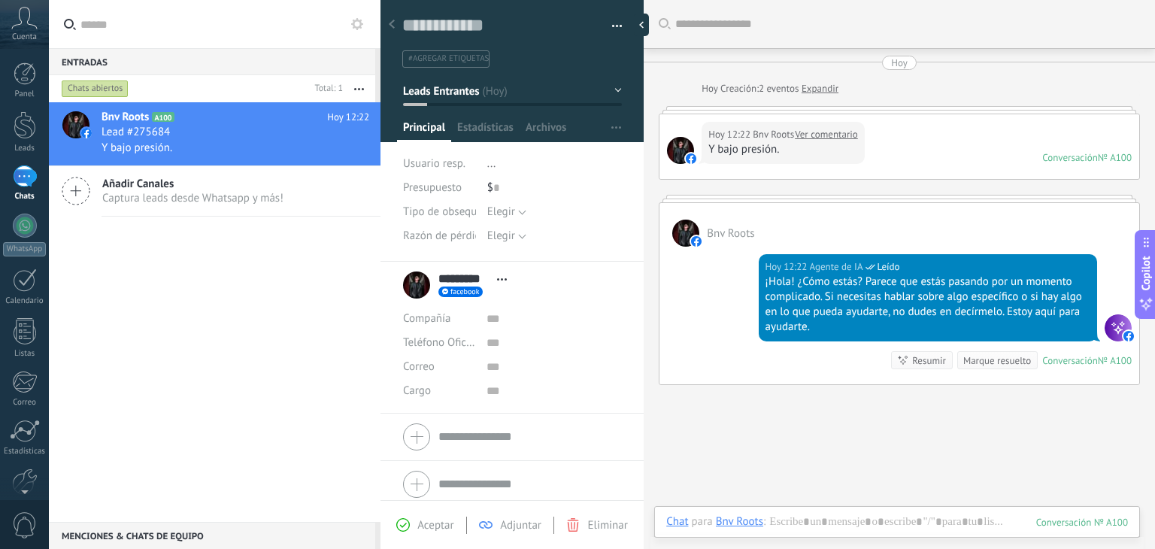
drag, startPoint x: 938, startPoint y: 267, endPoint x: 982, endPoint y: 277, distance: 44.9
click at [982, 277] on div "¡Hola! ¿Cómo estás? Parece que estás pasando por un momento complicado. Si nece…" at bounding box center [927, 304] width 325 height 60
click at [997, 365] on div "Marque resuelto" at bounding box center [997, 360] width 68 height 14
click at [988, 359] on div "Marque resuelto" at bounding box center [997, 360] width 68 height 14
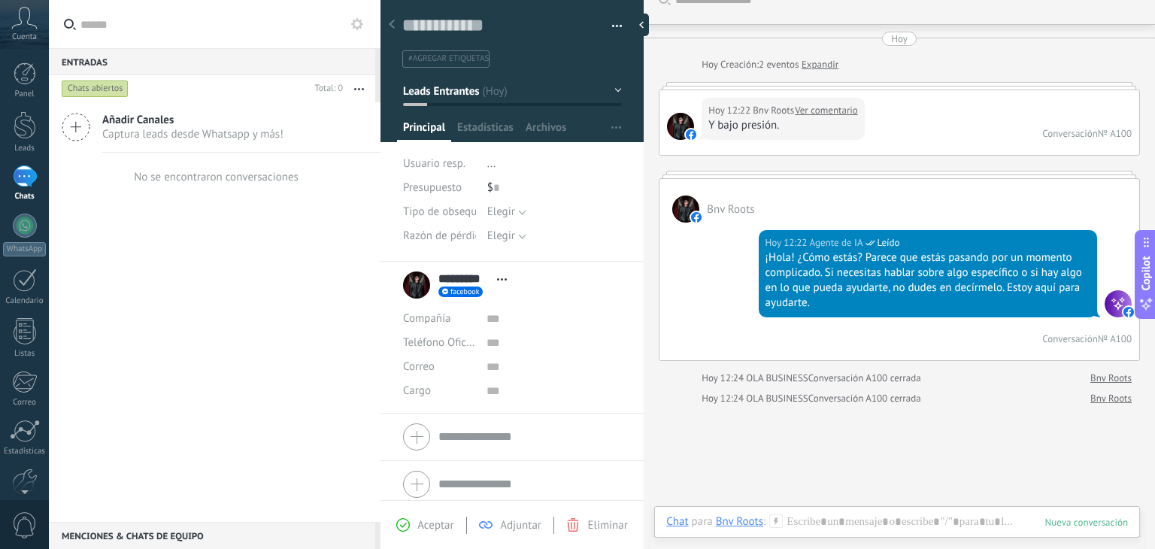
scroll to position [45, 0]
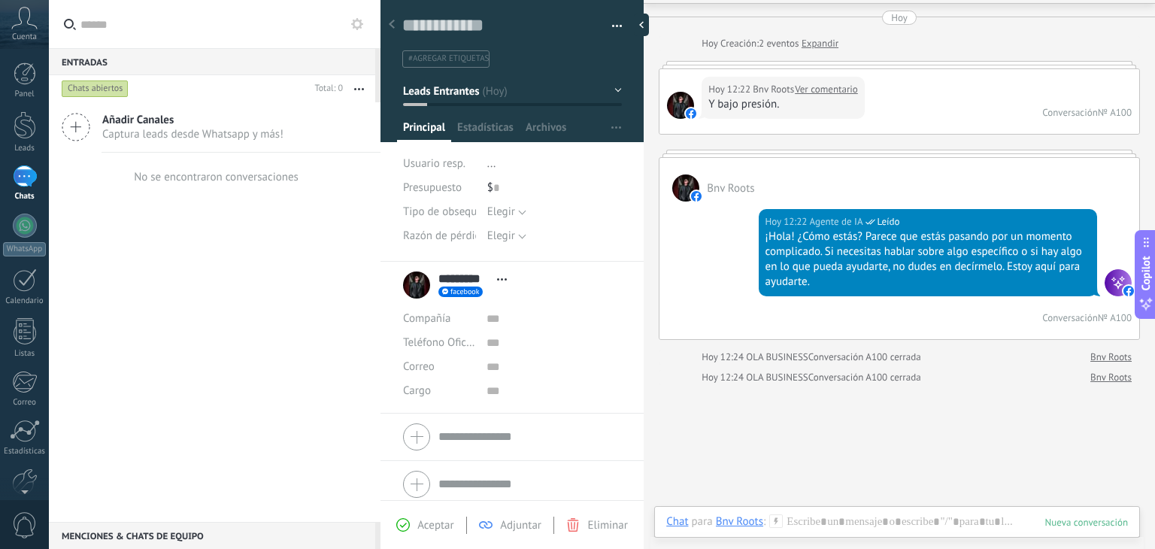
click at [396, 26] on div at bounding box center [391, 25] width 21 height 29
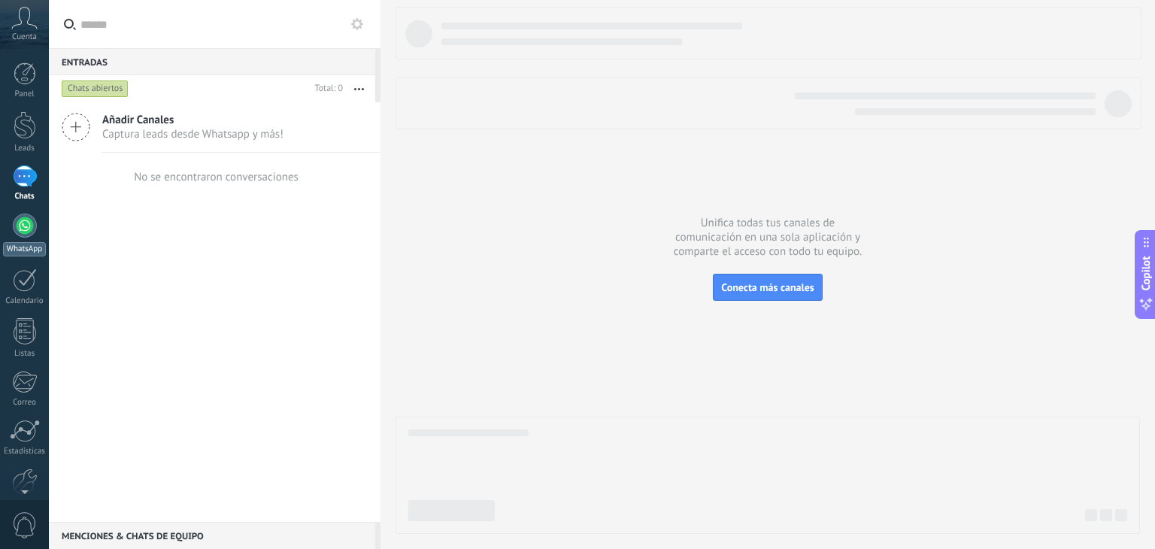
click at [23, 225] on div at bounding box center [25, 226] width 24 height 24
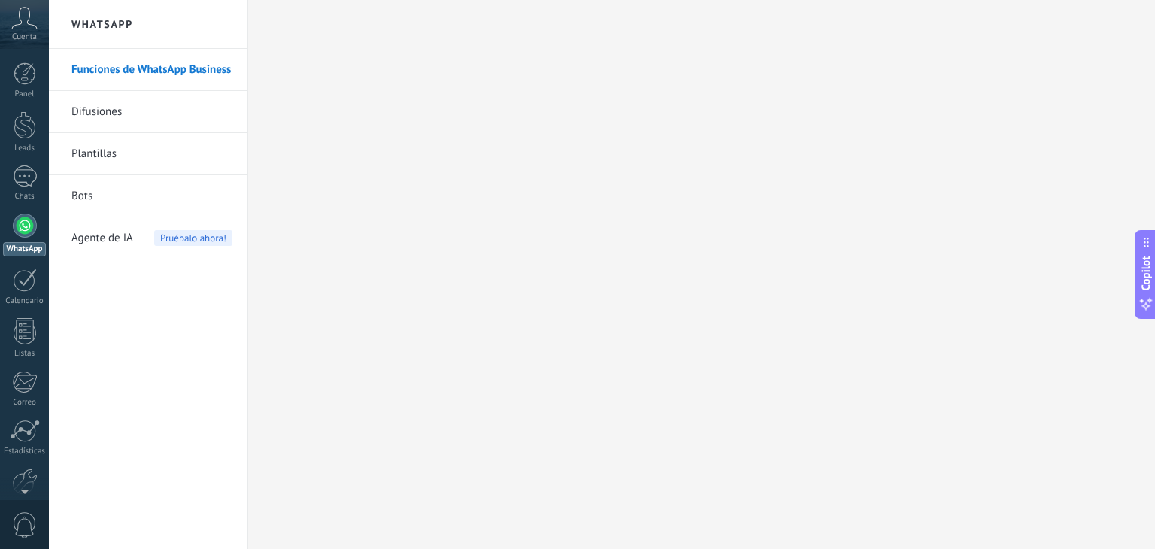
click at [77, 235] on span "Agente de IA" at bounding box center [102, 238] width 62 height 42
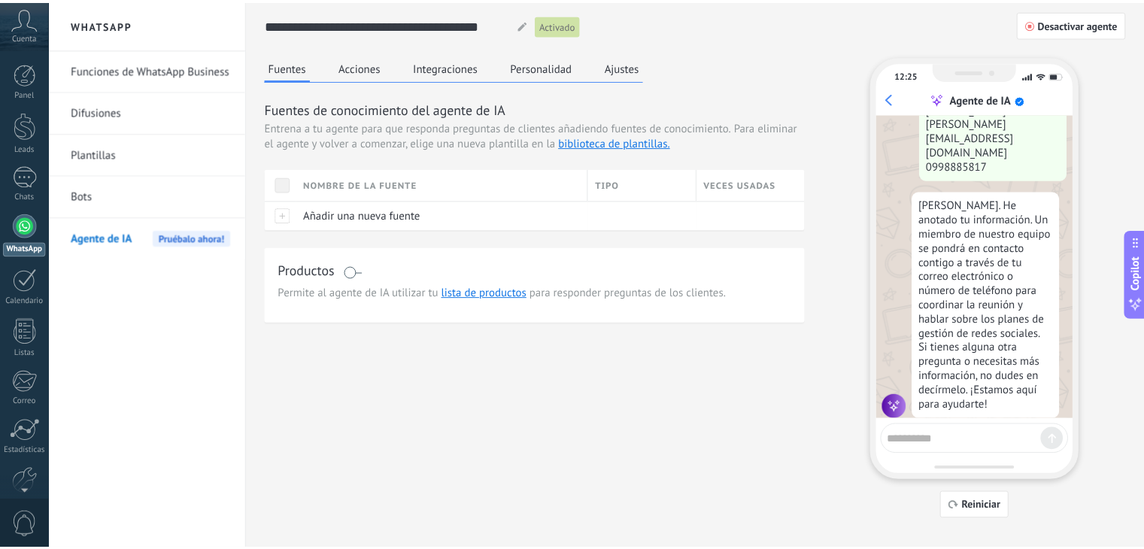
scroll to position [1114, 0]
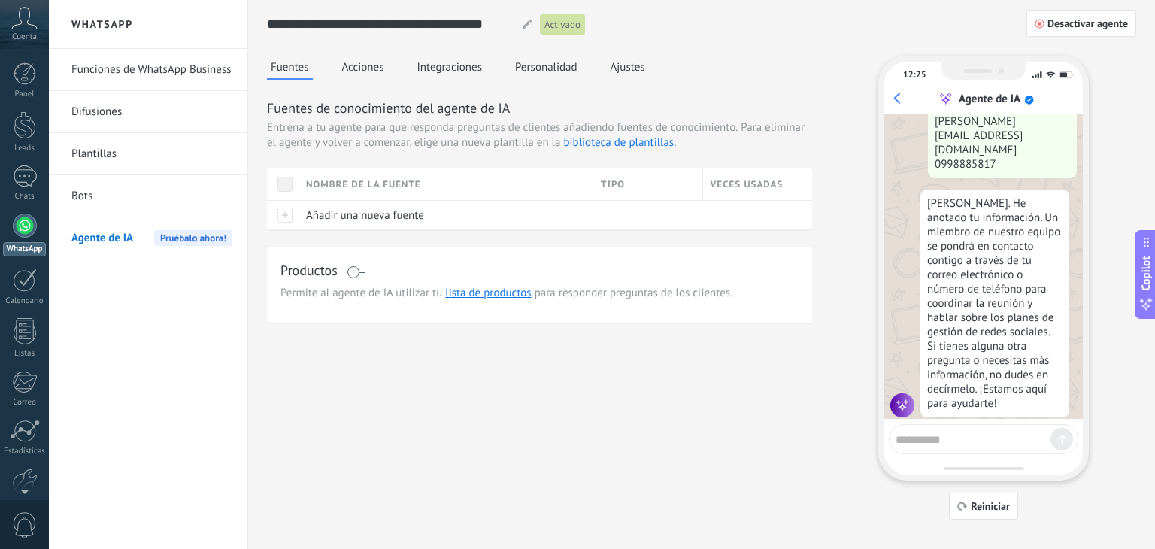
click at [371, 63] on button "Acciones" at bounding box center [363, 67] width 50 height 23
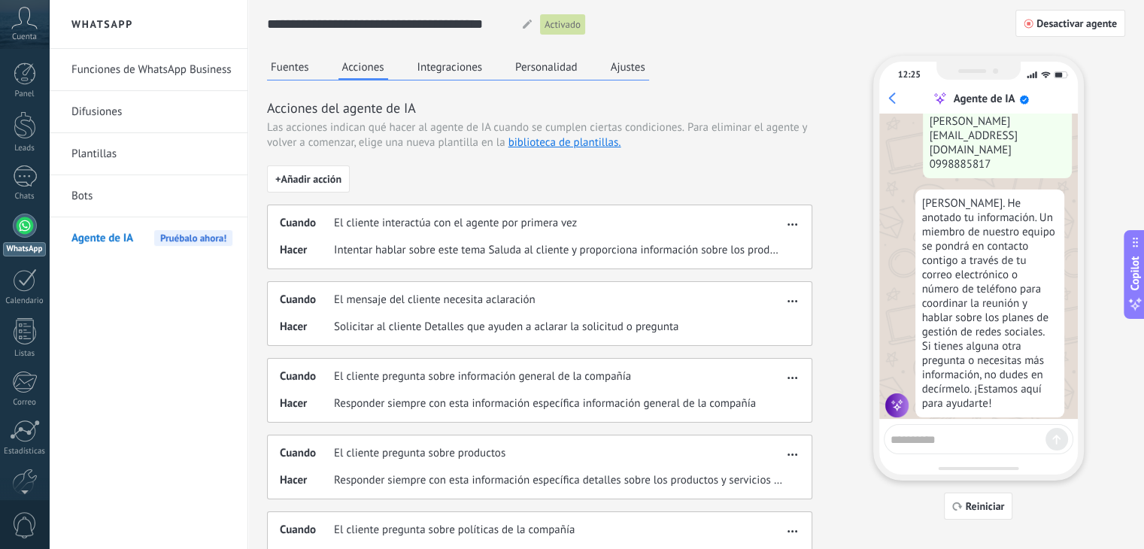
click at [788, 223] on icon "button" at bounding box center [792, 224] width 10 height 2
click at [786, 247] on div "Editar" at bounding box center [760, 247] width 79 height 30
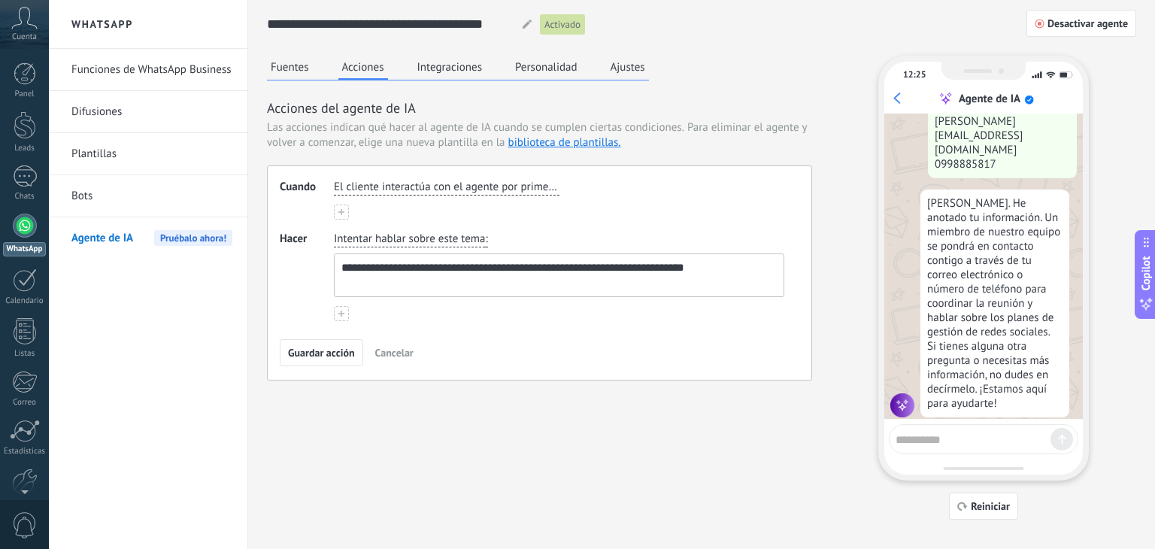
drag, startPoint x: 755, startPoint y: 259, endPoint x: 426, endPoint y: 279, distance: 329.2
click at [426, 279] on textarea "**********" at bounding box center [558, 275] width 447 height 42
type textarea "**********"
click at [322, 347] on span "Guardar acción" at bounding box center [321, 352] width 67 height 11
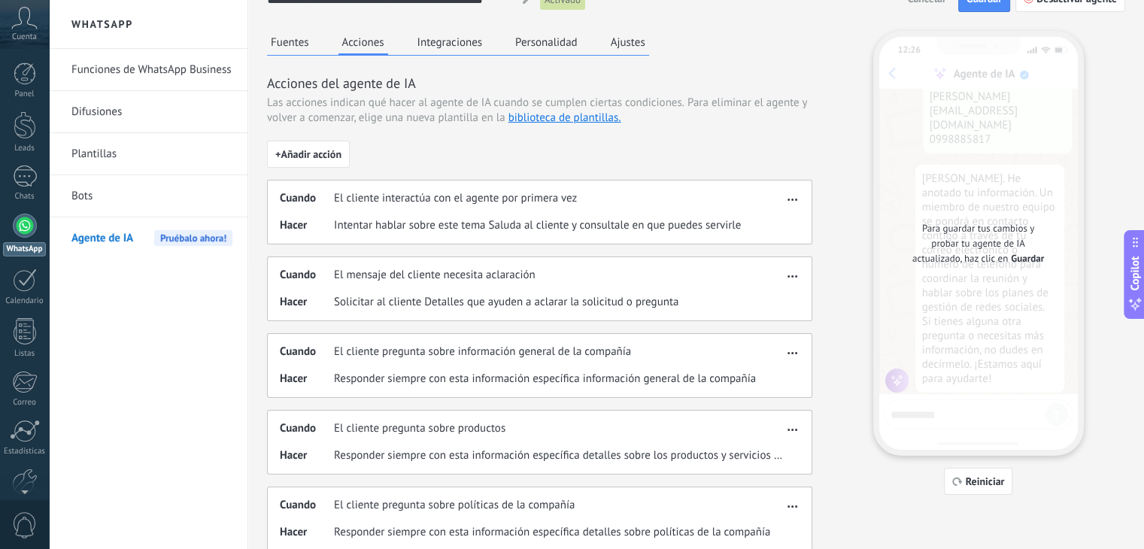
scroll to position [0, 0]
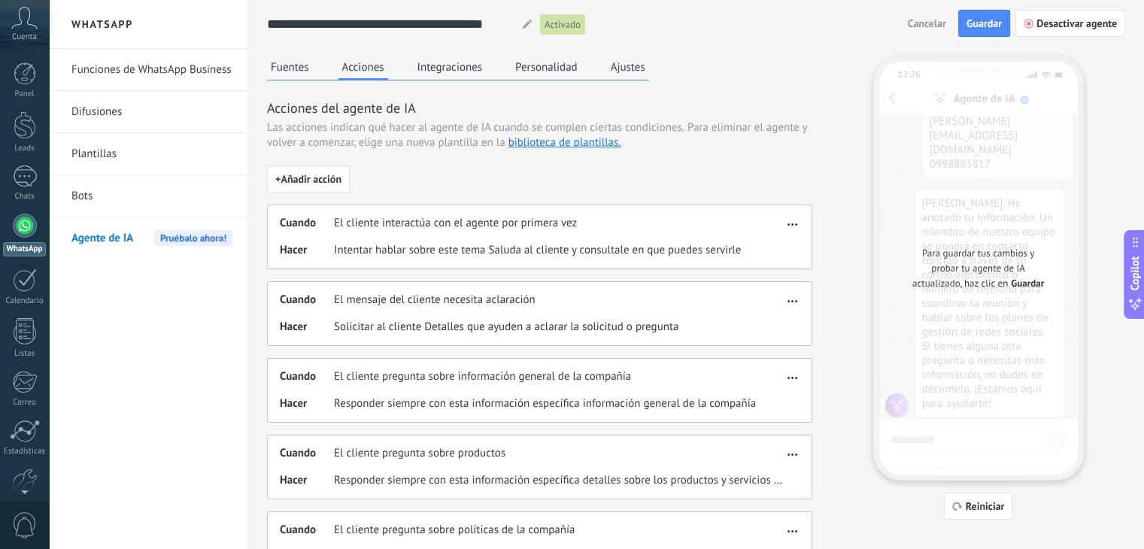
click at [625, 70] on button "Ajustes" at bounding box center [628, 67] width 42 height 23
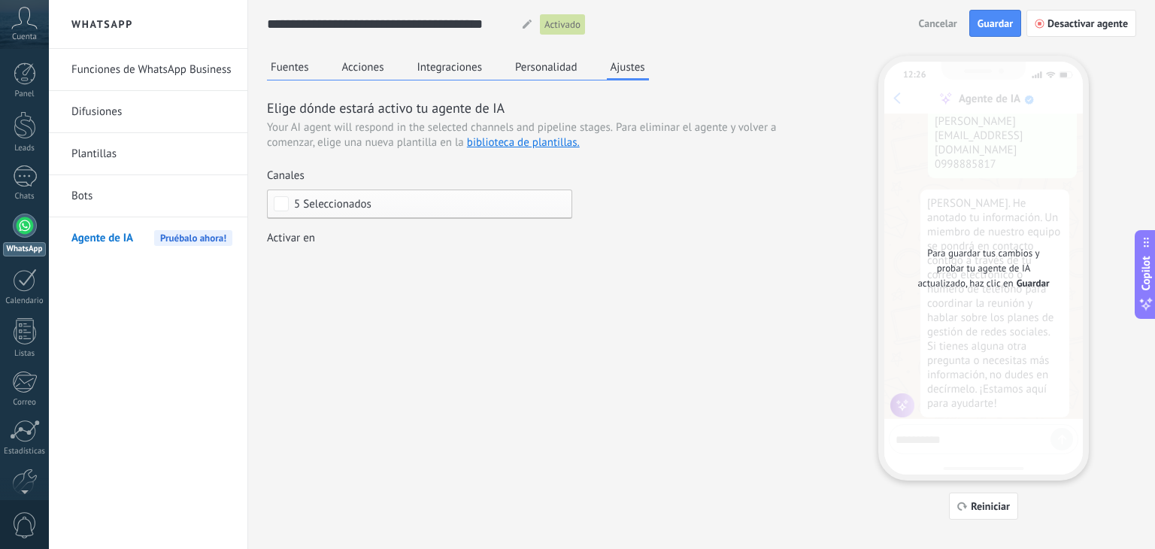
click at [585, 72] on div "Fuentes Acciones Integraciones Personalidad Ajustes" at bounding box center [458, 68] width 382 height 25
click at [568, 72] on button "Personalidad" at bounding box center [546, 67] width 70 height 23
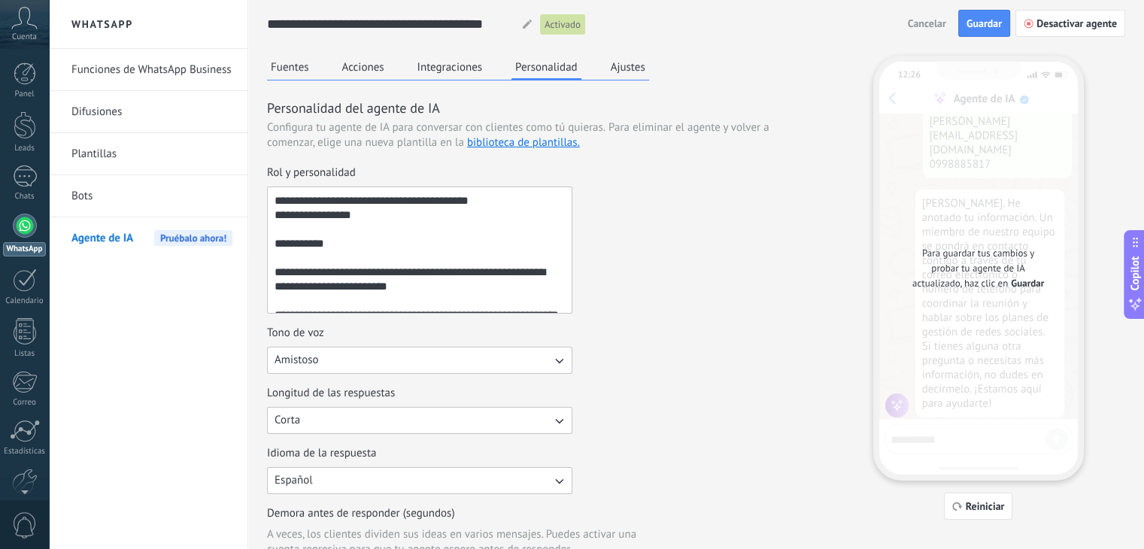
click at [420, 196] on textarea "Rol y personalidad" at bounding box center [418, 250] width 301 height 126
click at [347, 195] on textarea "Rol y personalidad" at bounding box center [418, 250] width 301 height 126
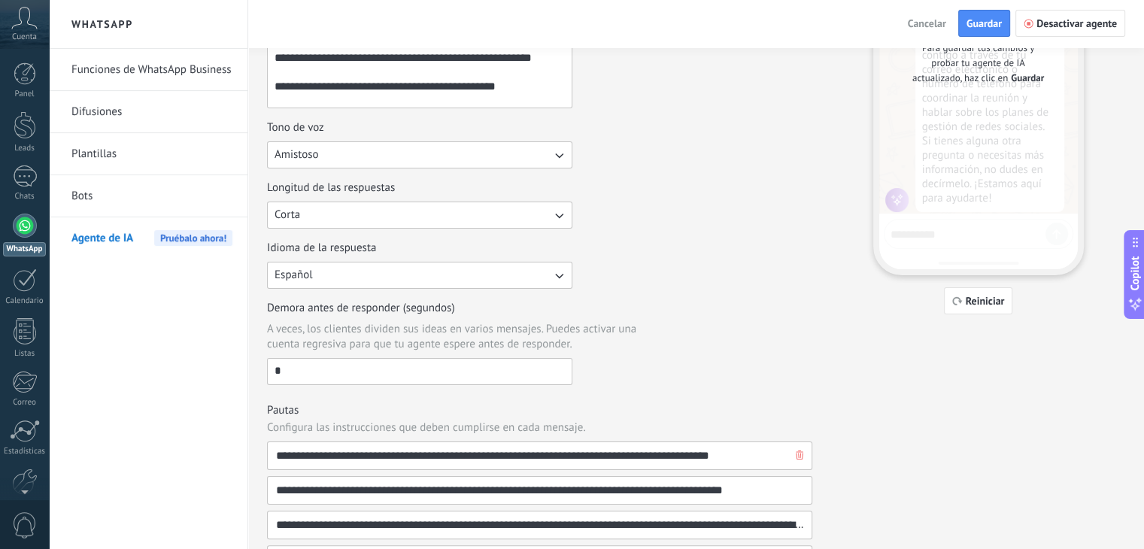
scroll to position [757, 0]
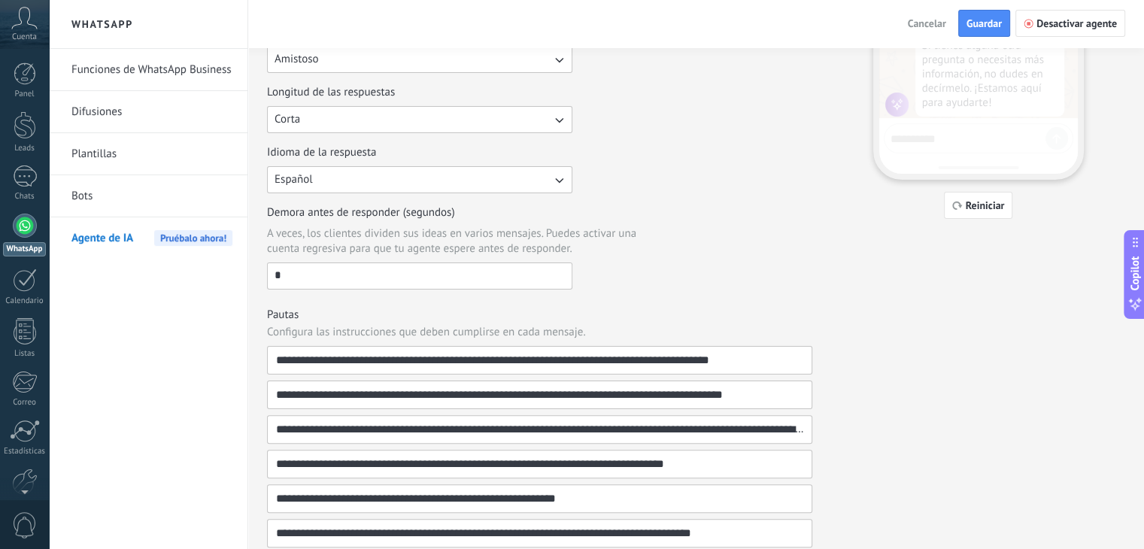
drag, startPoint x: 278, startPoint y: 197, endPoint x: 559, endPoint y: 305, distance: 301.3
click at [559, 305] on div "**********" at bounding box center [539, 258] width 545 height 921
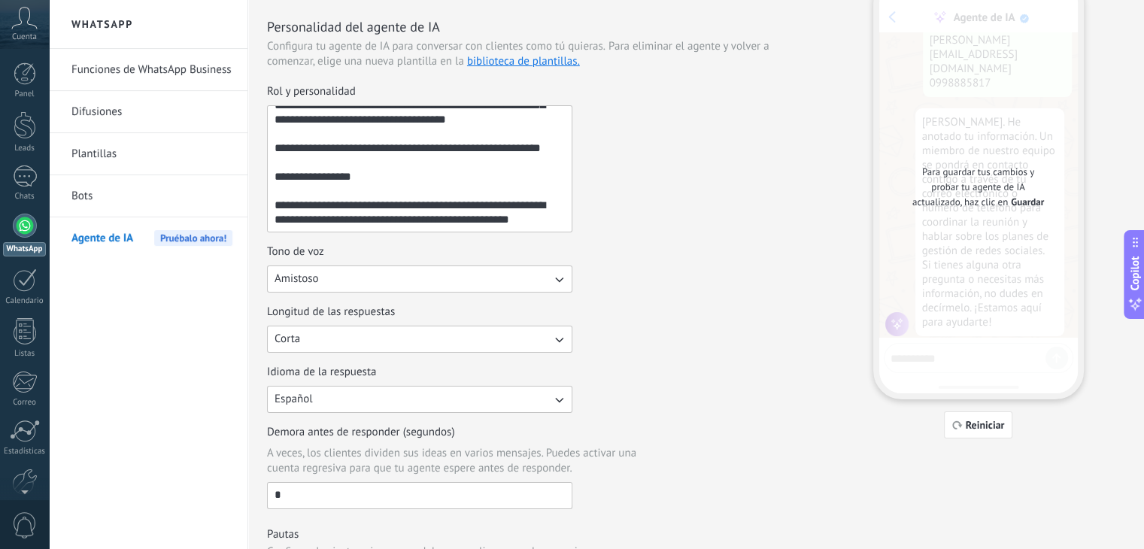
scroll to position [0, 0]
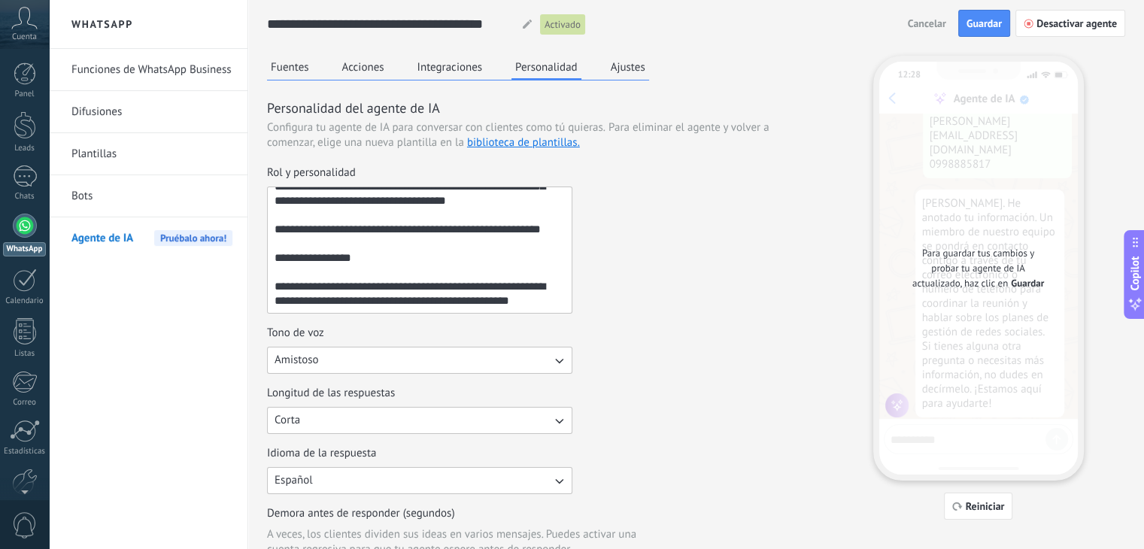
paste textarea "**********"
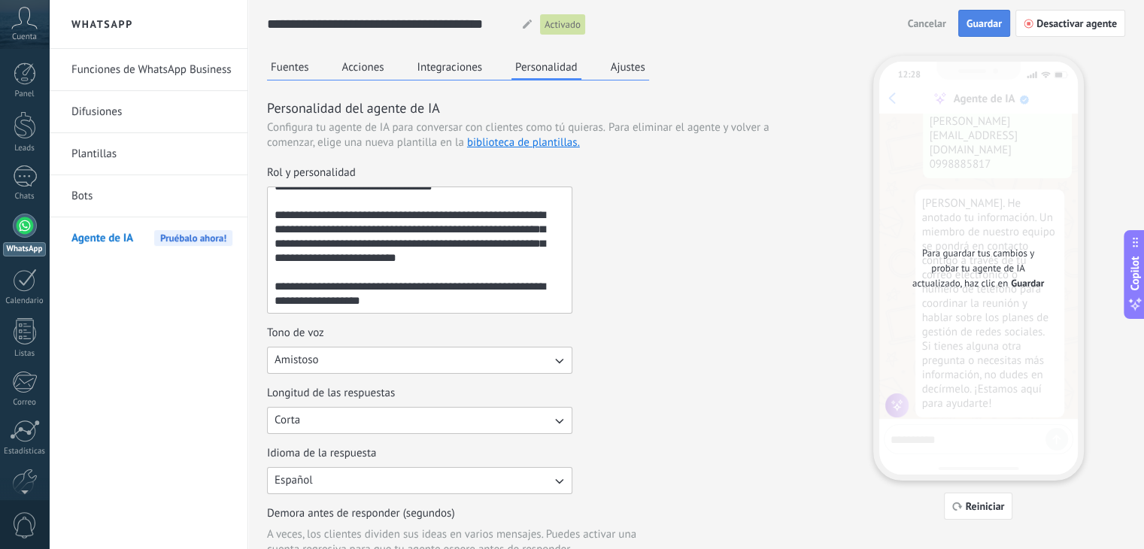
type textarea "**********"
click at [975, 28] on span "Guardar" at bounding box center [983, 23] width 35 height 11
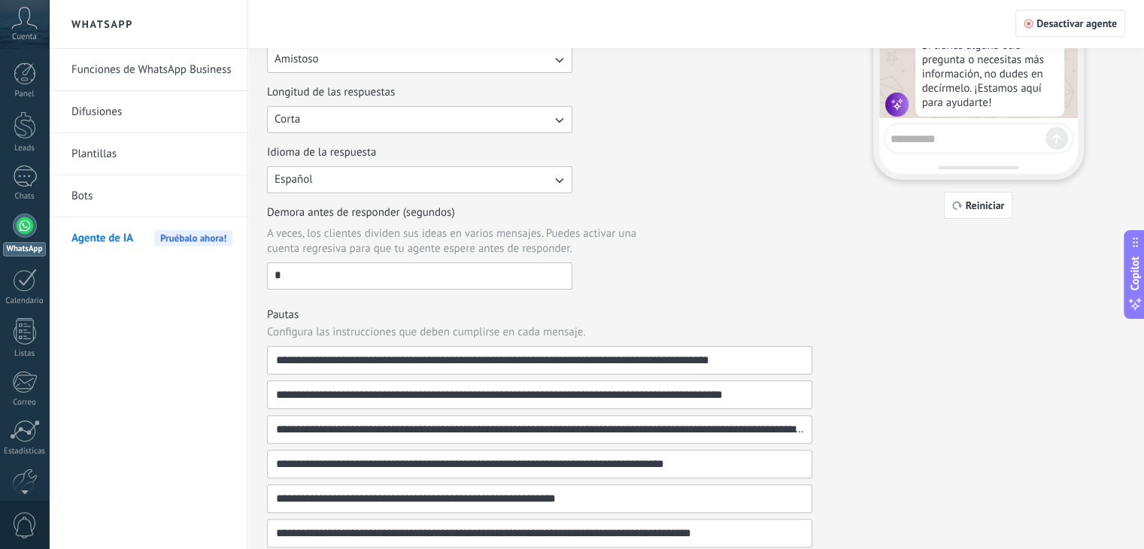
scroll to position [484, 0]
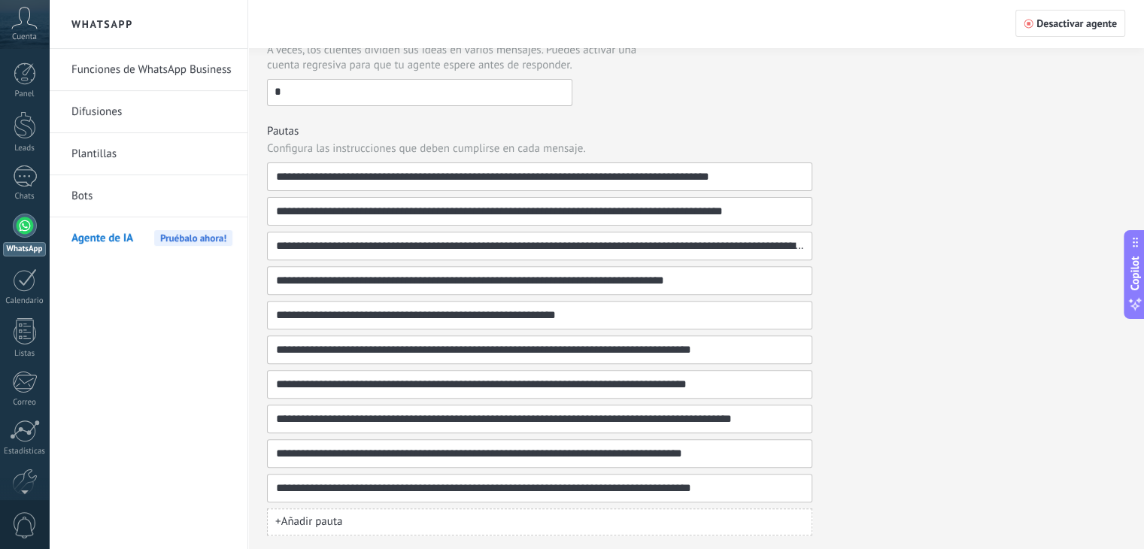
click at [365, 513] on button "+ Añadir pauta" at bounding box center [539, 521] width 545 height 27
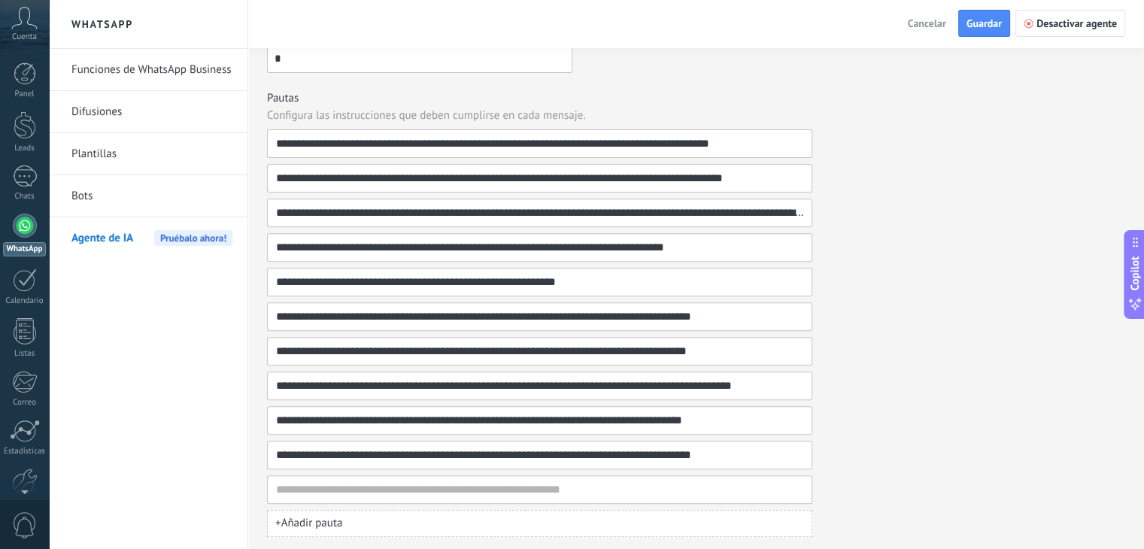
scroll to position [519, 0]
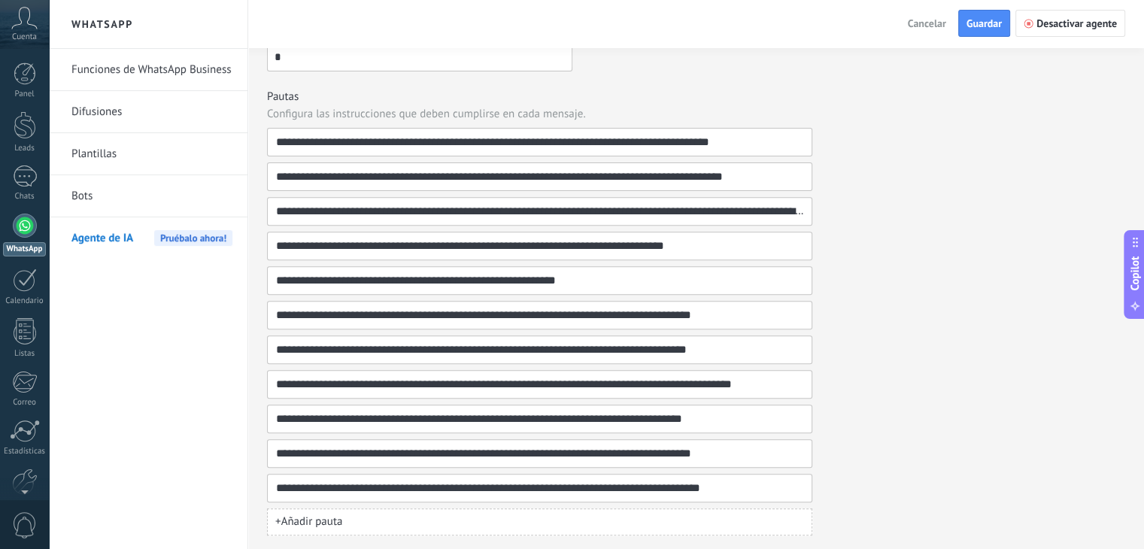
type input "**********"
click at [738, 488] on input "**********" at bounding box center [533, 487] width 517 height 27
type input "**********"
click at [762, 489] on input "**********" at bounding box center [533, 487] width 517 height 27
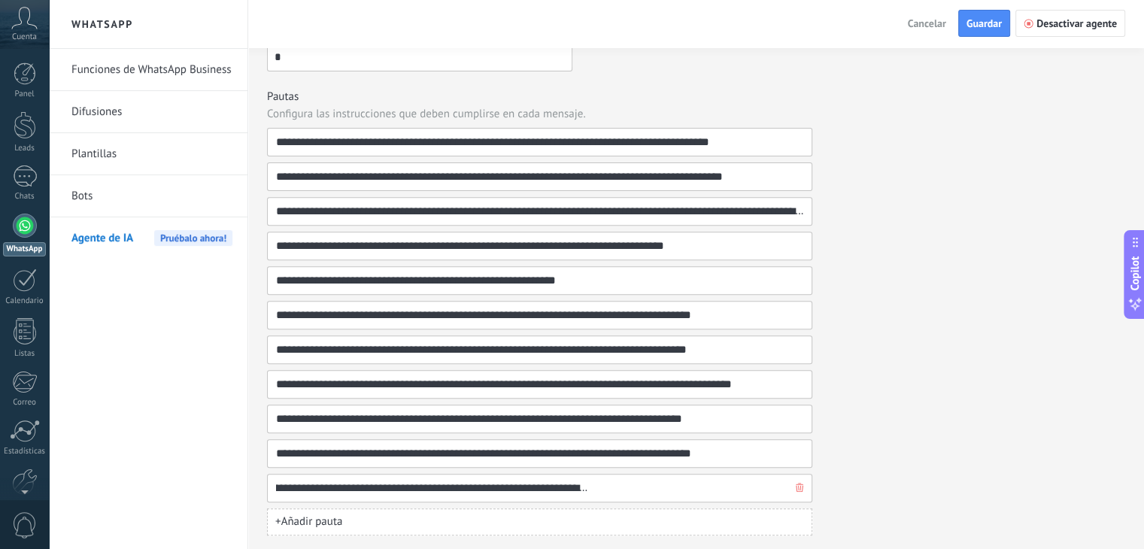
click at [762, 489] on input "**********" at bounding box center [533, 487] width 517 height 27
paste input "**********"
type input "**********"
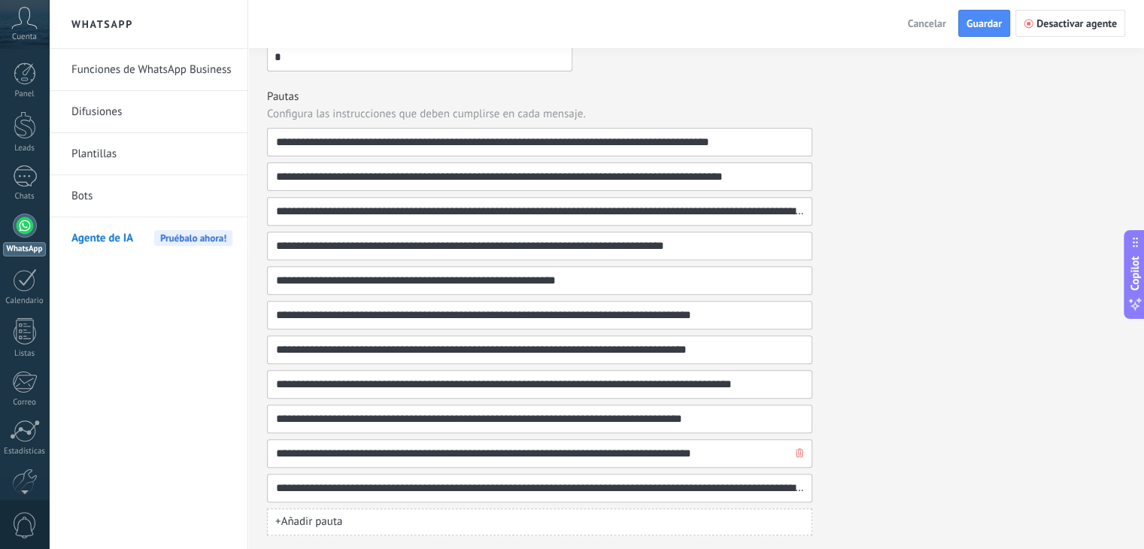
scroll to position [0, 550]
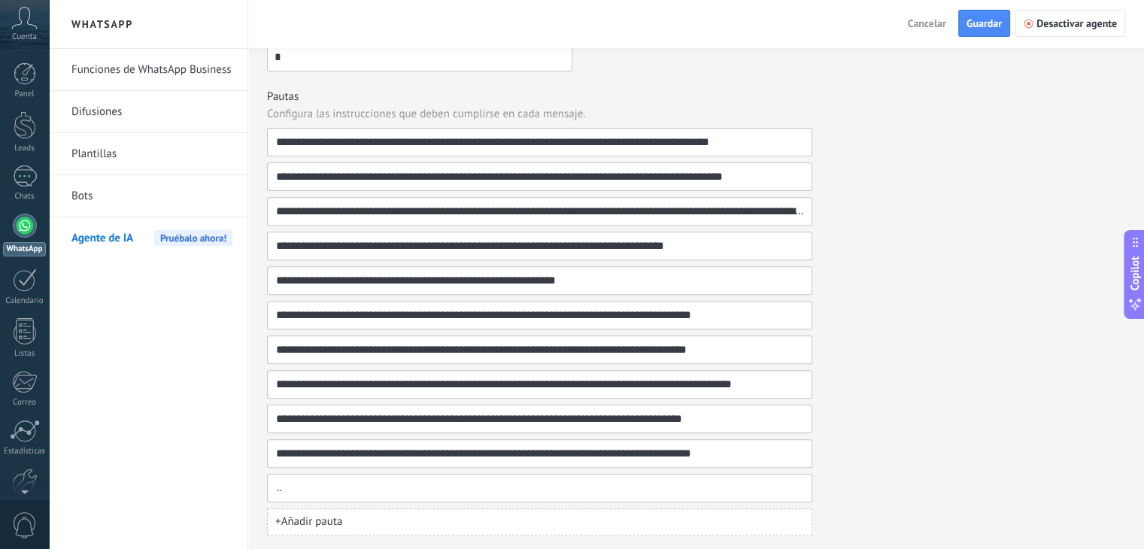
drag, startPoint x: 889, startPoint y: 322, endPoint x: 902, endPoint y: 302, distance: 23.0
click at [890, 321] on div "**********" at bounding box center [696, 36] width 858 height 999
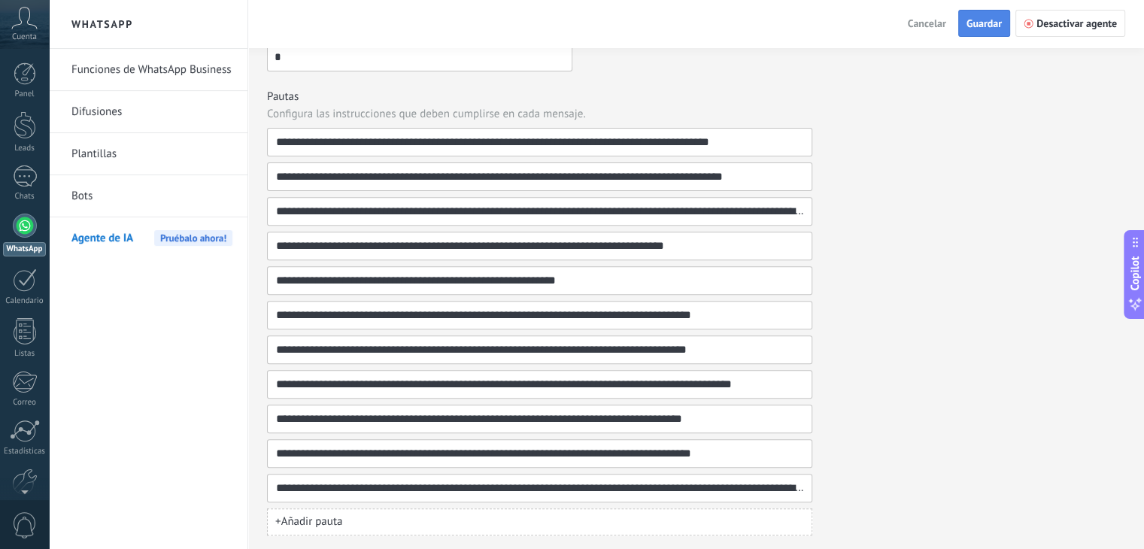
click at [989, 32] on button "Guardar" at bounding box center [984, 23] width 52 height 27
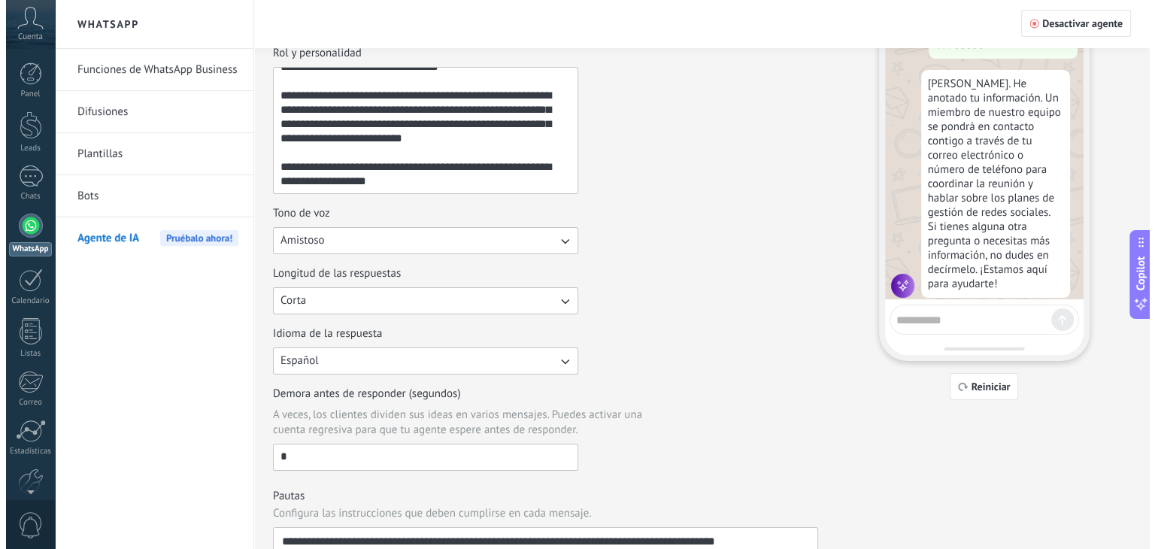
scroll to position [0, 0]
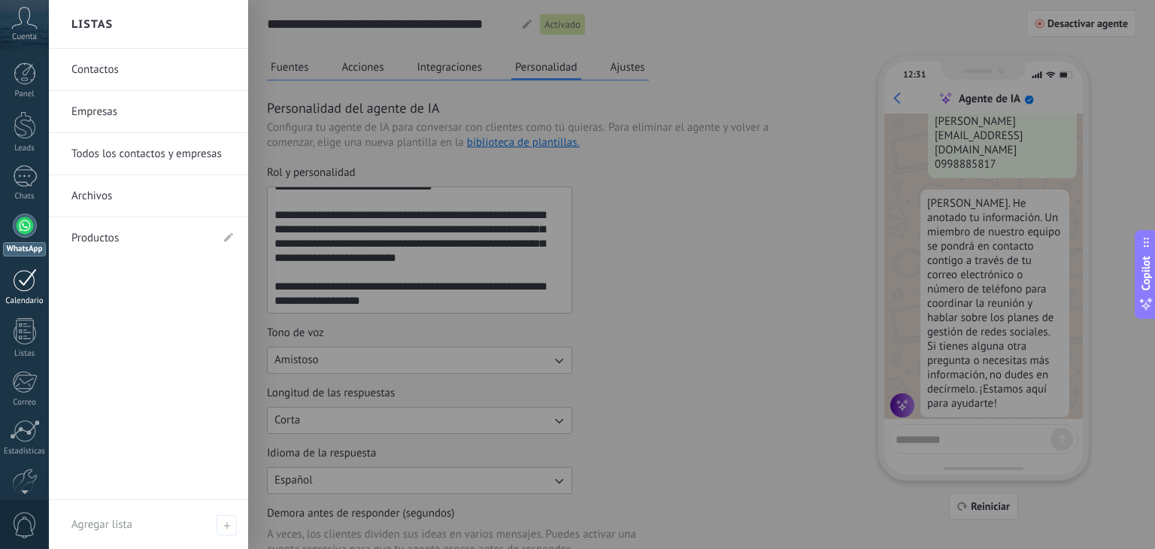
click at [31, 301] on div "Calendario" at bounding box center [25, 301] width 44 height 10
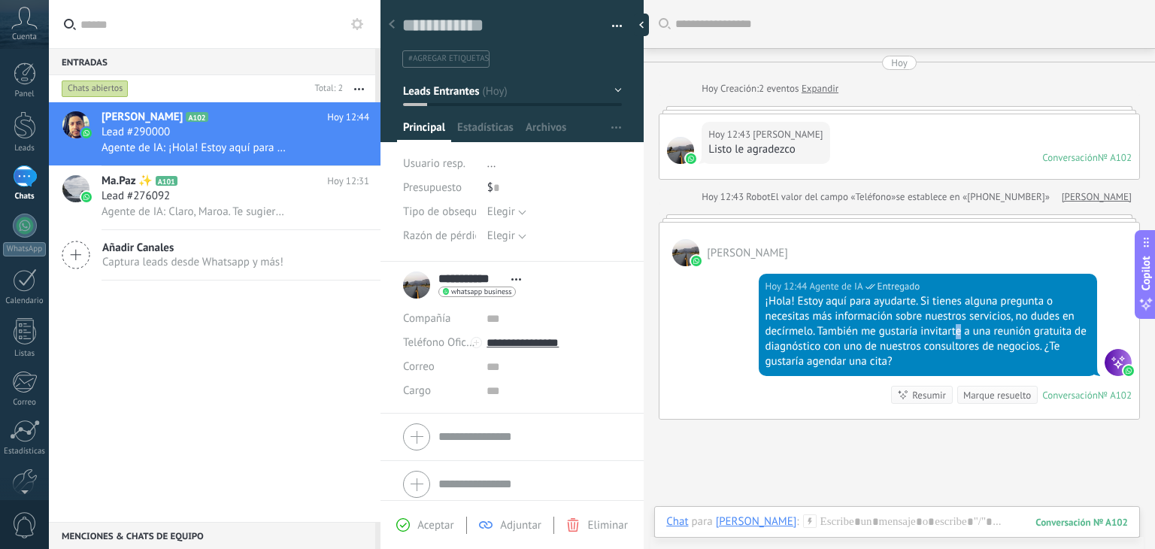
drag, startPoint x: 912, startPoint y: 332, endPoint x: 956, endPoint y: 332, distance: 44.4
click at [956, 332] on div "¡Hola! Estoy aquí para ayudarte. Si tienes alguna pregunta o necesitas más info…" at bounding box center [927, 331] width 325 height 75
click at [1110, 226] on div "Paul Bermeo" at bounding box center [899, 245] width 480 height 44
click at [1014, 395] on div "Marque resuelto" at bounding box center [997, 395] width 68 height 14
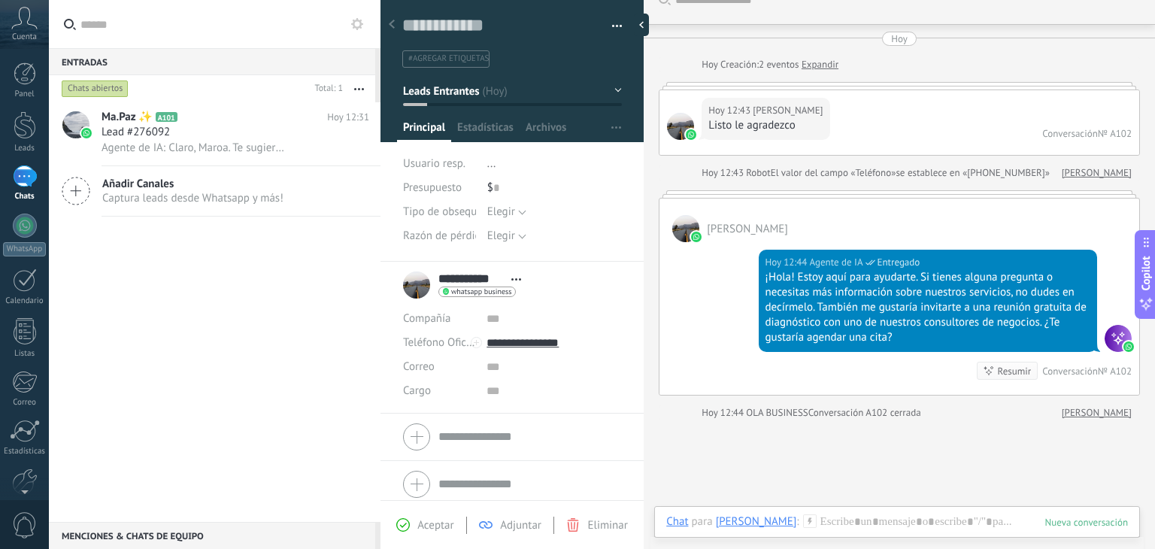
click at [329, 288] on div "Ma.Paz ✨ A101 Hoy 12:31 Lead #276092 Agente de IA: Claro, Maroa. Te sugiero que…" at bounding box center [215, 312] width 332 height 420
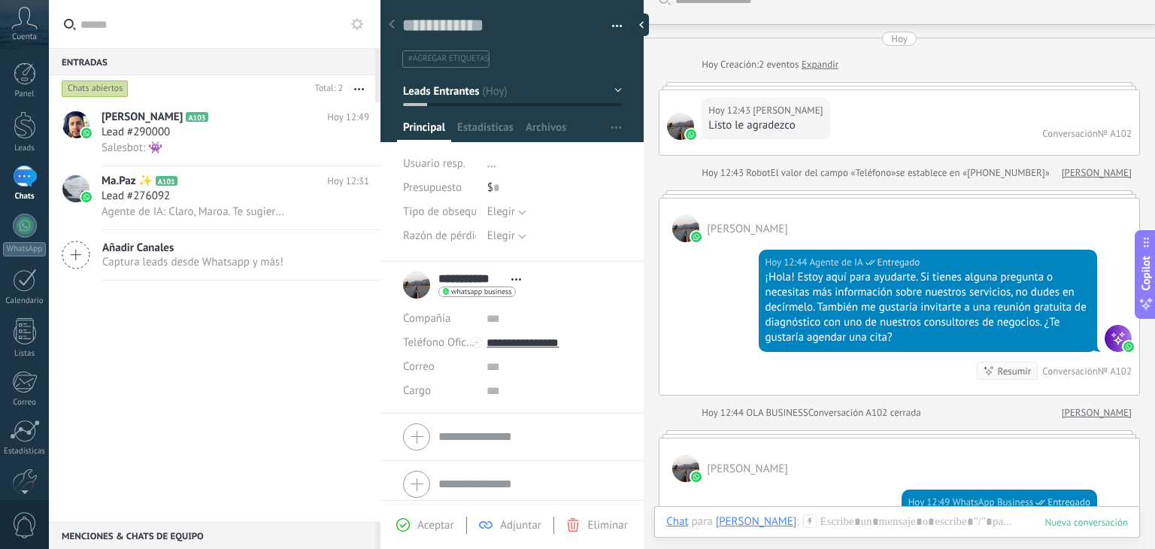
scroll to position [32, 0]
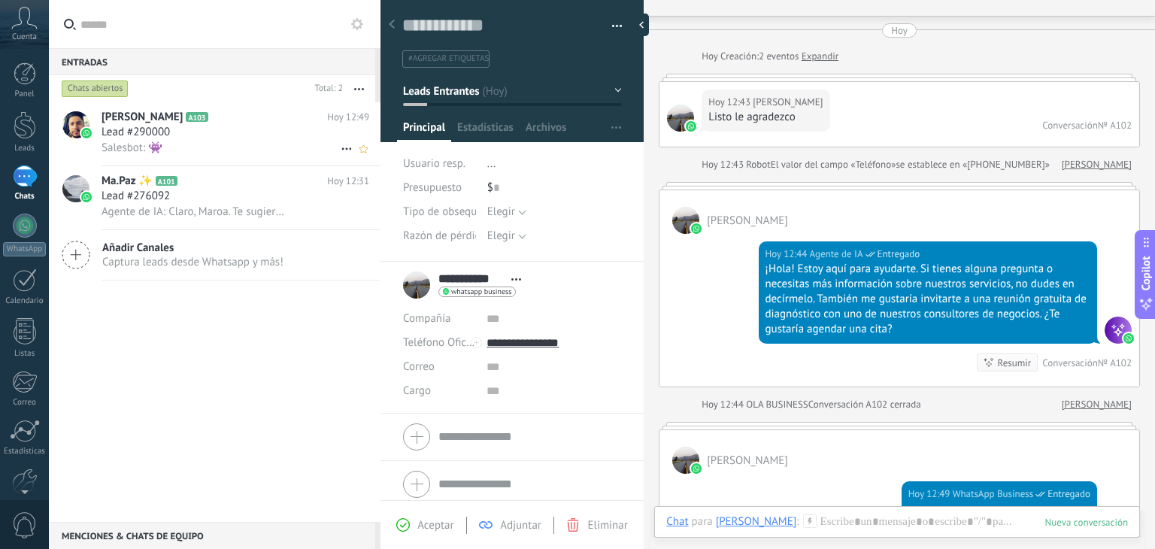
click at [215, 141] on div "Salesbot: 👾" at bounding box center [236, 148] width 268 height 16
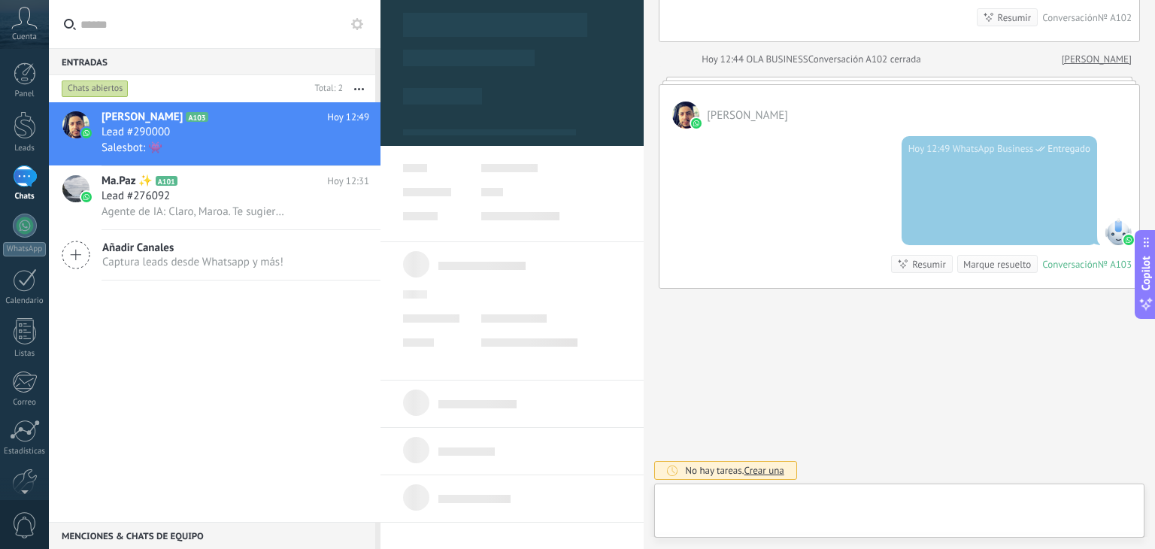
scroll to position [378, 0]
type textarea "**********"
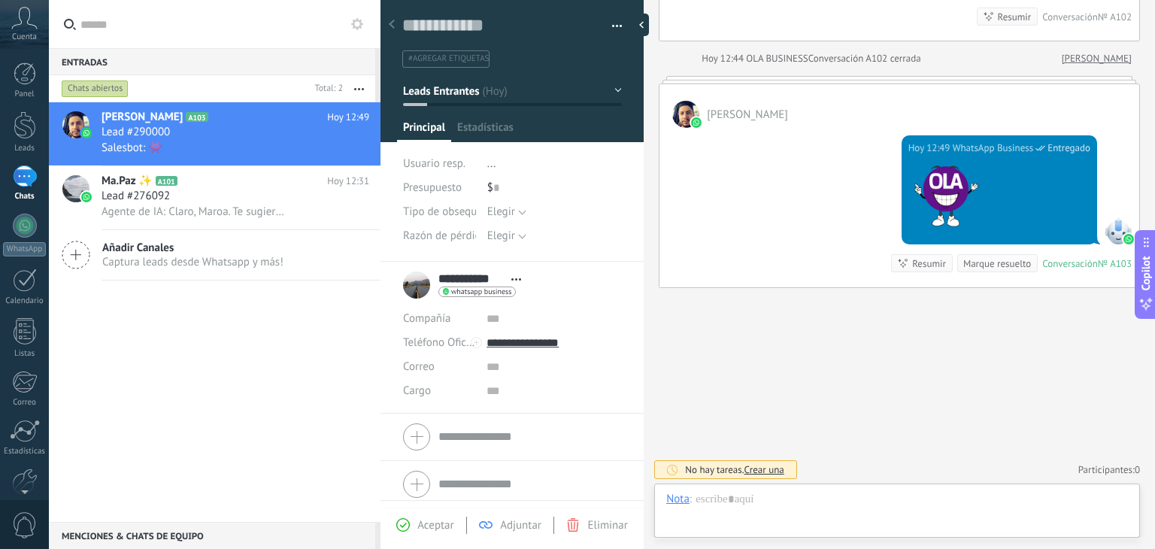
scroll to position [22, 0]
click at [23, 226] on div at bounding box center [25, 226] width 24 height 24
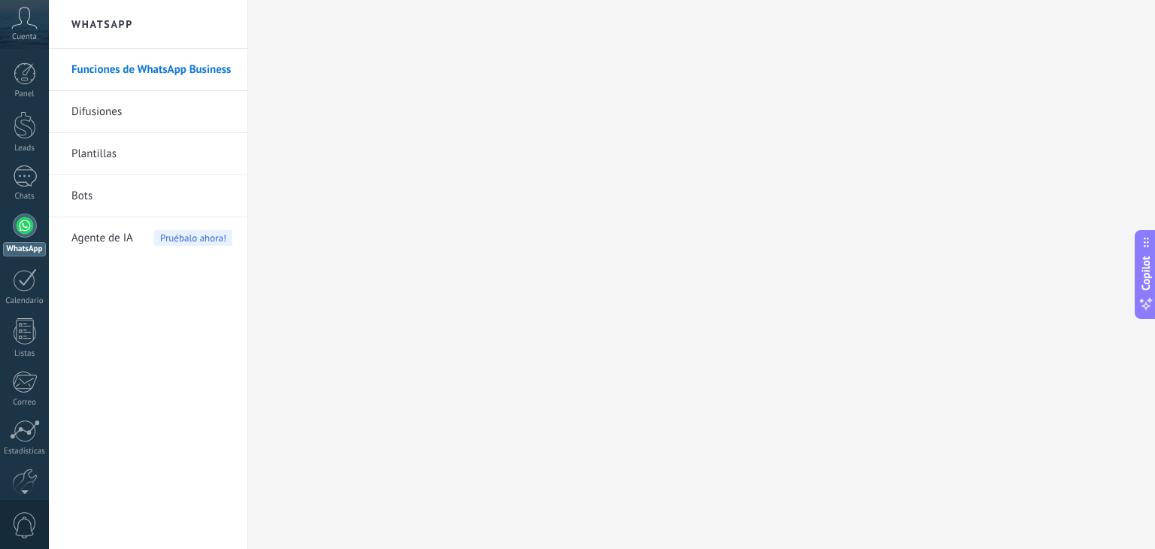
click at [135, 244] on div "Agente de IA Pruébalo ahora!" at bounding box center [151, 238] width 161 height 42
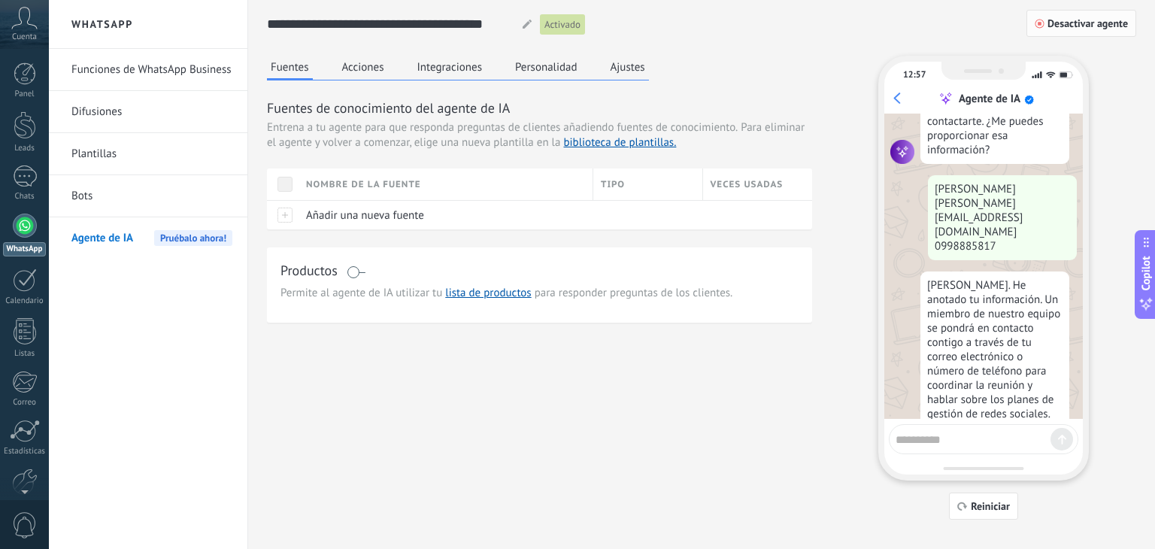
scroll to position [1114, 0]
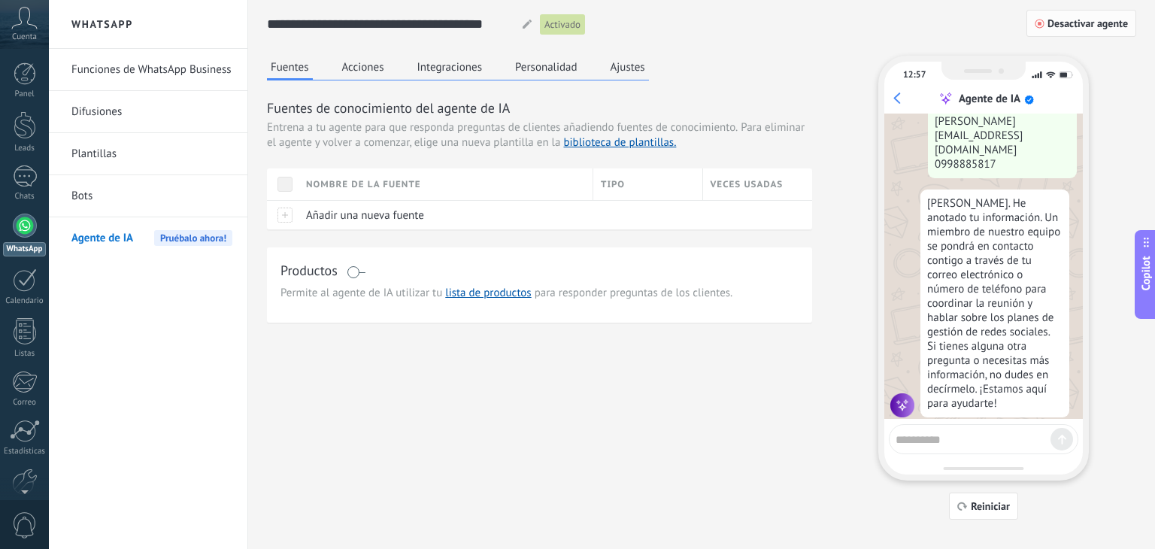
click at [1111, 31] on button "Desactivar agente" at bounding box center [1081, 23] width 110 height 27
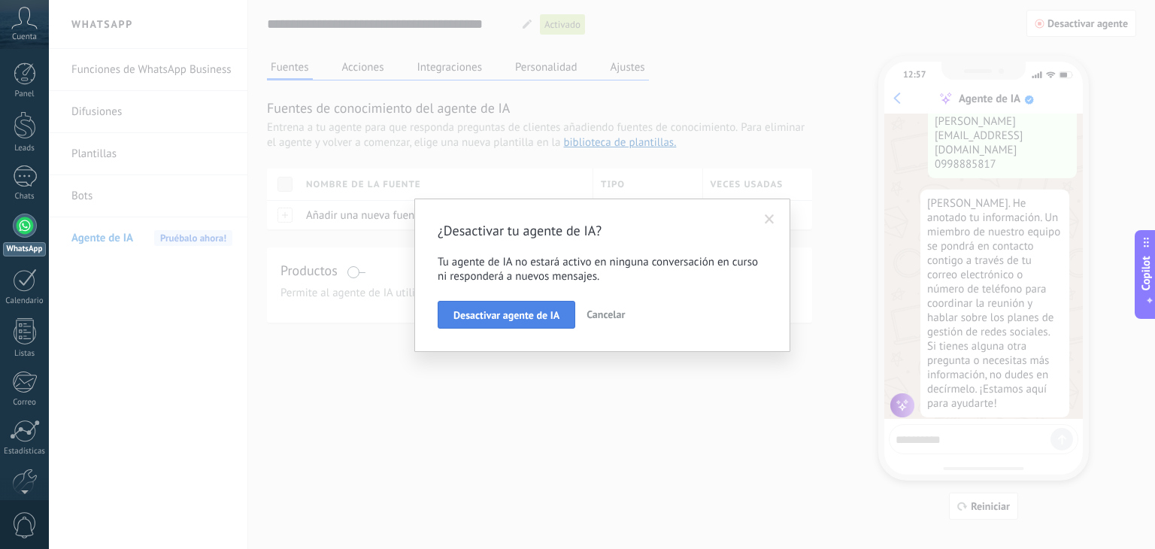
click at [524, 323] on button "Desactivar agente de IA" at bounding box center [507, 315] width 138 height 29
